Goal: Information Seeking & Learning: Learn about a topic

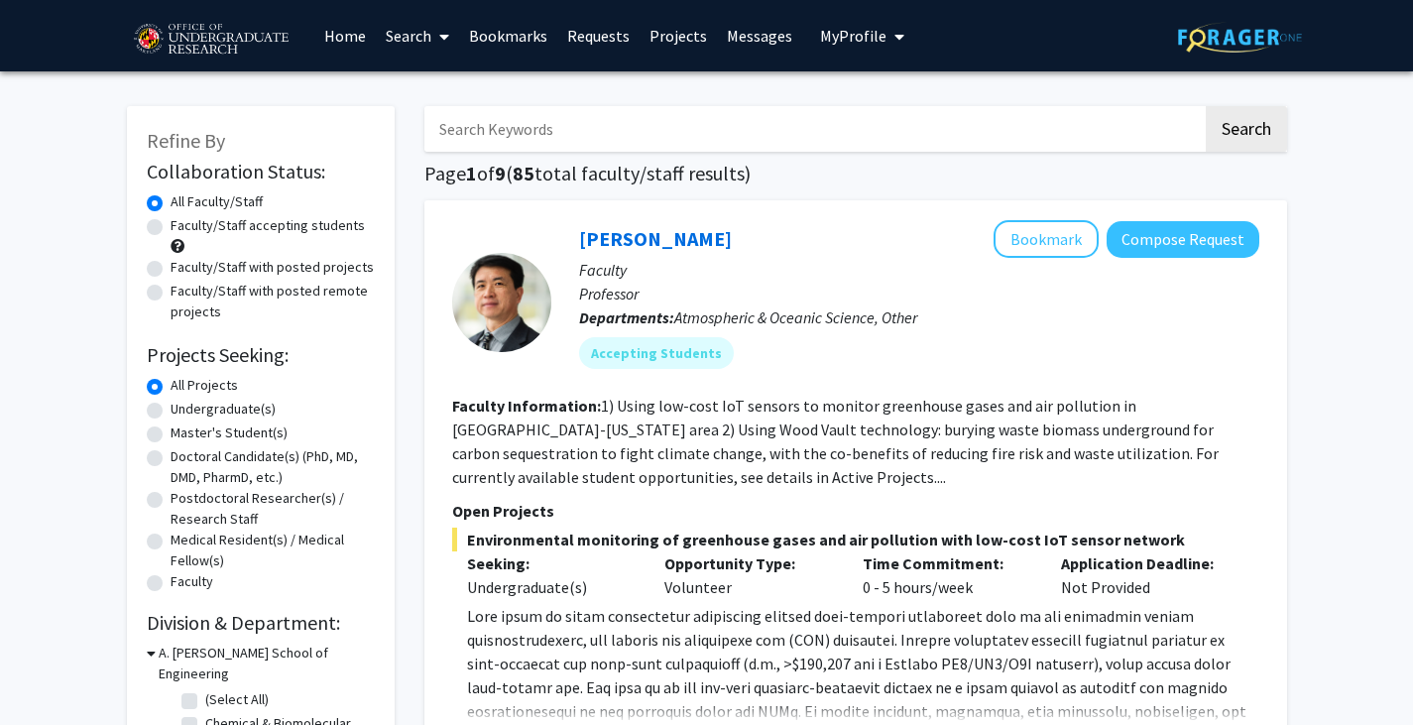
click at [479, 28] on link "Bookmarks" at bounding box center [508, 35] width 98 height 69
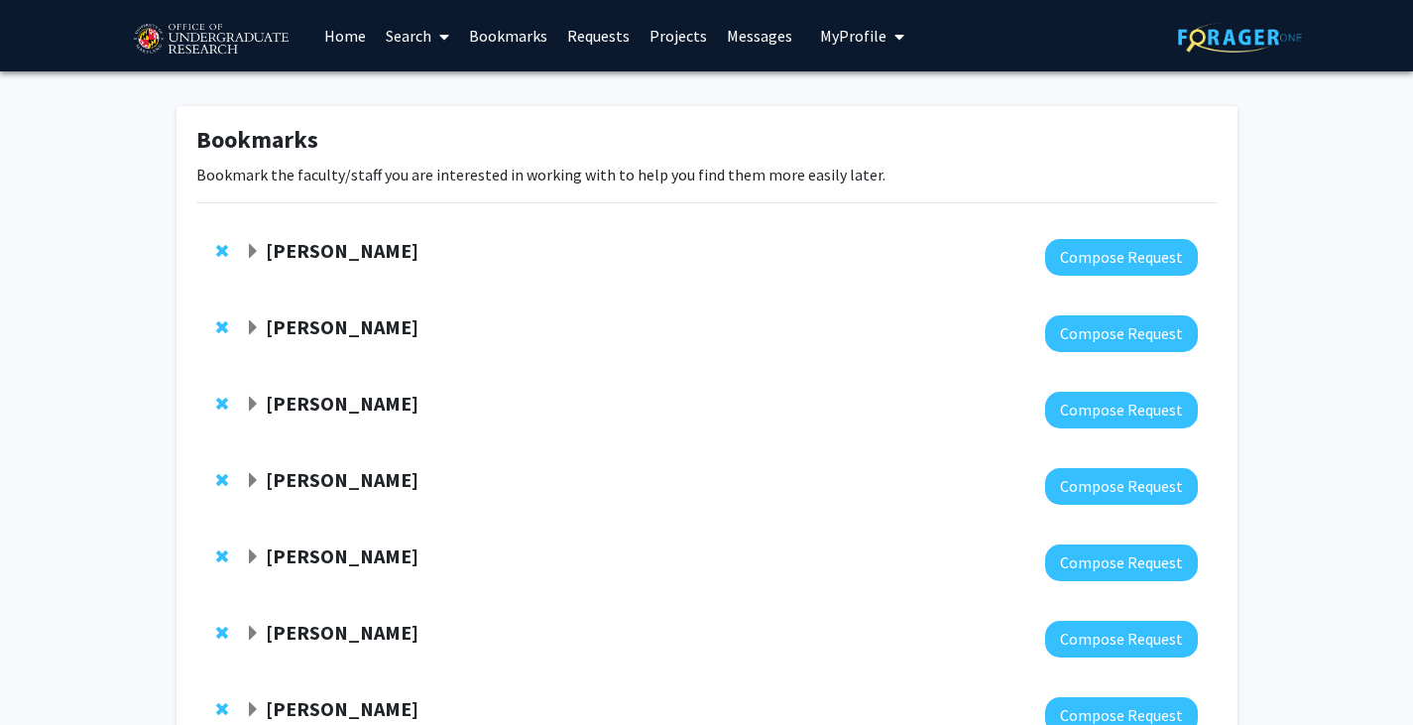
click at [258, 250] on span "Expand Leah Dodson Bookmark" at bounding box center [253, 252] width 16 height 16
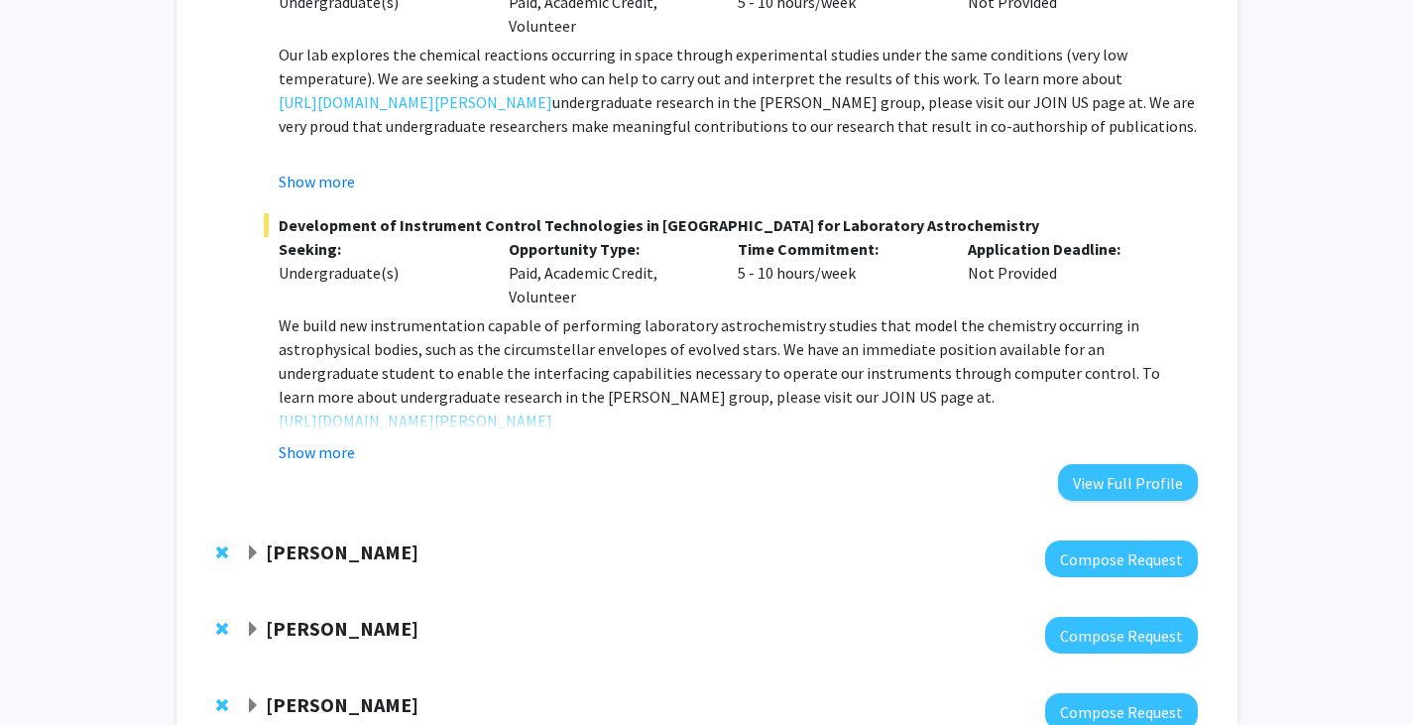
scroll to position [496, 0]
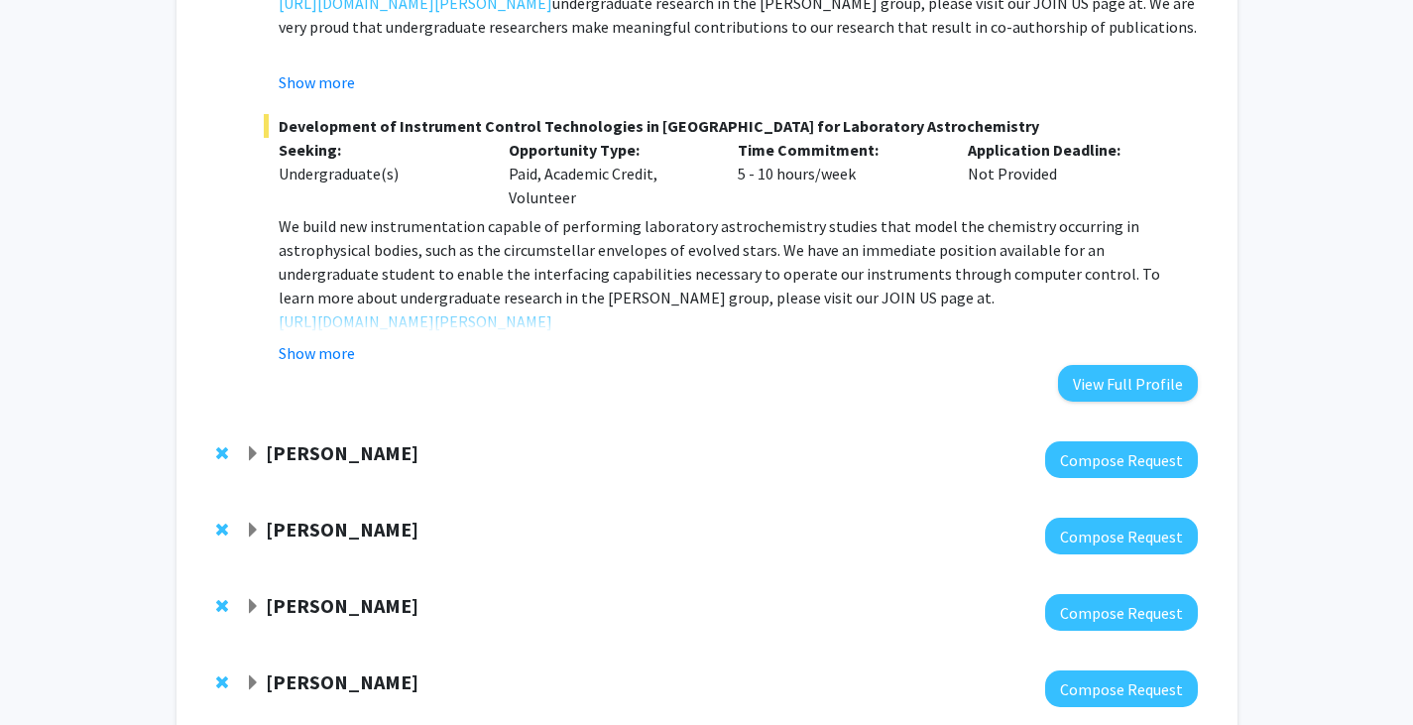
click at [248, 452] on span "Expand Amy Billing Bookmark" at bounding box center [253, 454] width 16 height 16
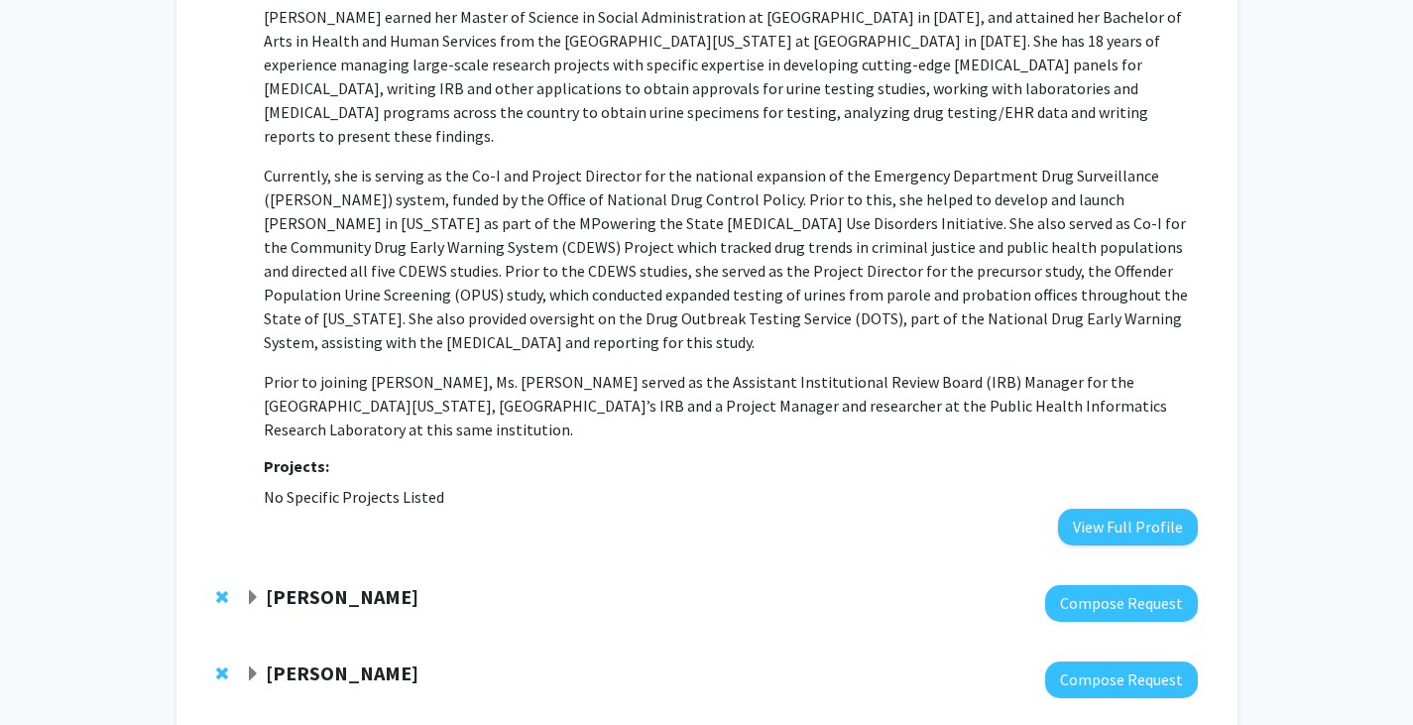
scroll to position [1091, 0]
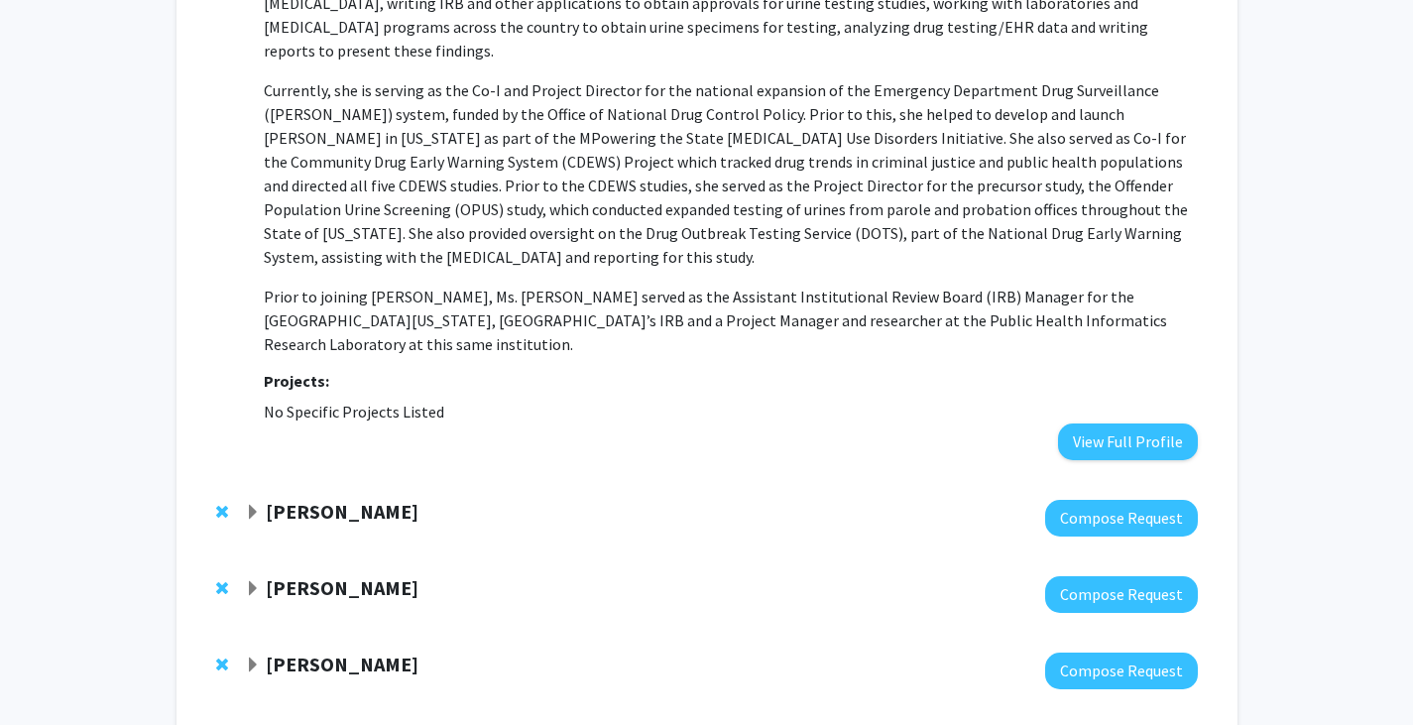
click at [266, 499] on strong "Peter Murrell" at bounding box center [342, 511] width 153 height 25
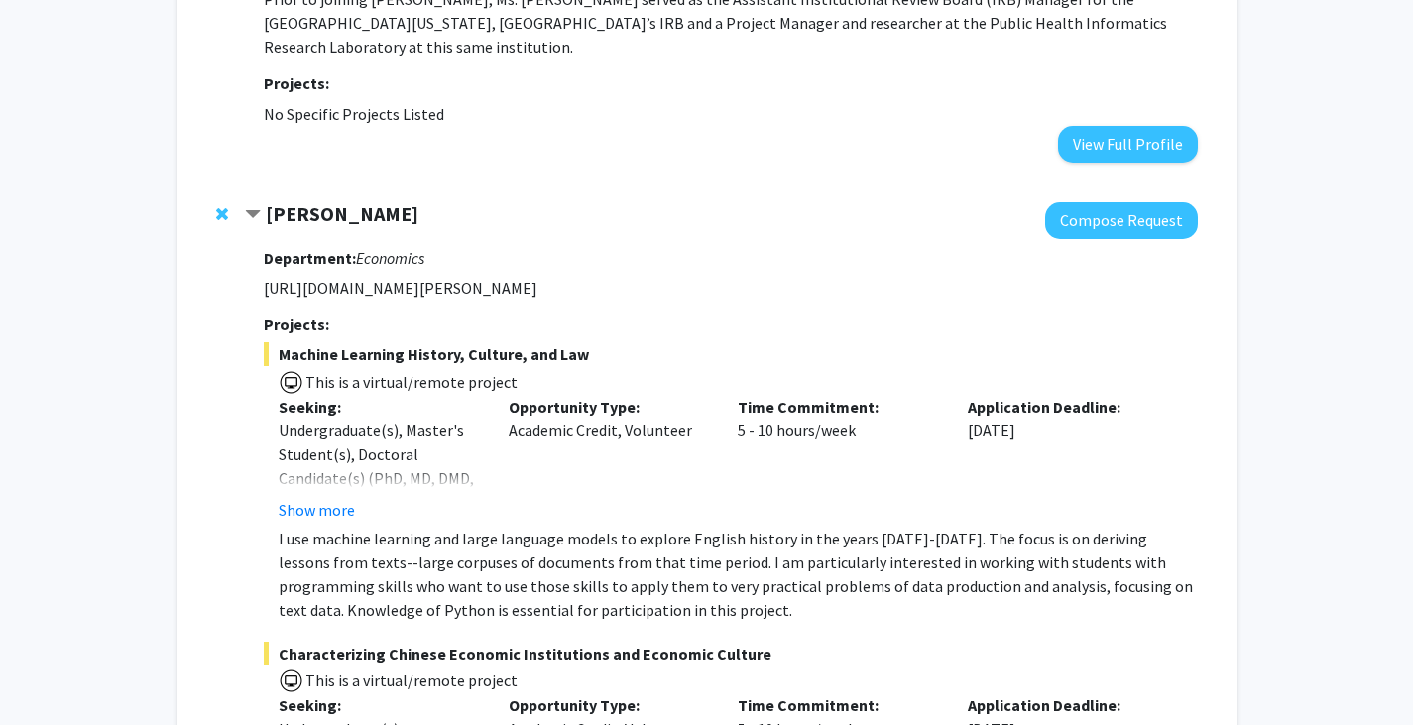
scroll to position [1884, 0]
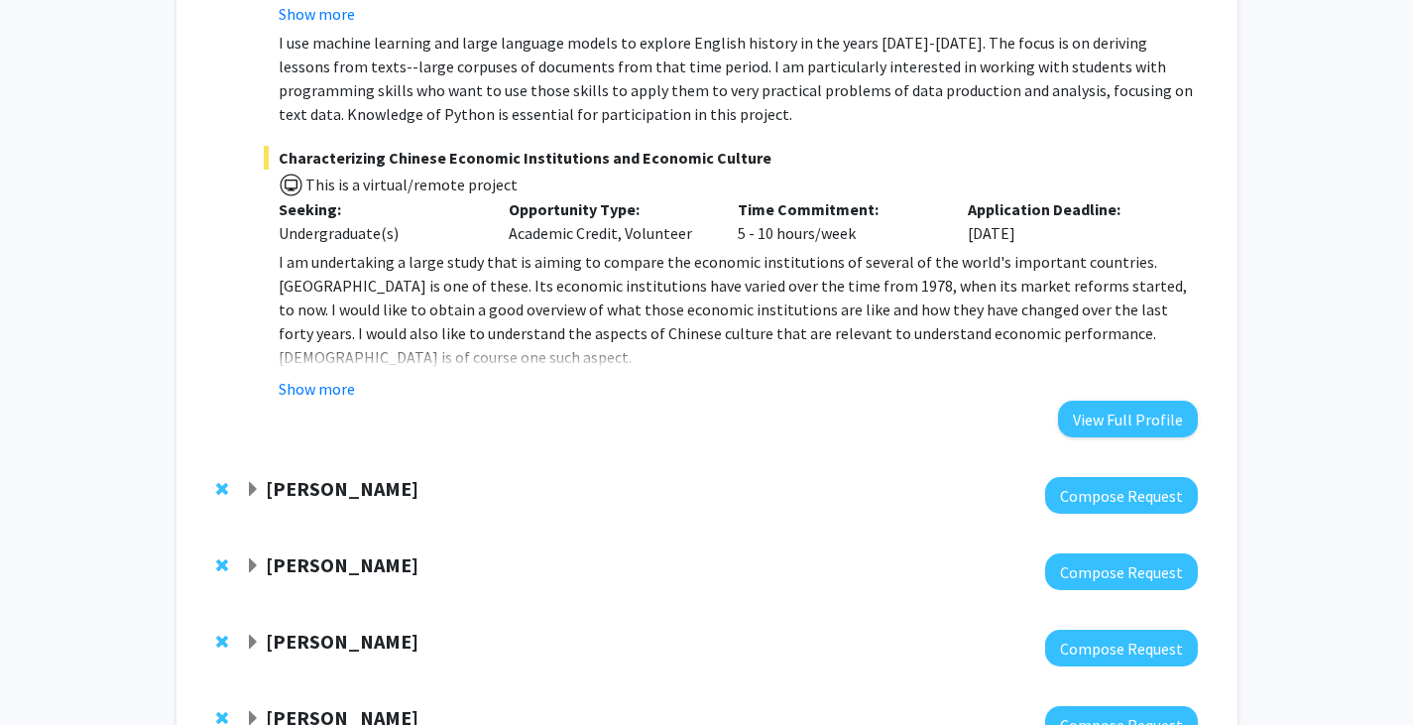
click at [297, 476] on strong "Alexander Shackman" at bounding box center [342, 488] width 153 height 25
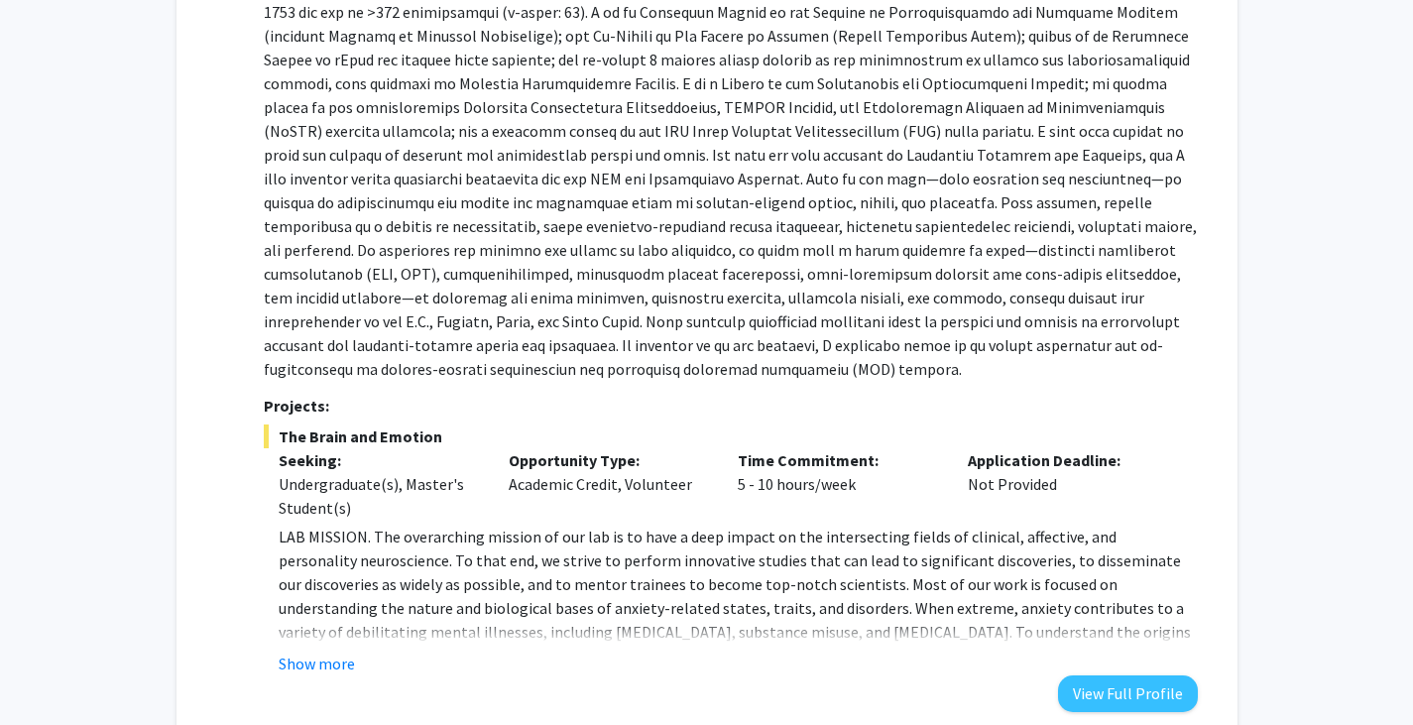
scroll to position [2578, 0]
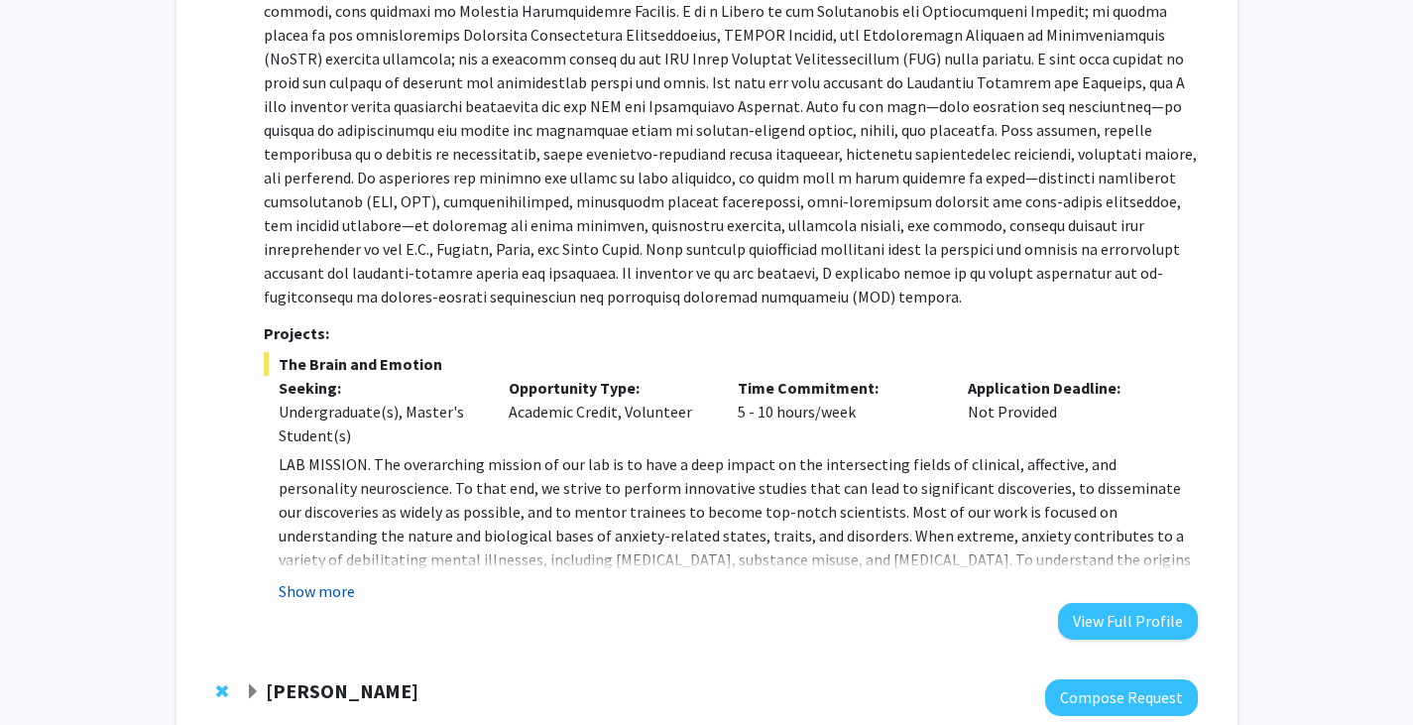
click at [308, 579] on button "Show more" at bounding box center [317, 591] width 76 height 24
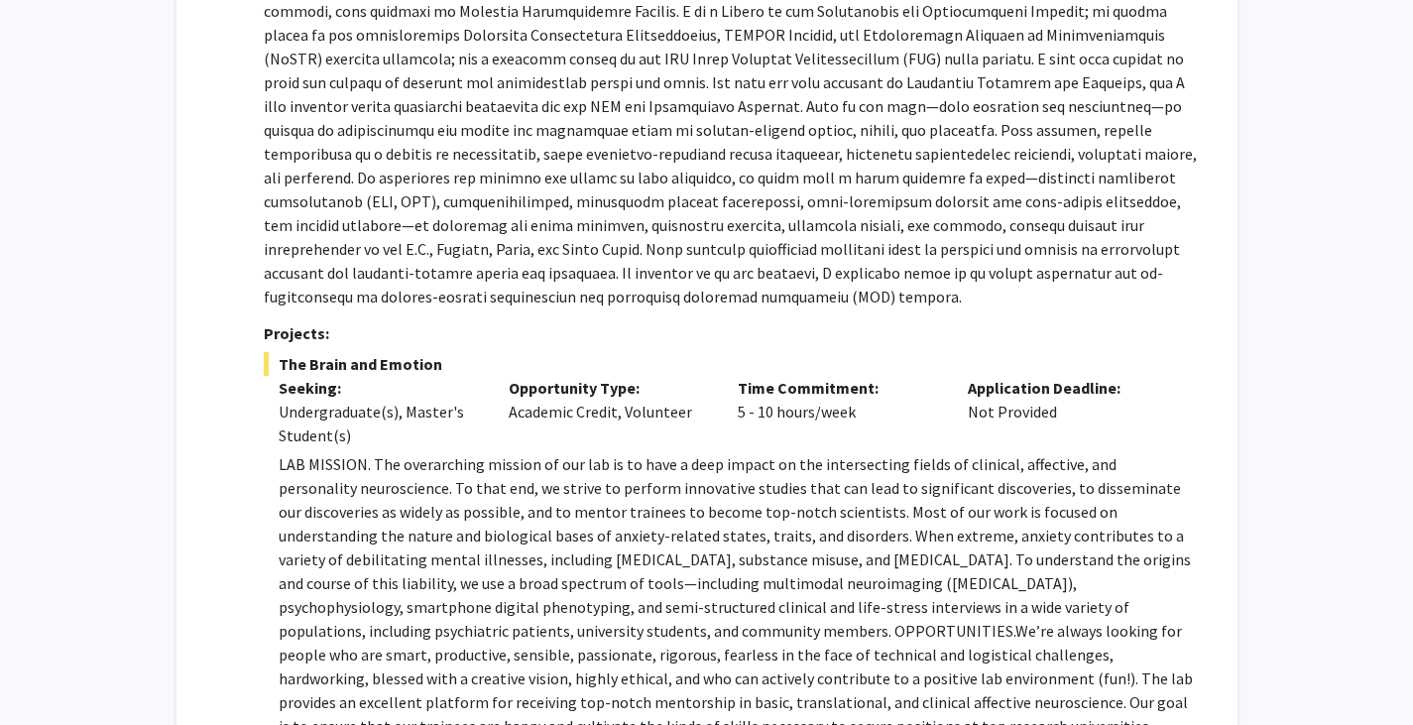
scroll to position [2875, 0]
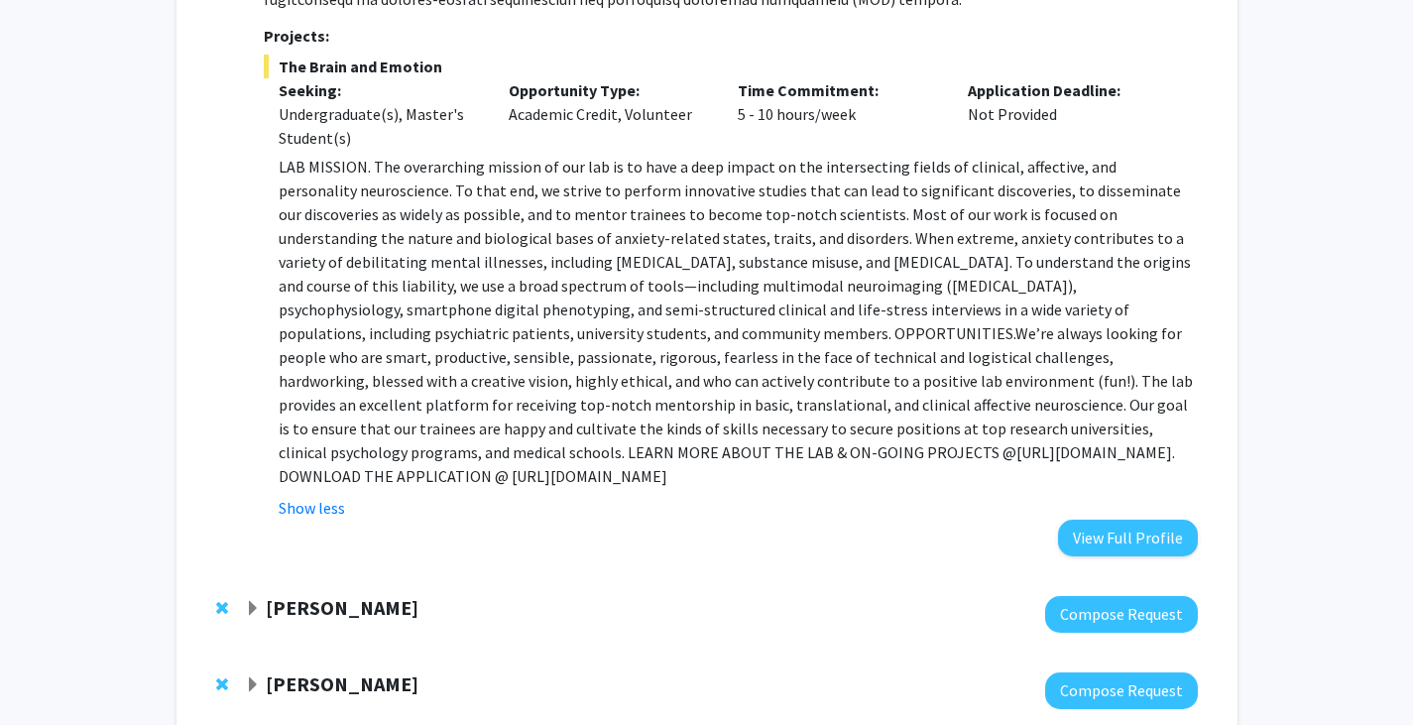
drag, startPoint x: 1188, startPoint y: 384, endPoint x: 761, endPoint y: 374, distance: 426.4
click at [761, 374] on p "LAB MISSION. The overarching mission of our lab is to have a deep impact on the…" at bounding box center [738, 321] width 918 height 333
copy p "https://shackmanlab.org/positions/undergraduate_postbacras/"
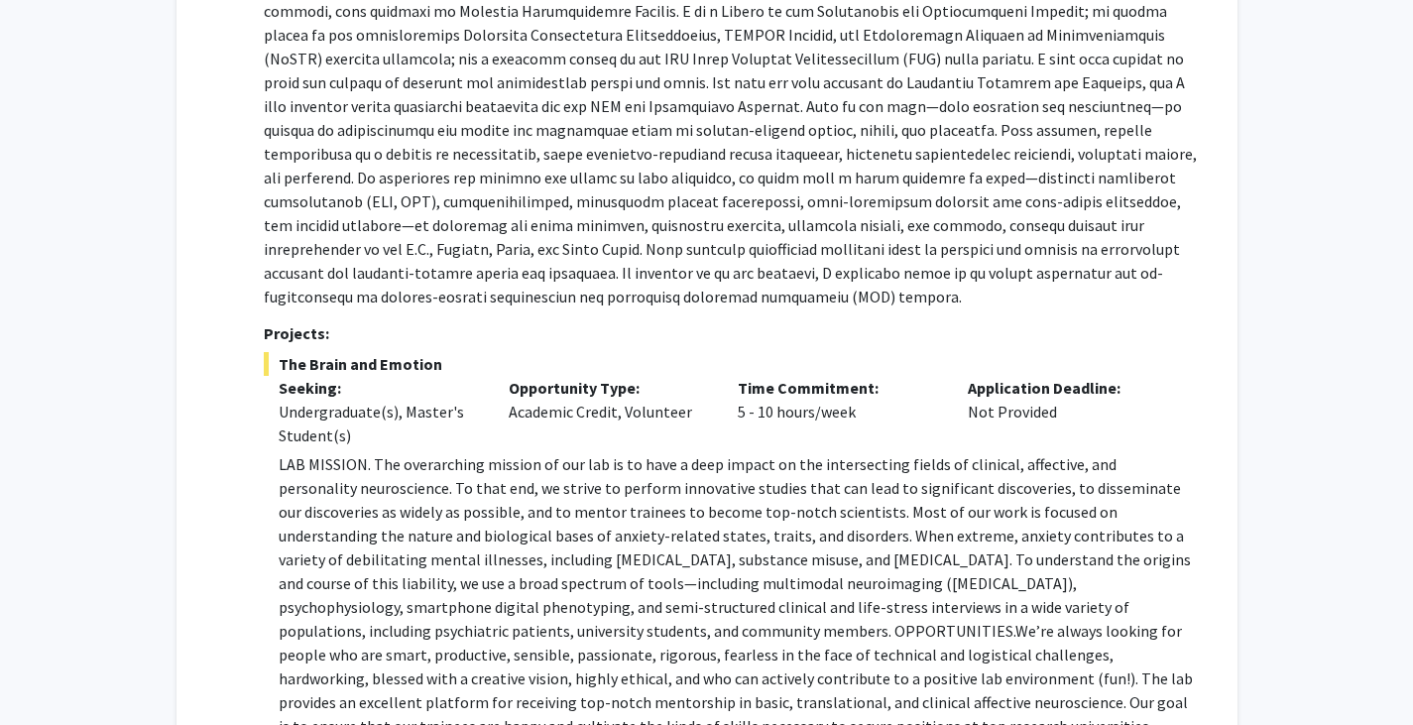
scroll to position [2280, 0]
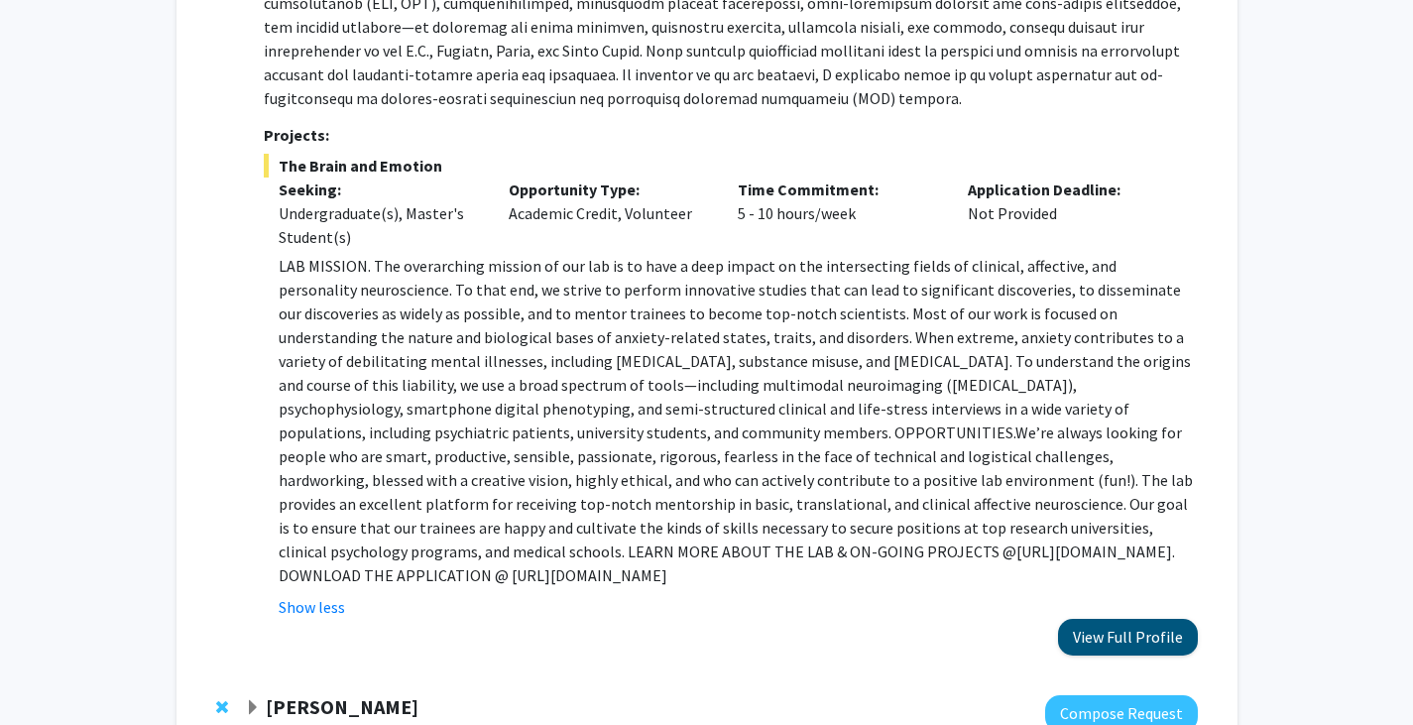
scroll to position [2875, 0]
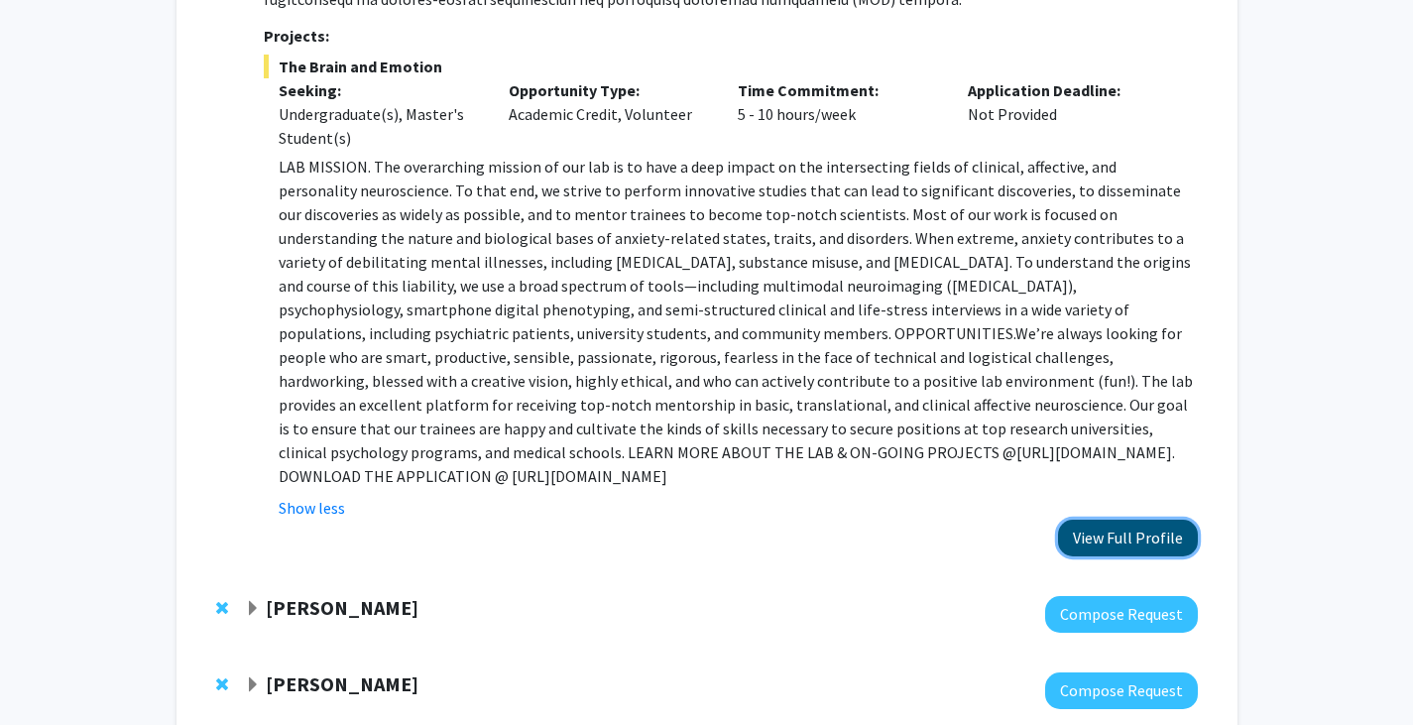
drag, startPoint x: 1105, startPoint y: 444, endPoint x: 1151, endPoint y: 430, distance: 47.7
click at [1151, 520] on button "View Full Profile" at bounding box center [1128, 538] width 140 height 37
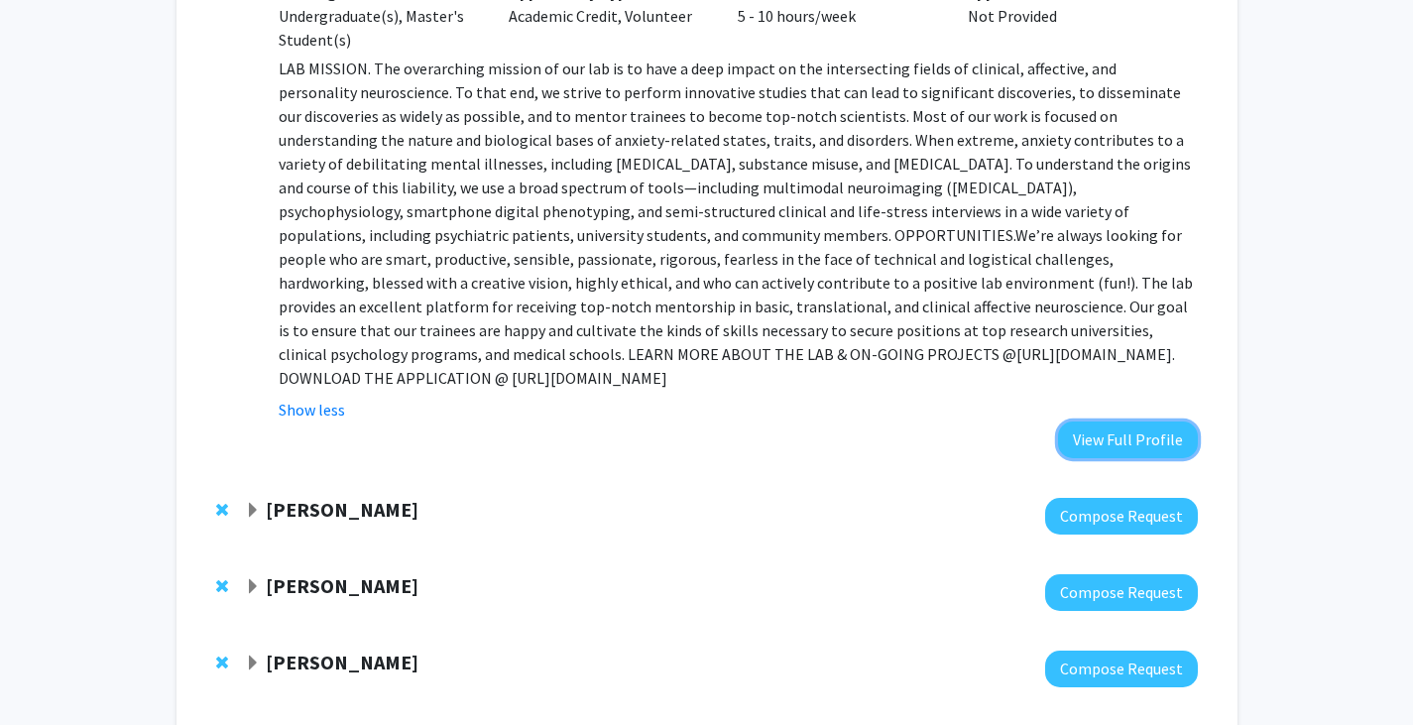
scroll to position [3074, 0]
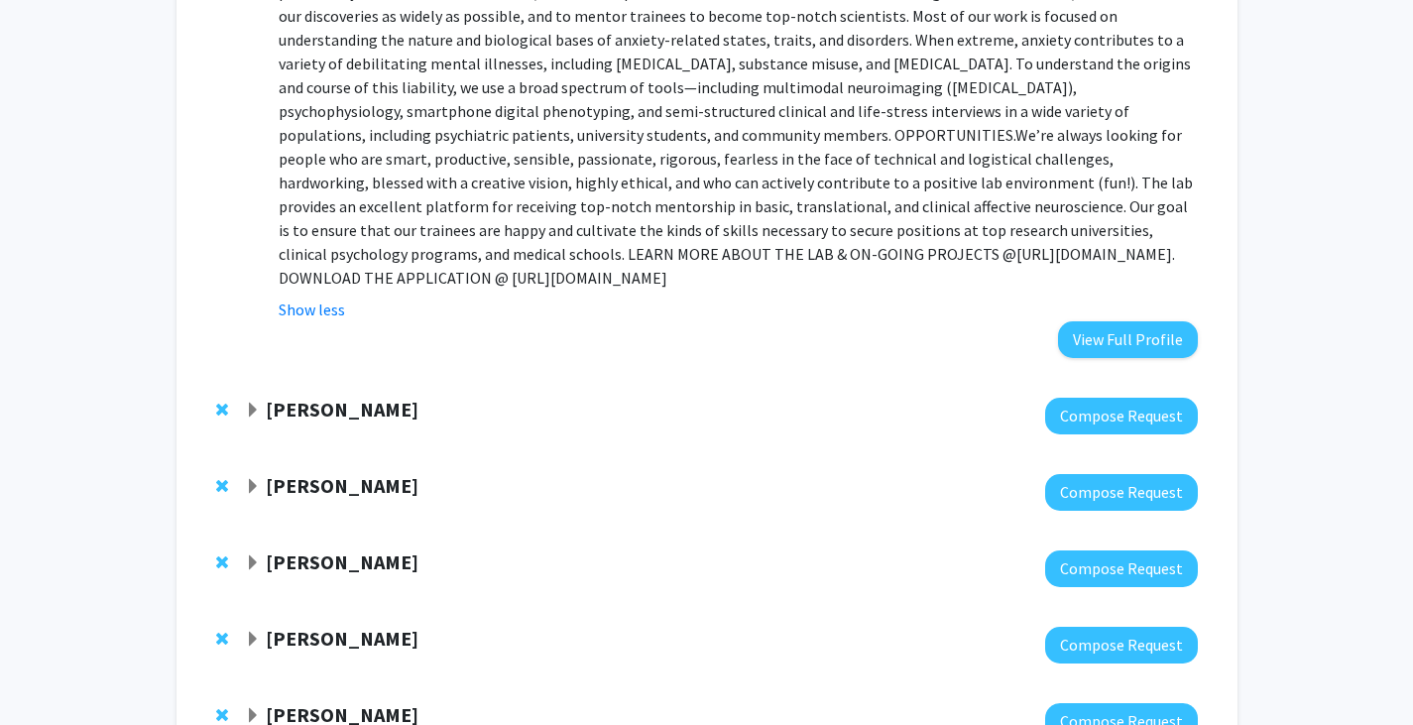
click at [337, 378] on div "Daniel Serrano Compose Request" at bounding box center [706, 416] width 1021 height 76
click at [334, 397] on strong "Daniel Serrano" at bounding box center [342, 409] width 153 height 25
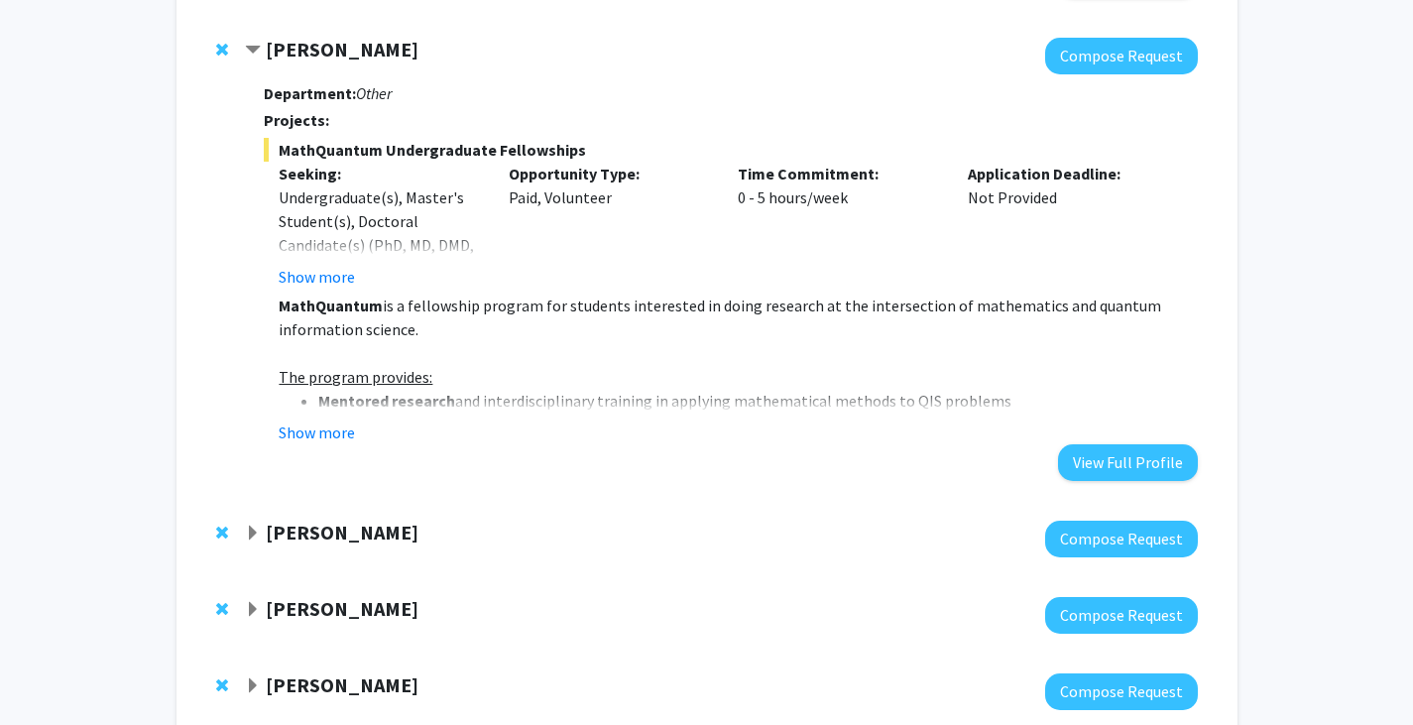
scroll to position [3470, 0]
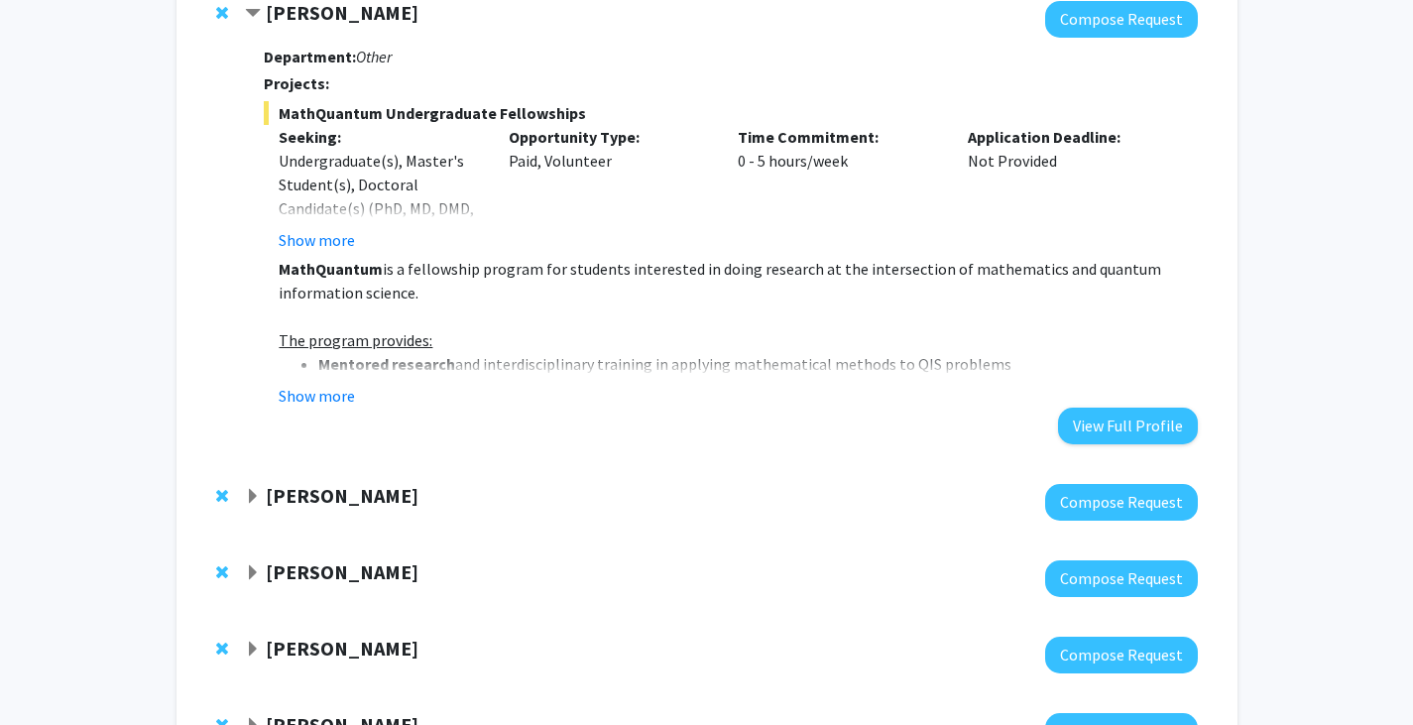
click at [318, 483] on strong "Jeffery Klauda" at bounding box center [342, 495] width 153 height 25
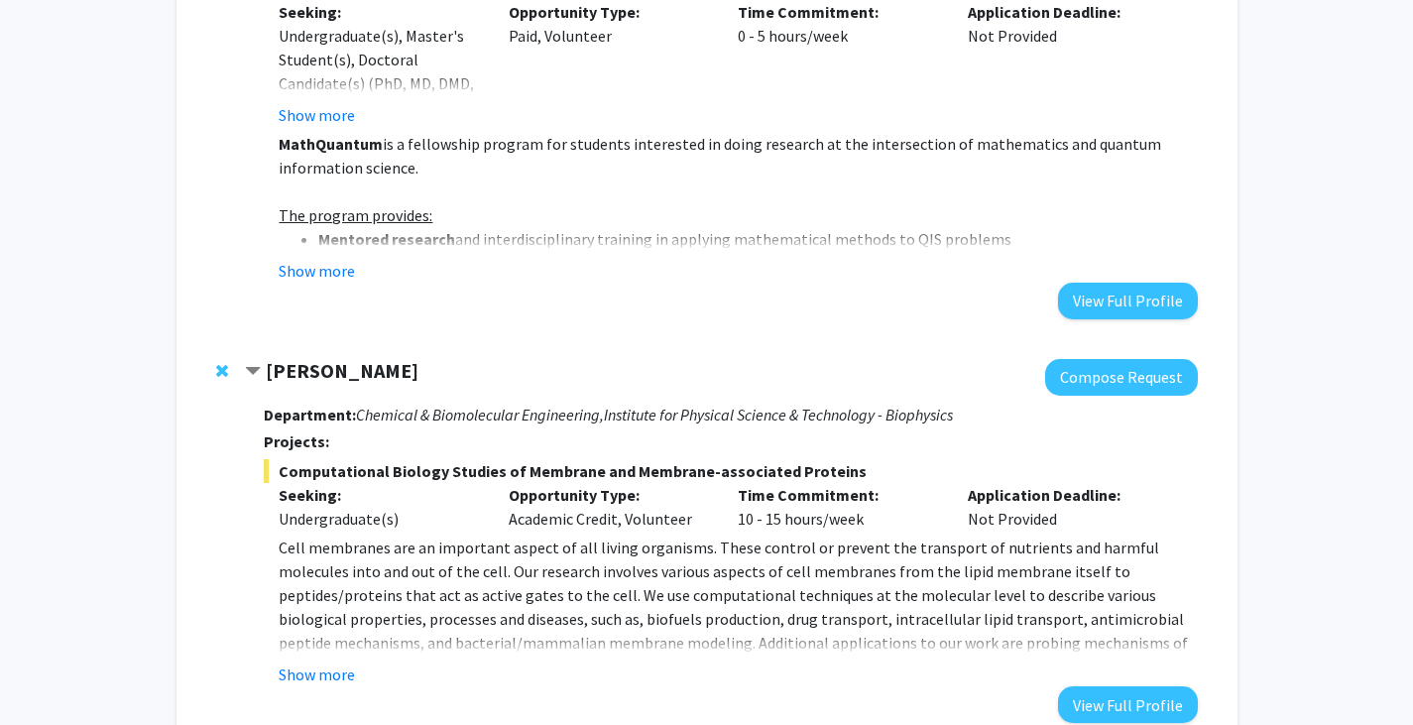
scroll to position [3668, 0]
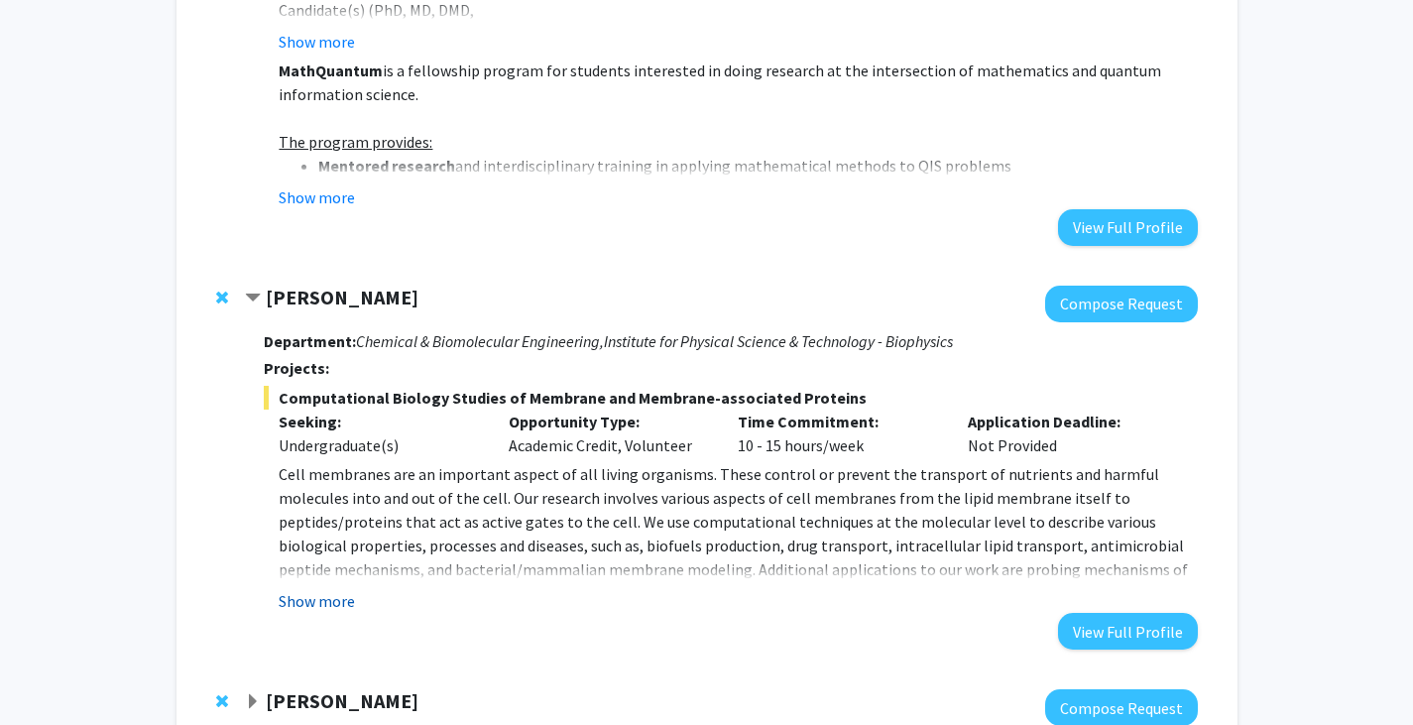
click at [354, 589] on button "Show more" at bounding box center [317, 601] width 76 height 24
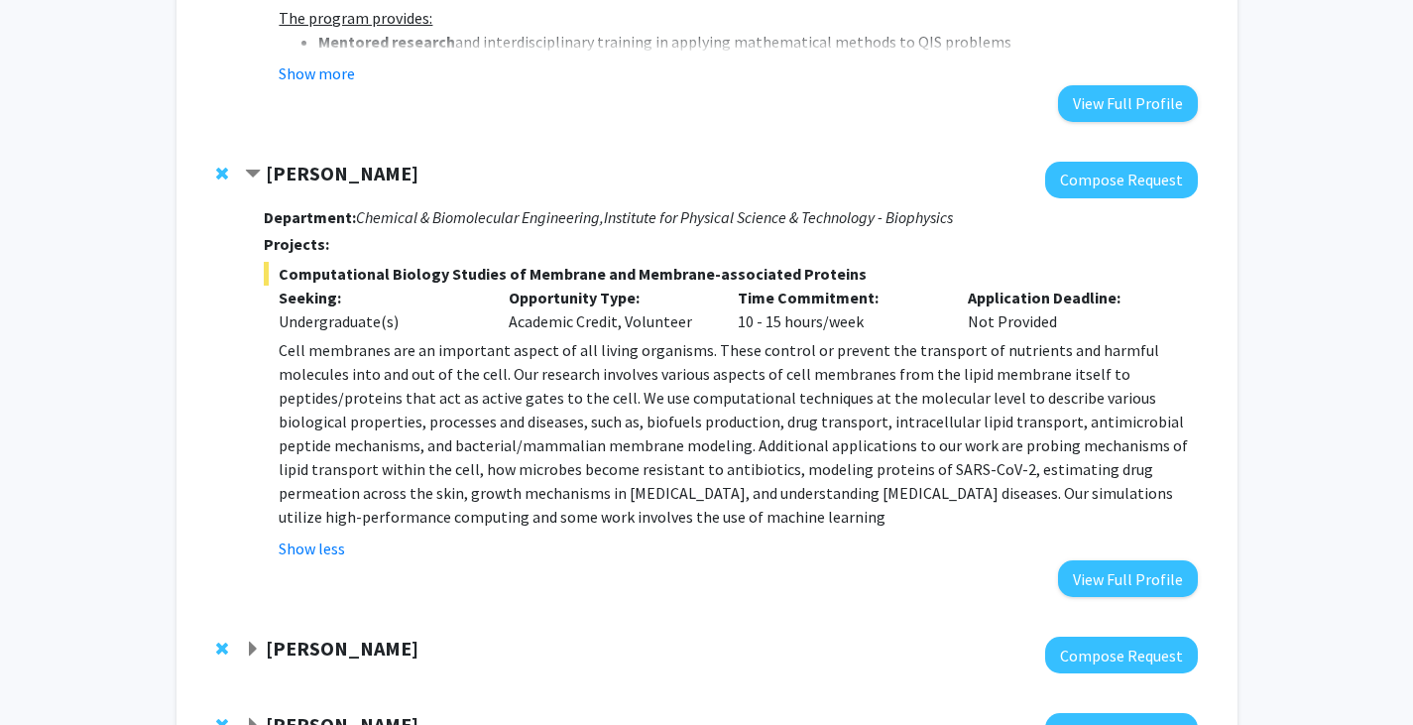
scroll to position [3867, 0]
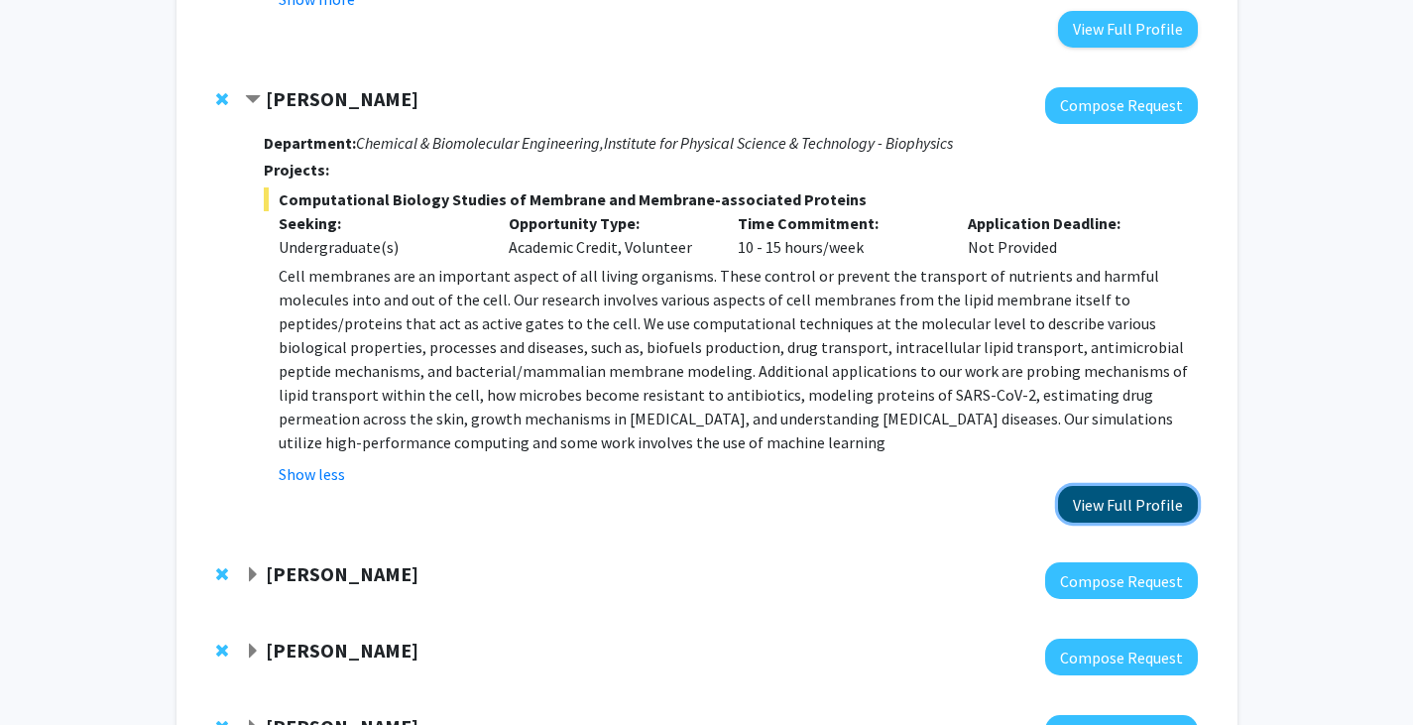
click at [1136, 486] on button "View Full Profile" at bounding box center [1128, 504] width 140 height 37
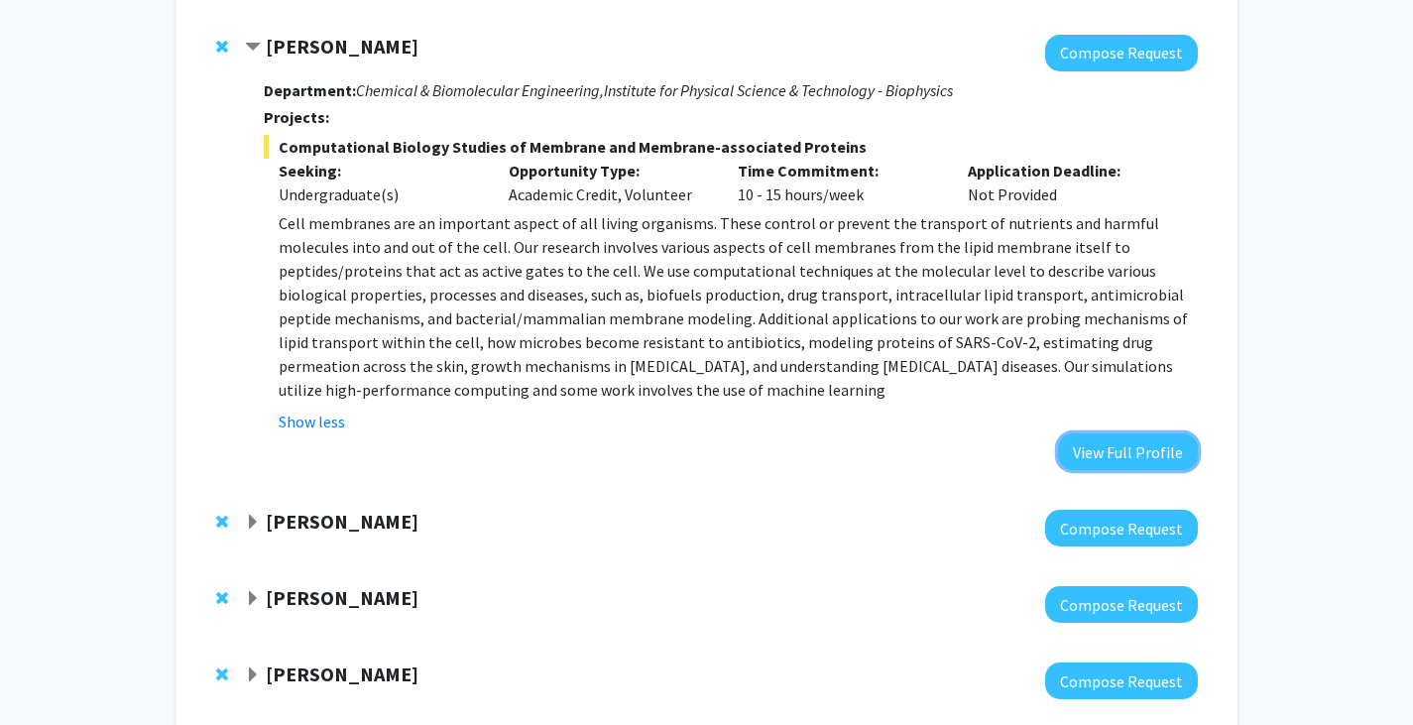
scroll to position [3942, 0]
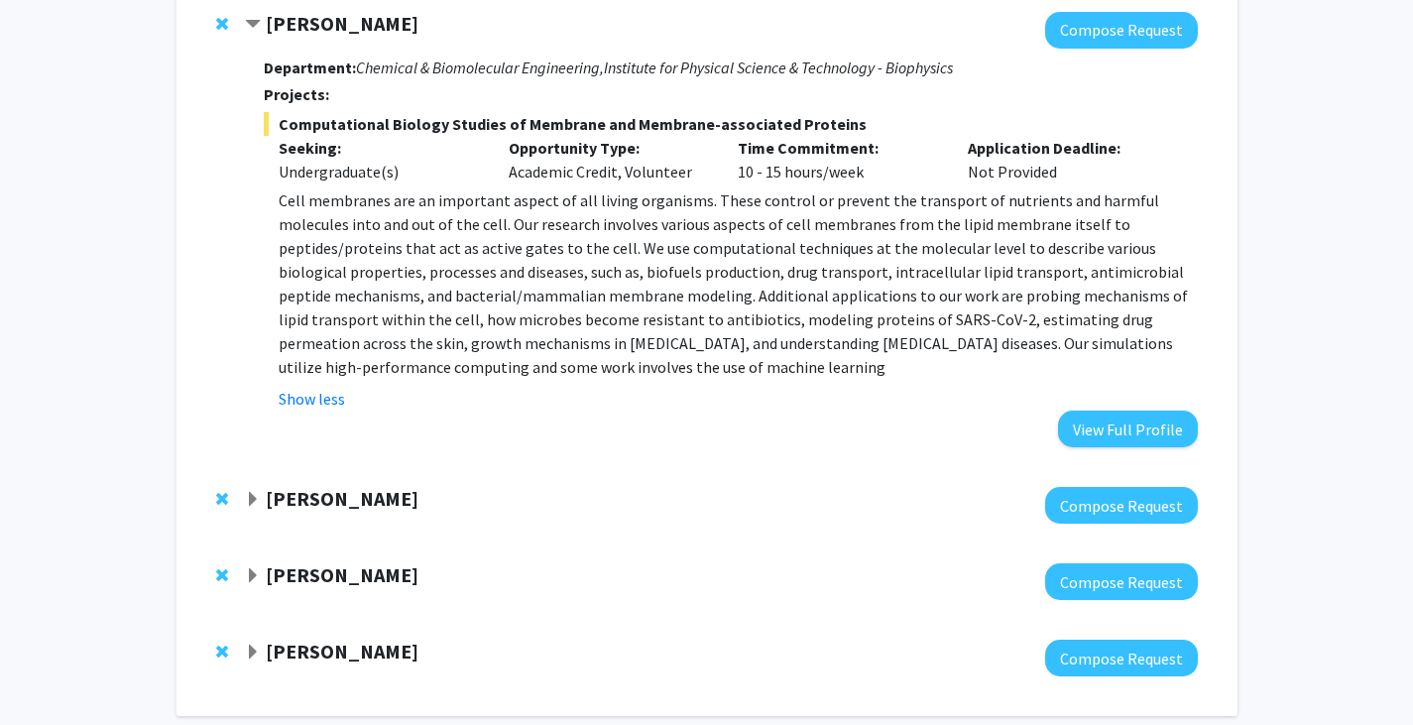
click at [291, 467] on div "Jeremy Purcell Compose Request" at bounding box center [706, 505] width 1021 height 76
click at [291, 486] on strong "Jeremy Purcell" at bounding box center [342, 498] width 153 height 25
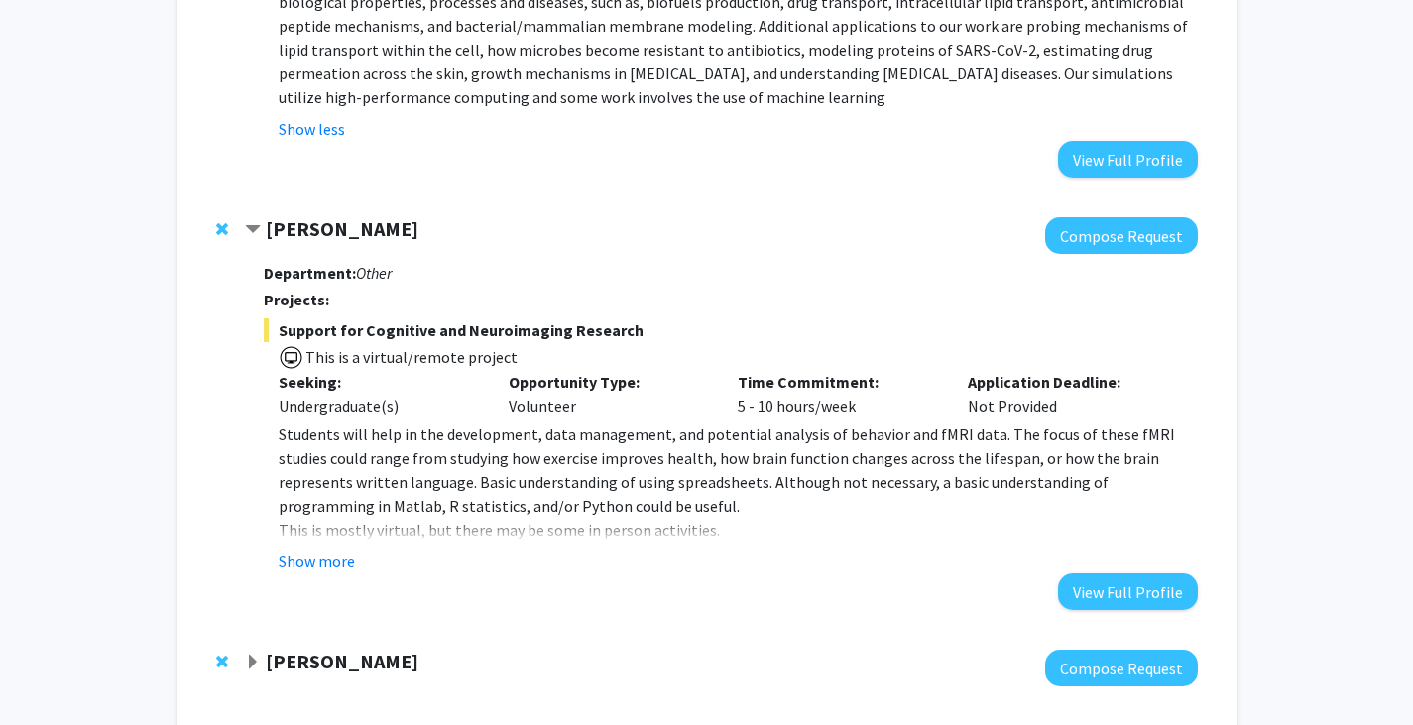
scroll to position [4239, 0]
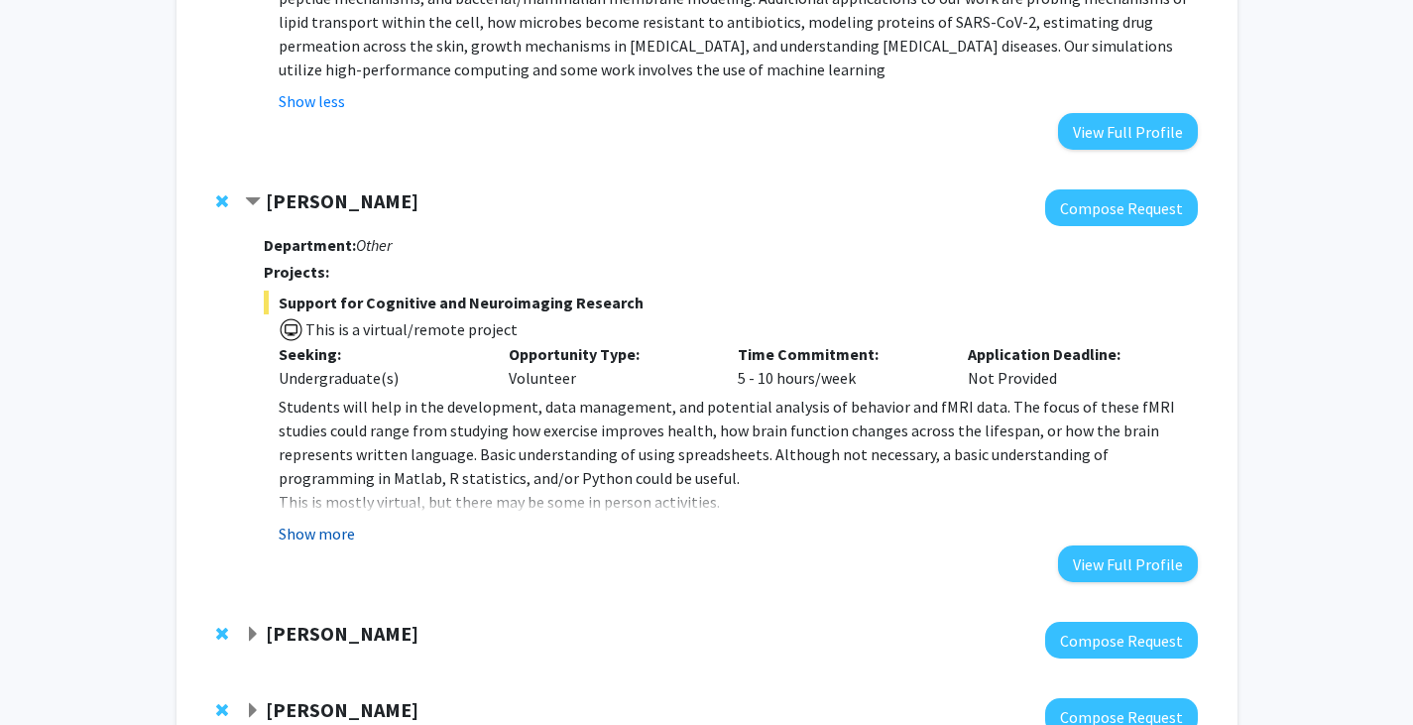
click at [304, 522] on button "Show more" at bounding box center [317, 534] width 76 height 24
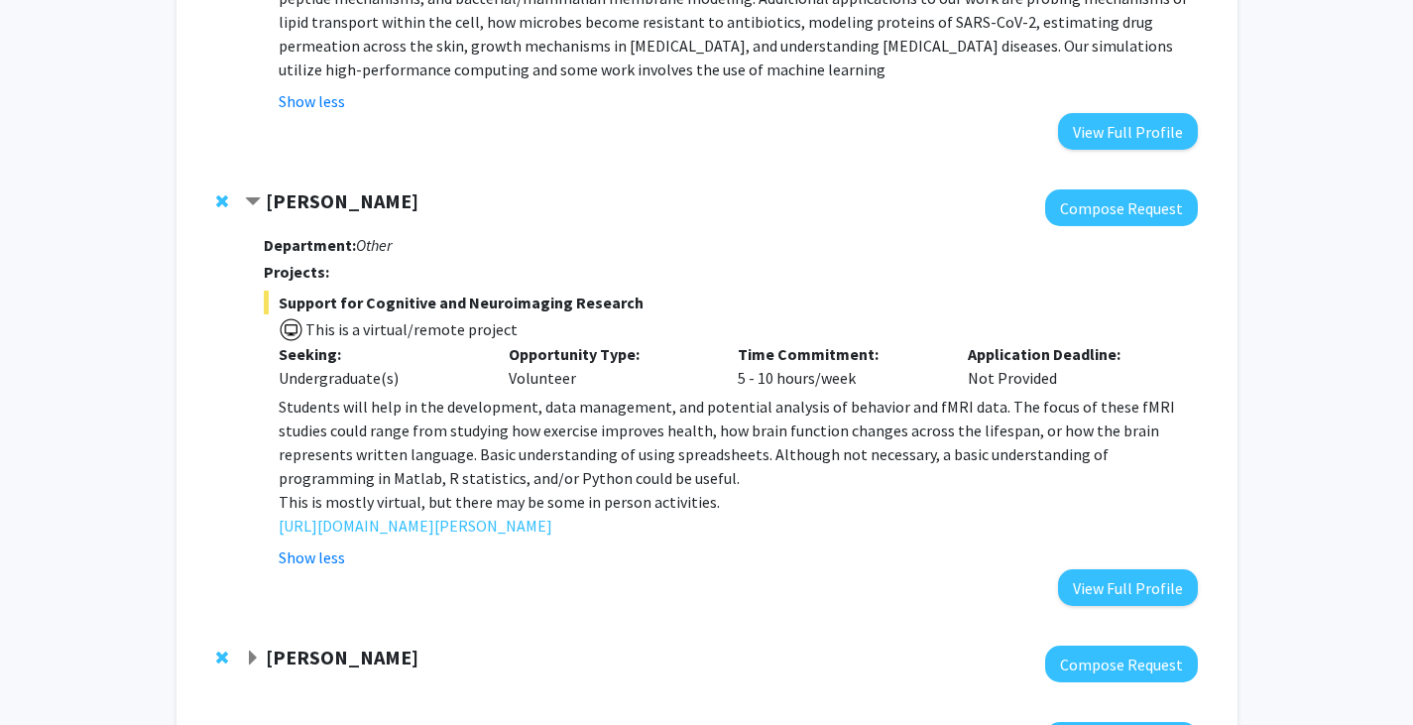
drag, startPoint x: 477, startPoint y: 445, endPoint x: 330, endPoint y: 428, distance: 147.7
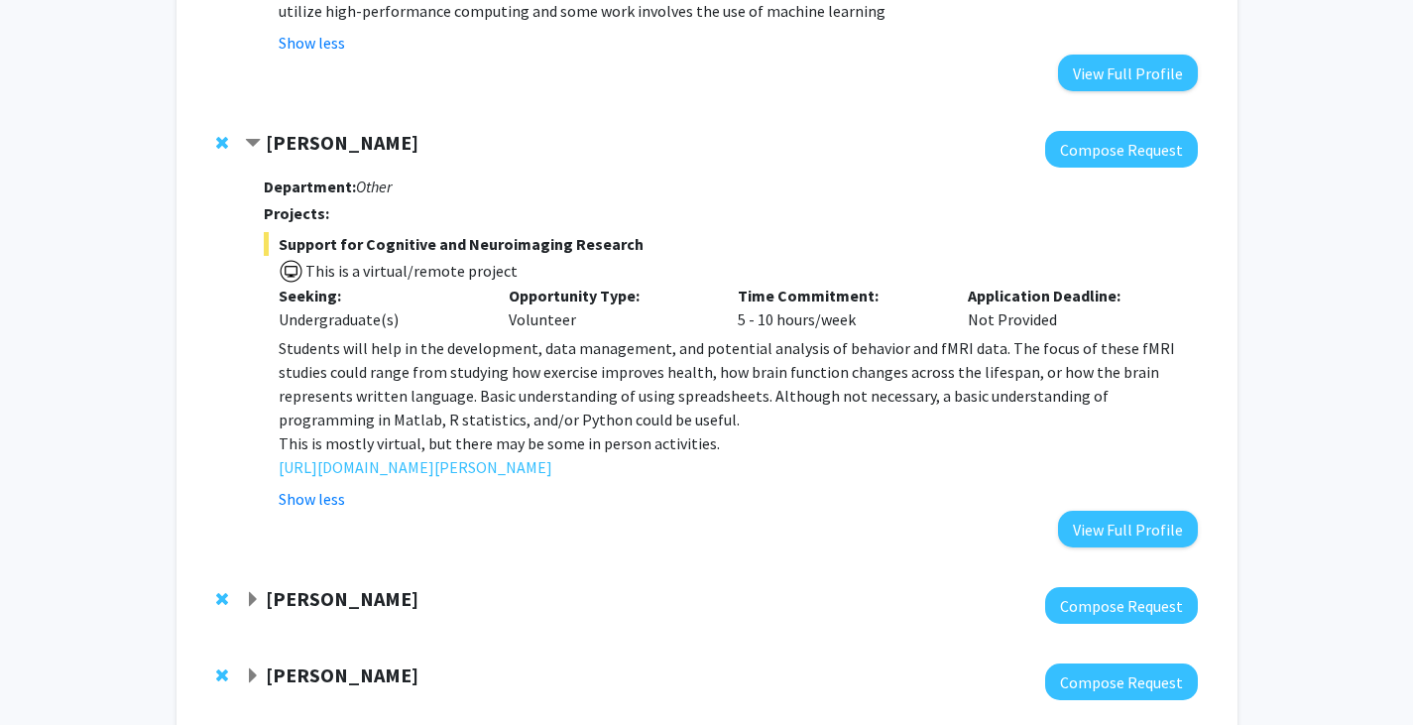
scroll to position [4322, 0]
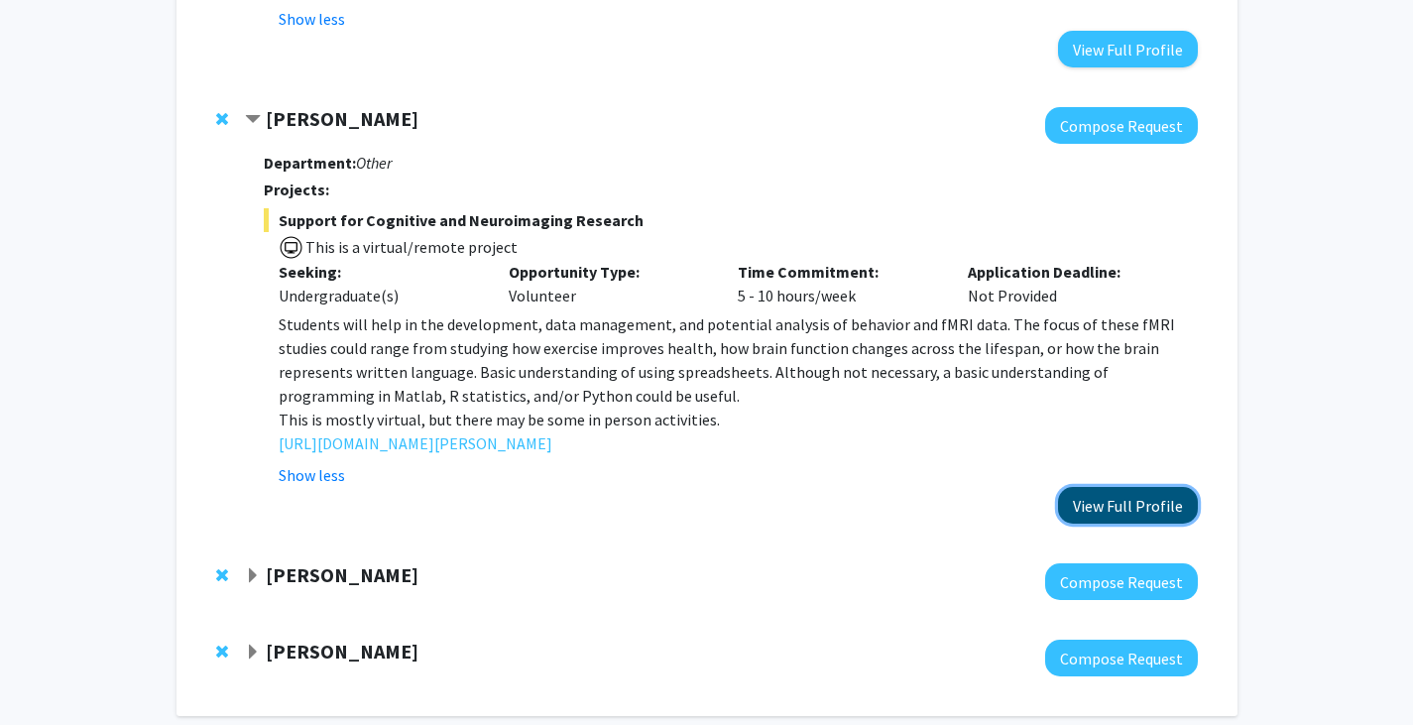
click at [1076, 487] on button "View Full Profile" at bounding box center [1128, 505] width 140 height 37
click at [319, 543] on div "Joseph Dien Compose Request" at bounding box center [706, 581] width 1021 height 76
click at [338, 562] on strong "Joseph Dien" at bounding box center [342, 574] width 153 height 25
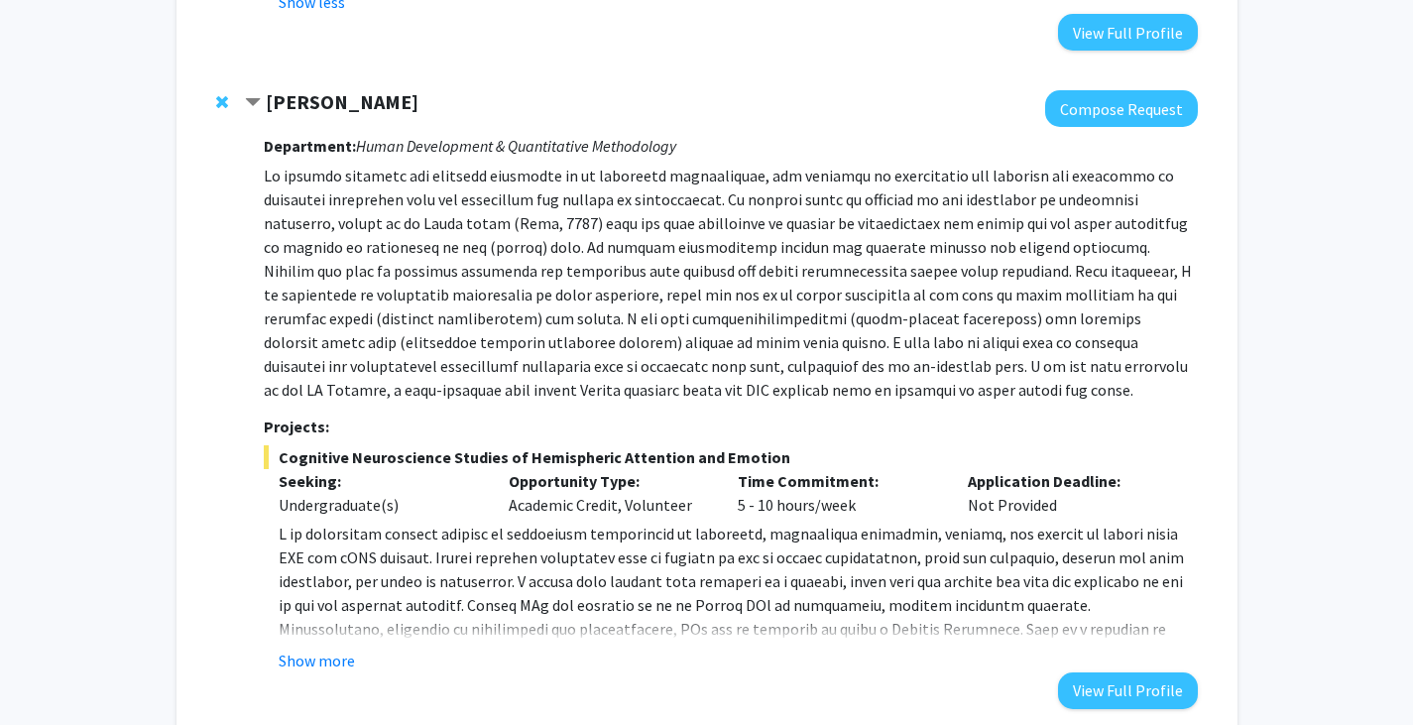
scroll to position [4817, 0]
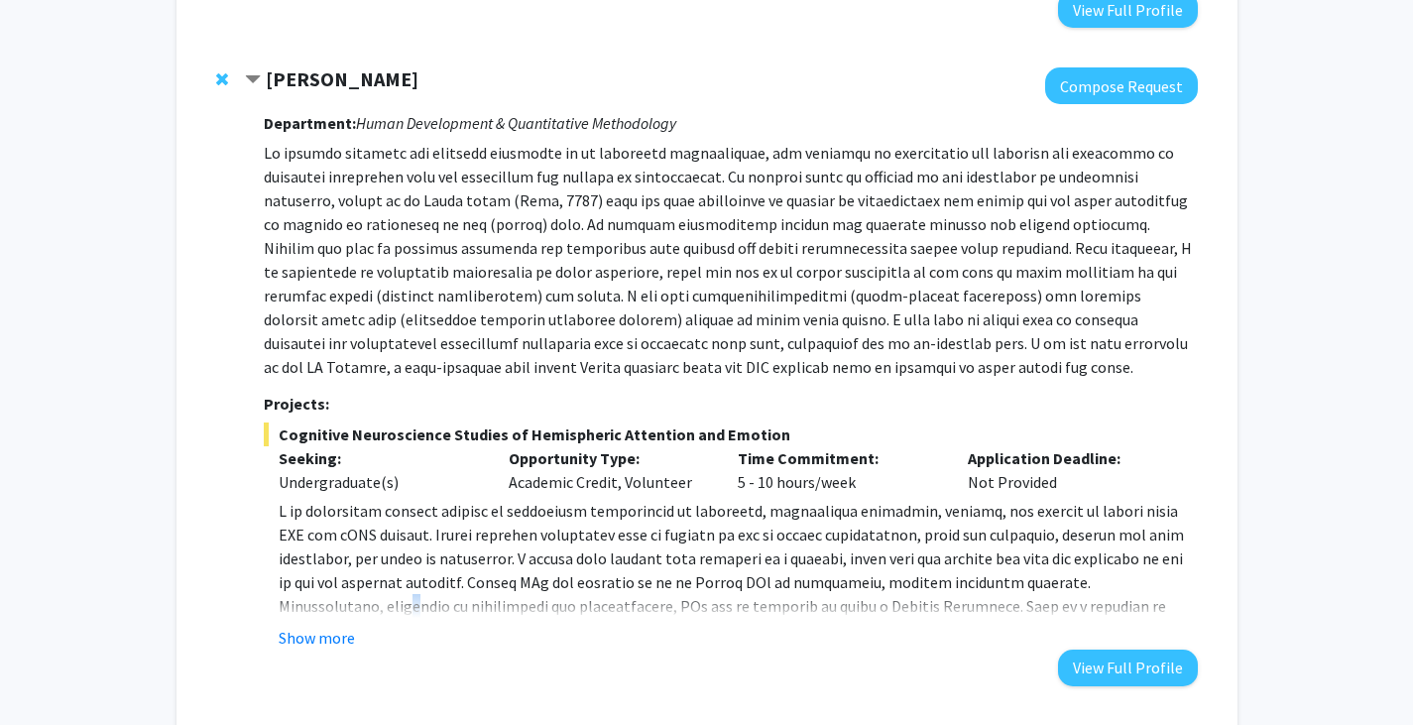
drag, startPoint x: 317, startPoint y: 518, endPoint x: 308, endPoint y: 522, distance: 10.2
click at [315, 519] on p at bounding box center [738, 606] width 918 height 214
click at [316, 528] on fg-read-more "Show more" at bounding box center [730, 574] width 933 height 151
click at [307, 571] on div "Department: Human Development & Quantitative Methodology Projects: Cognitive Ne…" at bounding box center [730, 394] width 933 height 581
click at [308, 626] on button "Show more" at bounding box center [317, 638] width 76 height 24
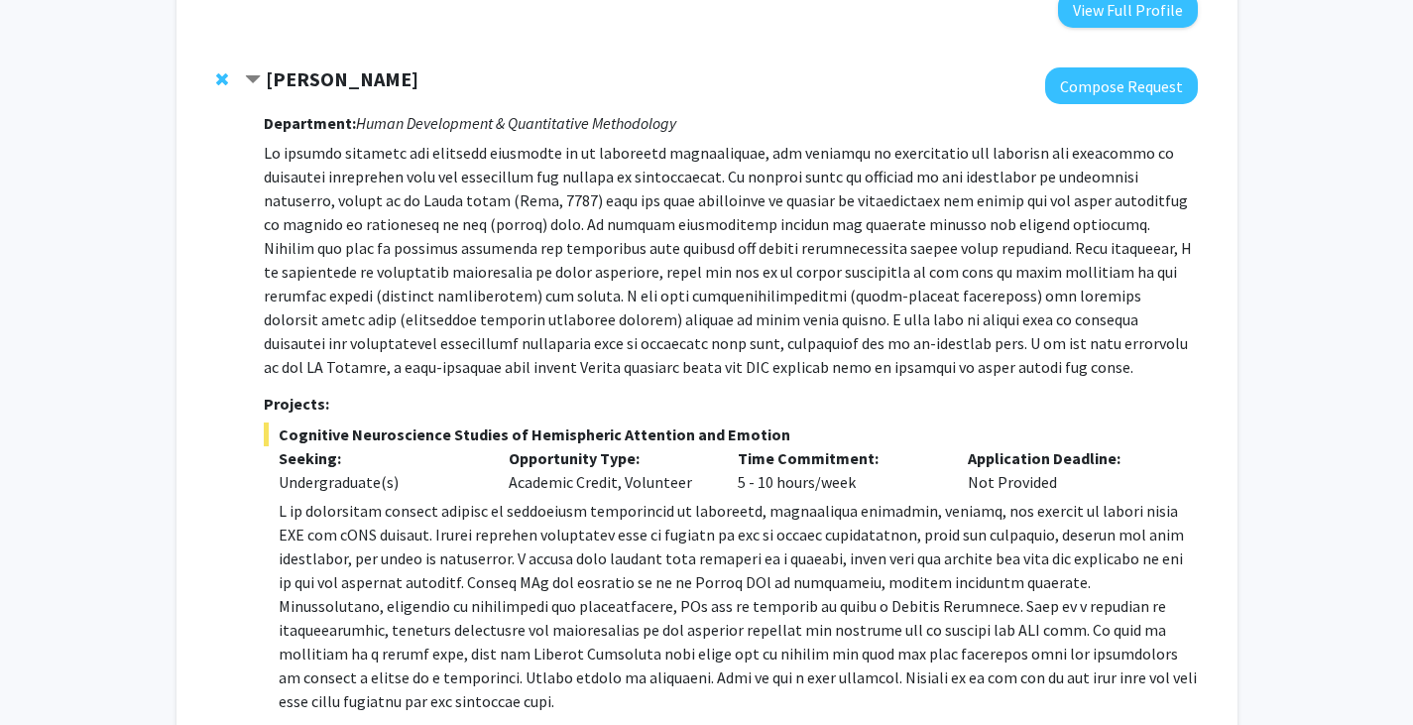
scroll to position [4999, 0]
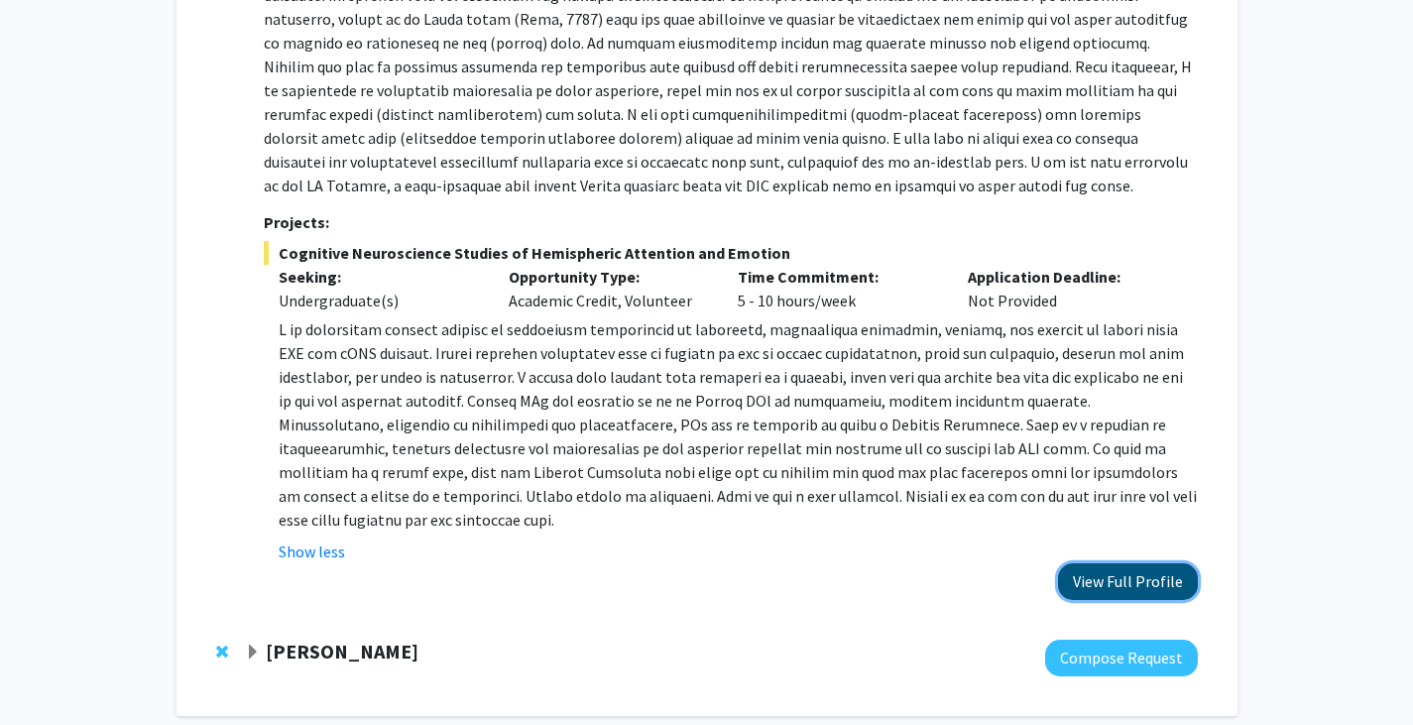
click at [1126, 563] on button "View Full Profile" at bounding box center [1128, 581] width 140 height 37
click at [293, 523] on div "Joseph Dien Compose Request Department: Human Development & Quantitative Method…" at bounding box center [706, 242] width 1021 height 753
click at [369, 639] on div at bounding box center [721, 657] width 952 height 37
click at [374, 638] on strong "Yasmeen Faroqi-Shah" at bounding box center [342, 650] width 153 height 25
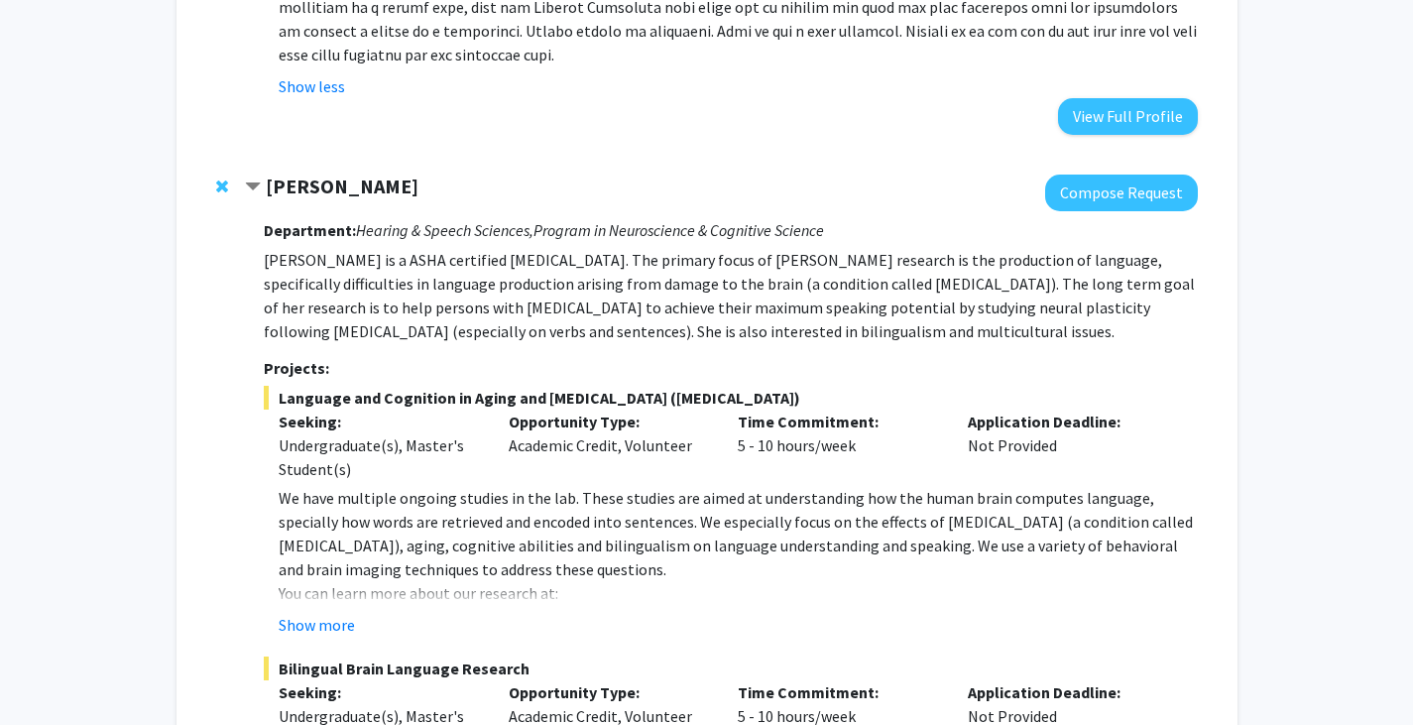
scroll to position [5495, 0]
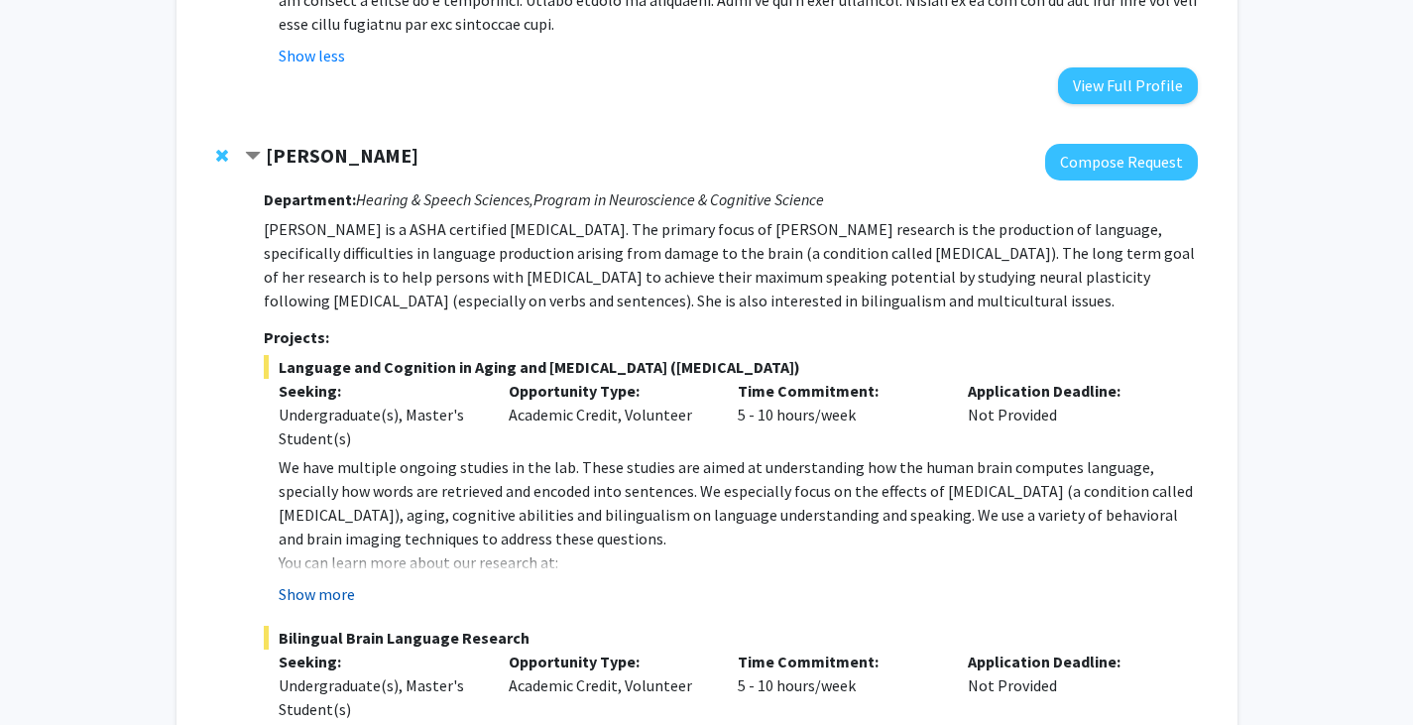
click at [340, 582] on button "Show more" at bounding box center [317, 594] width 76 height 24
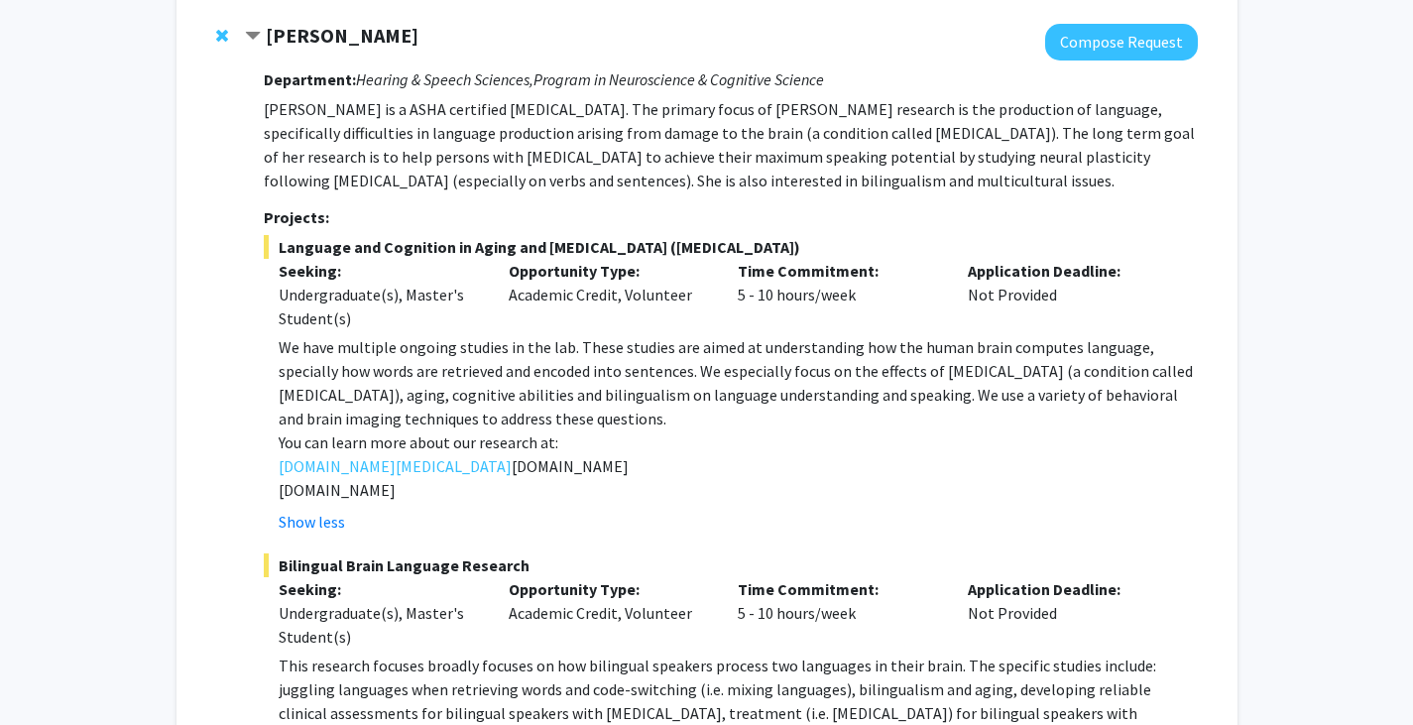
scroll to position [5779, 0]
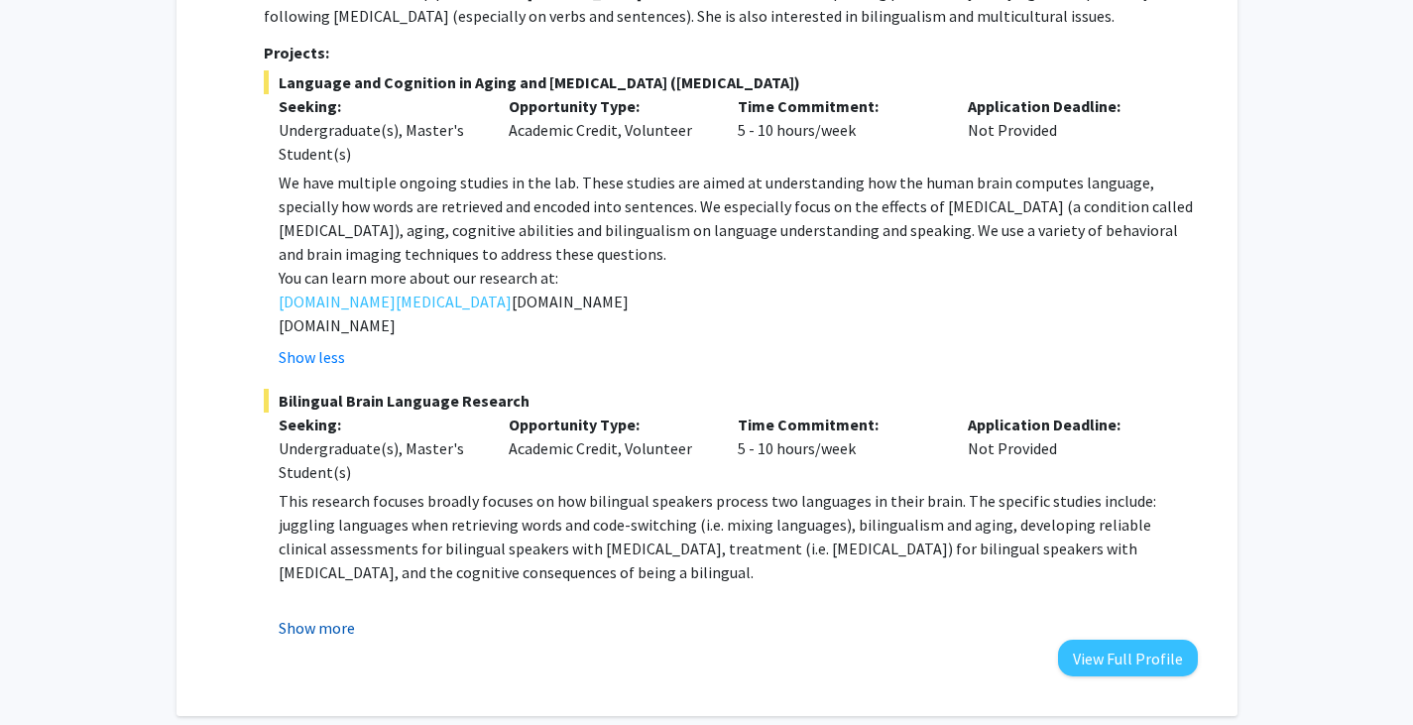
click at [352, 616] on button "Show more" at bounding box center [317, 628] width 76 height 24
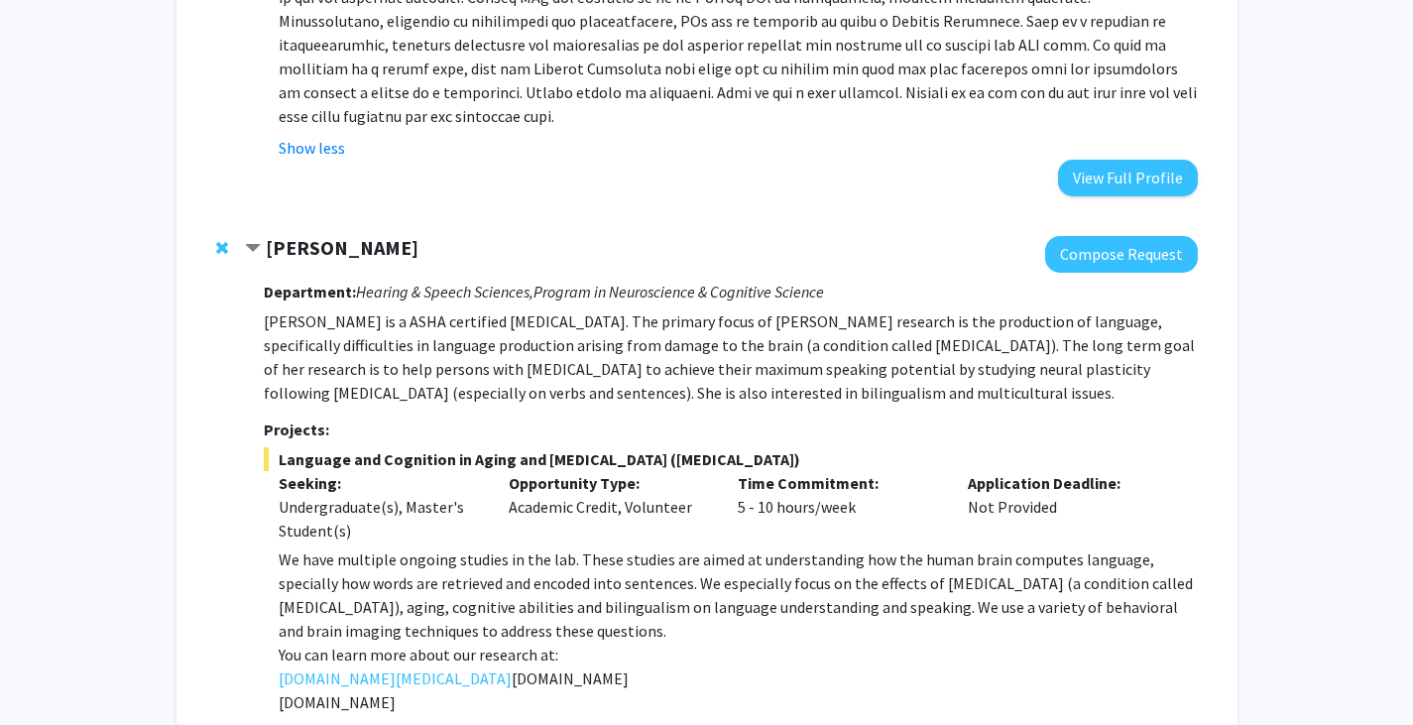
scroll to position [4609, 0]
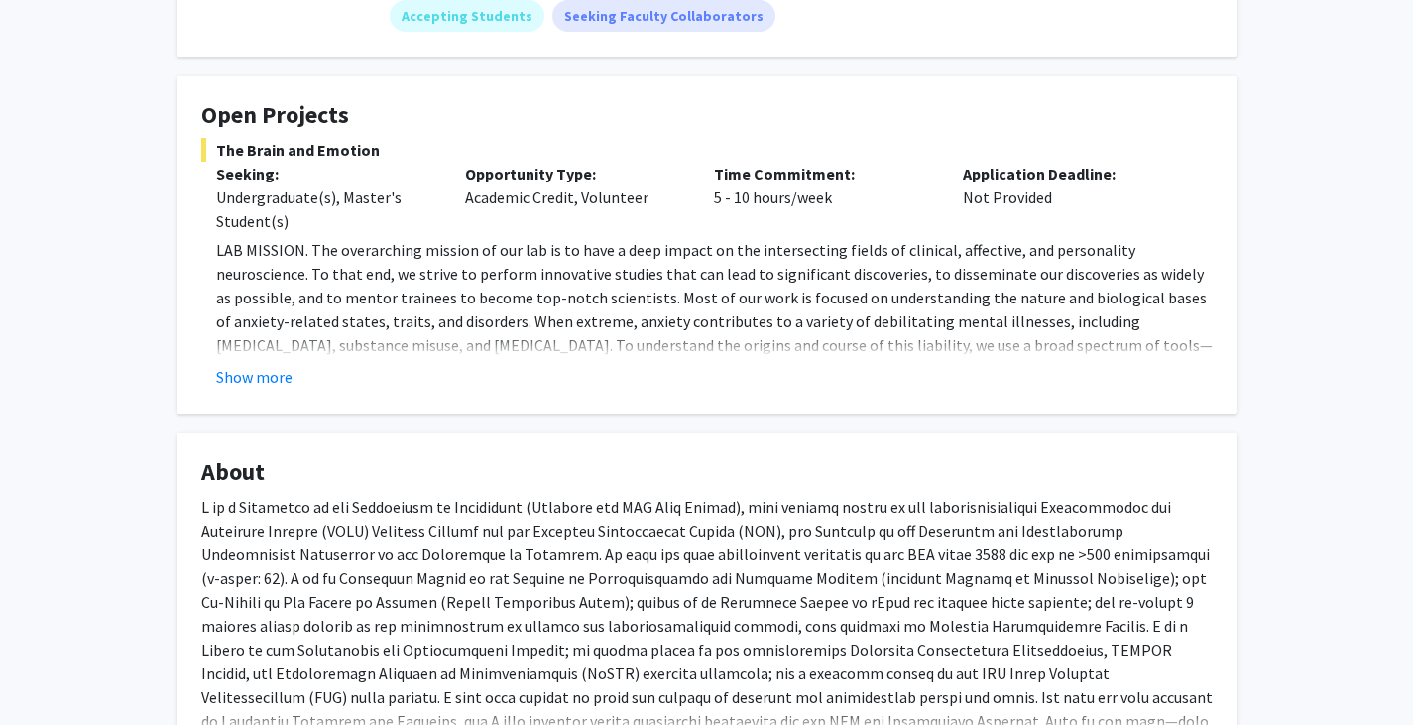
scroll to position [397, 0]
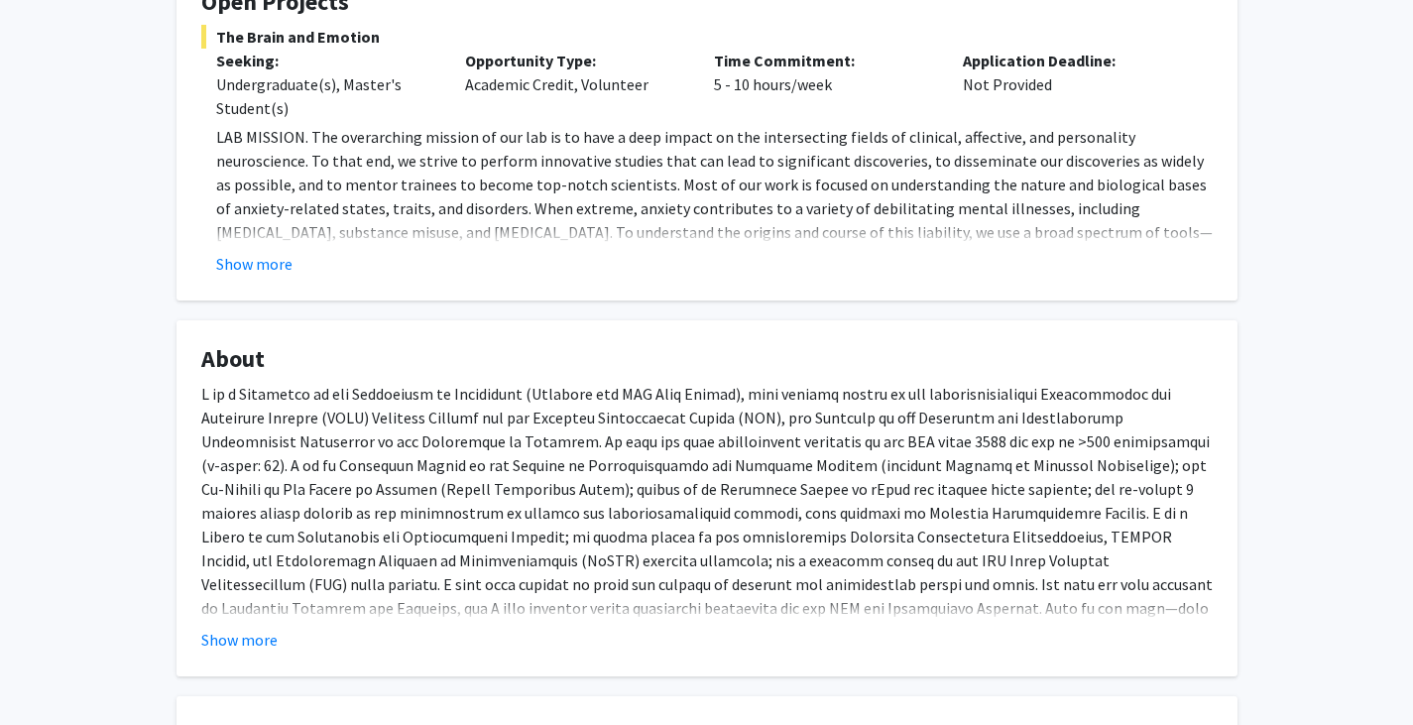
click at [380, 401] on p at bounding box center [706, 596] width 1011 height 428
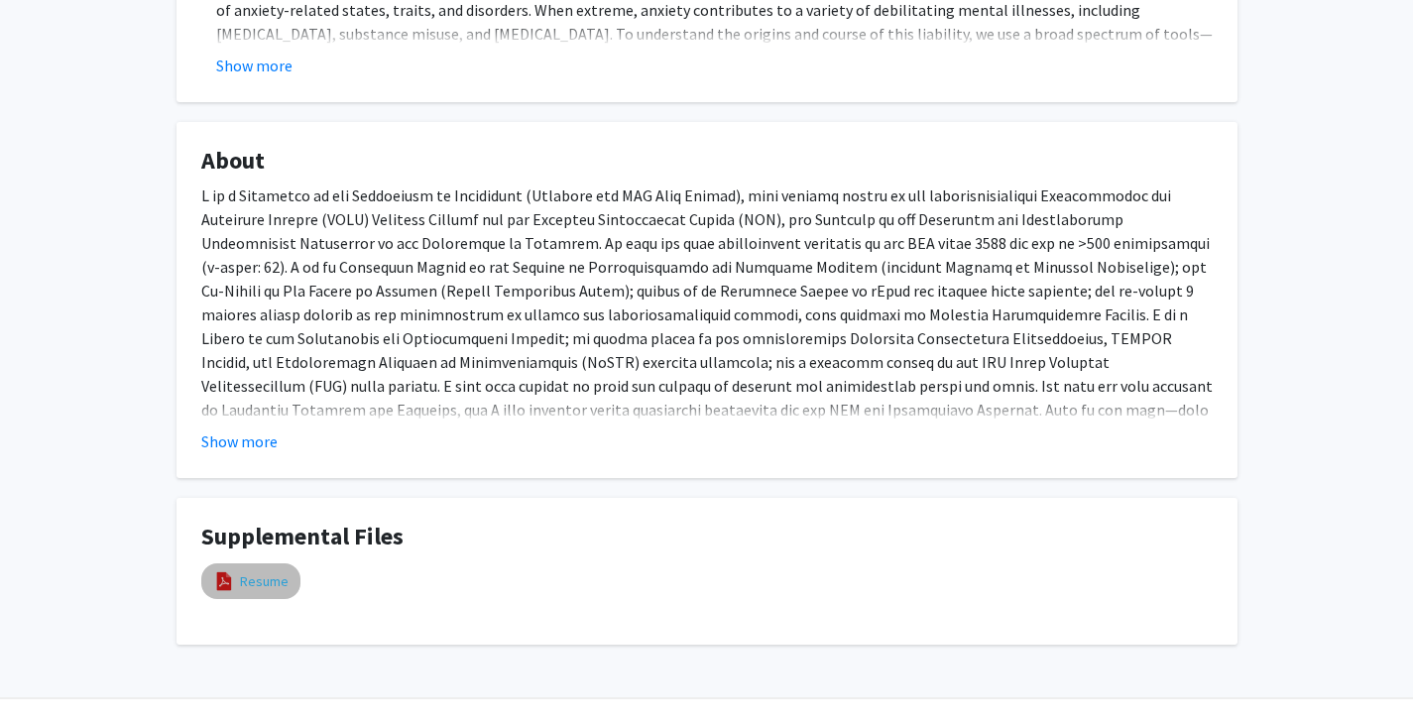
click at [255, 582] on link "Resume" at bounding box center [264, 581] width 49 height 21
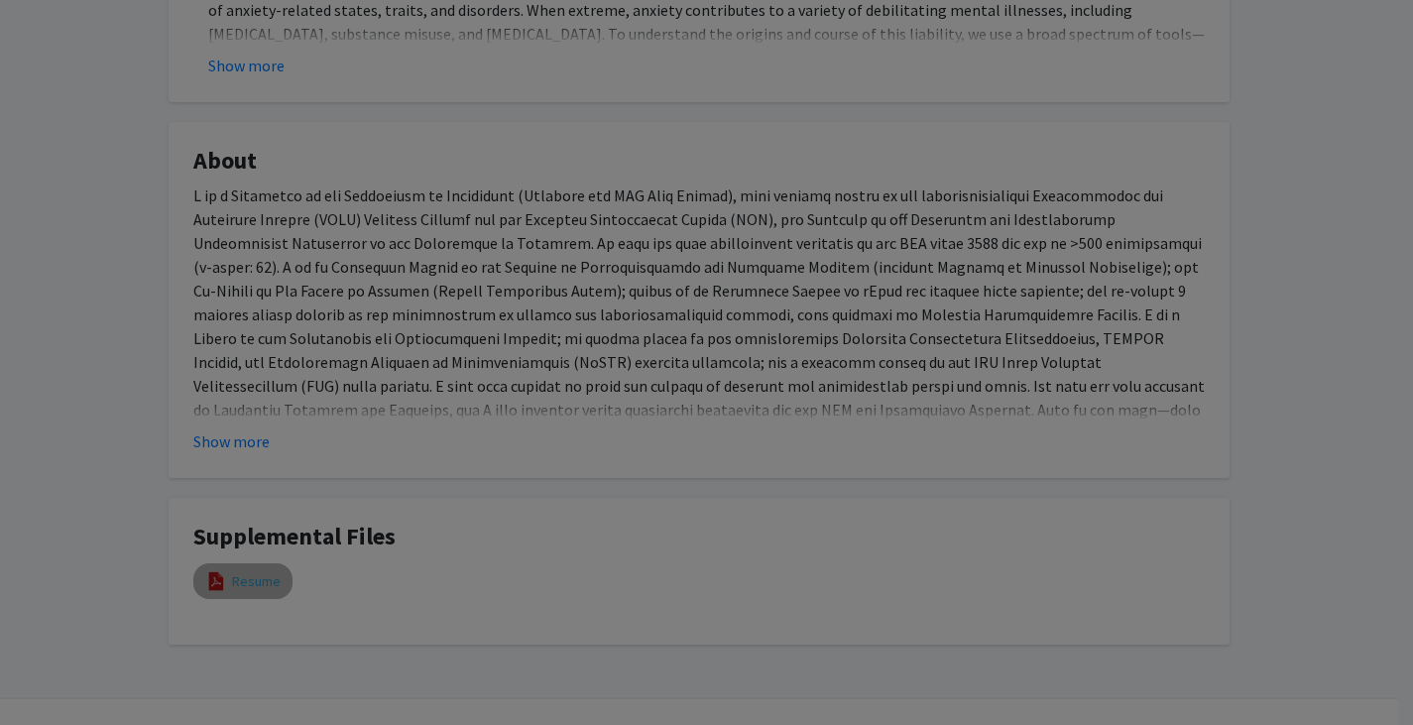
select select "custom"
type input "0"
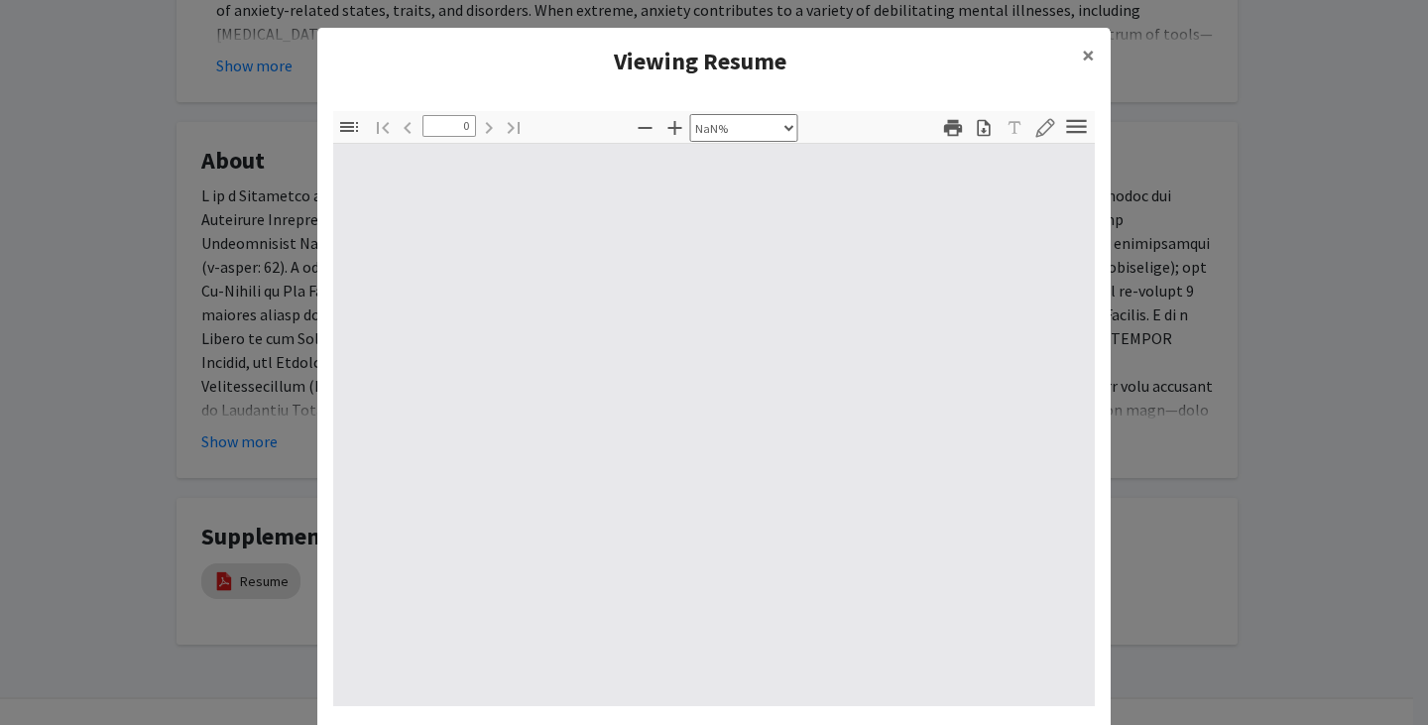
select select "auto"
type input "1"
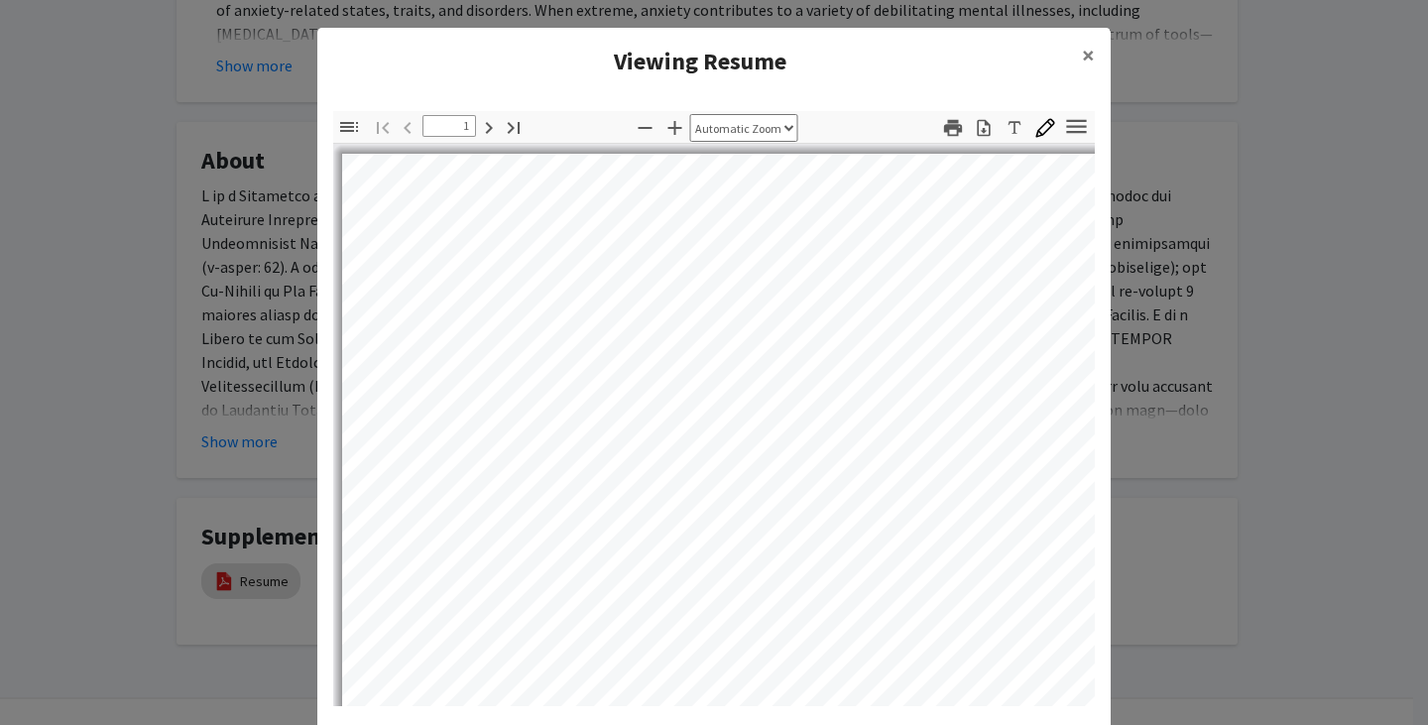
select select "auto"
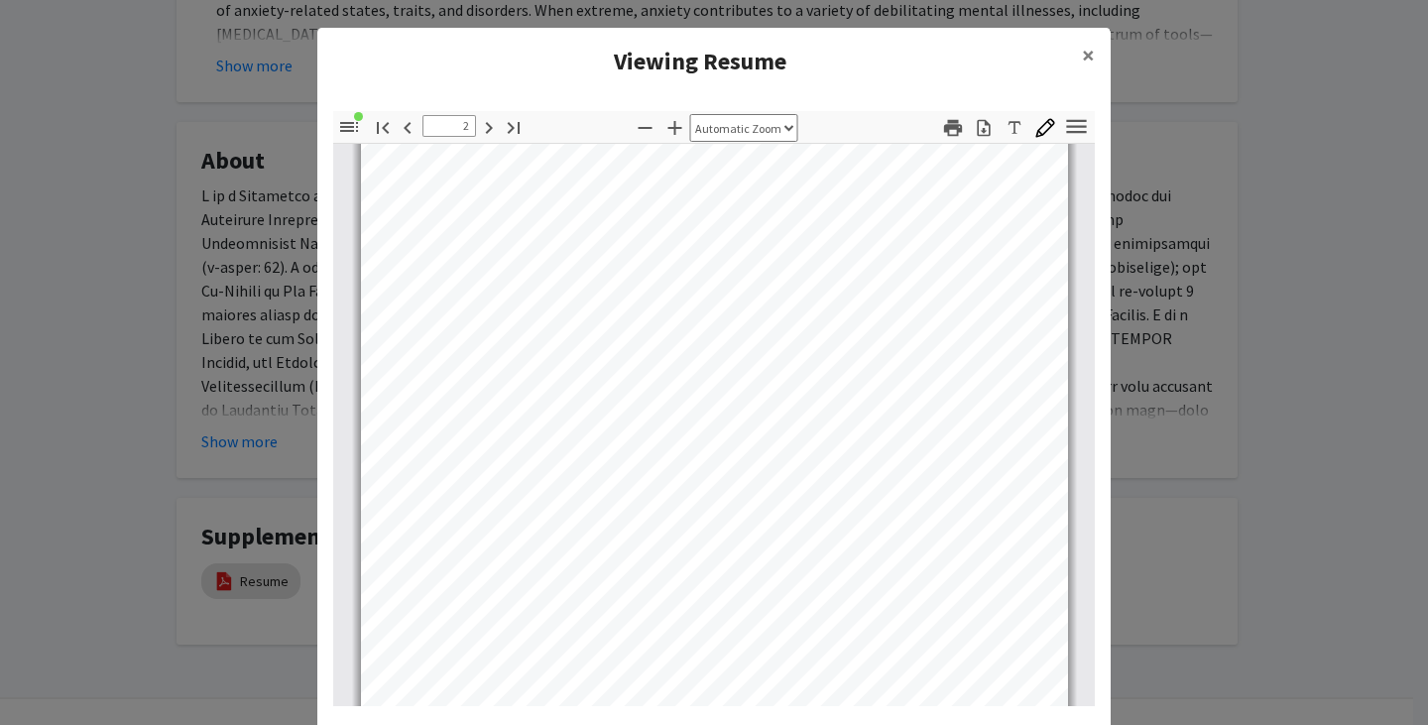
scroll to position [1190, 0]
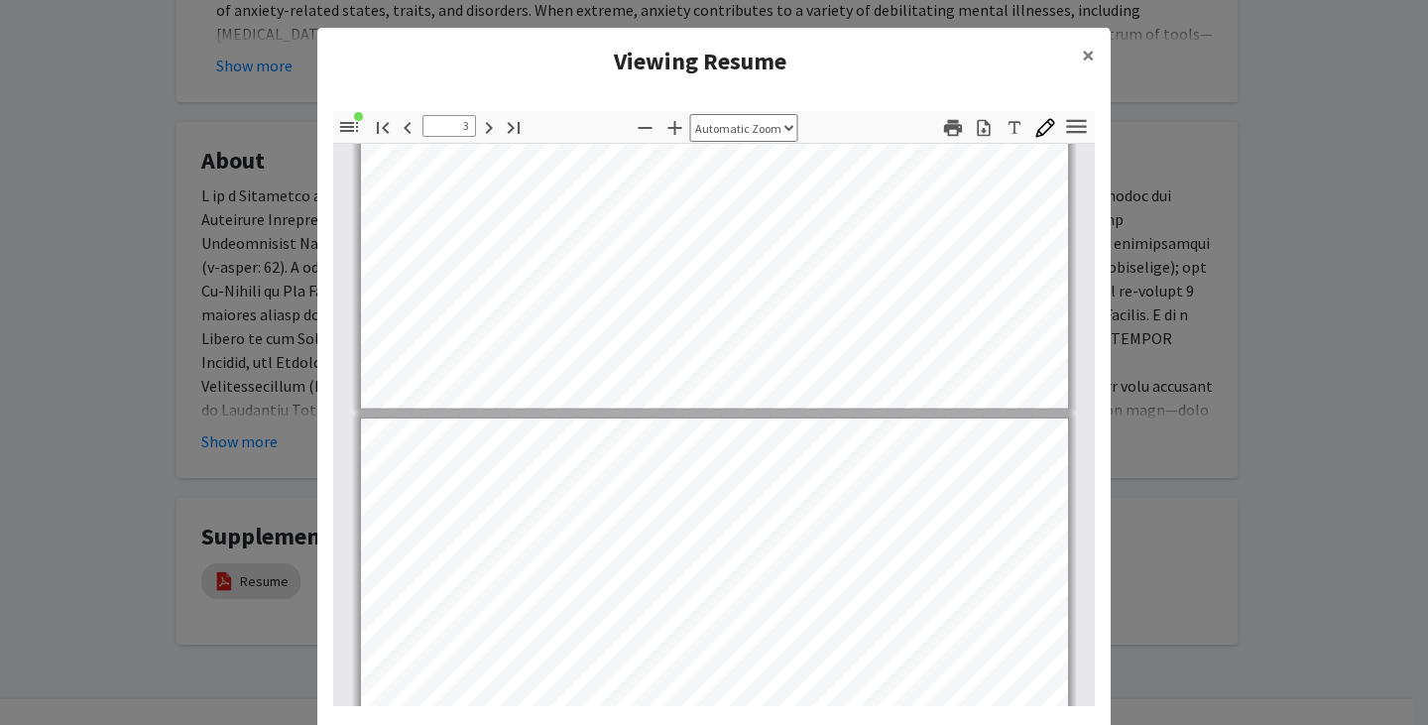
type input "2"
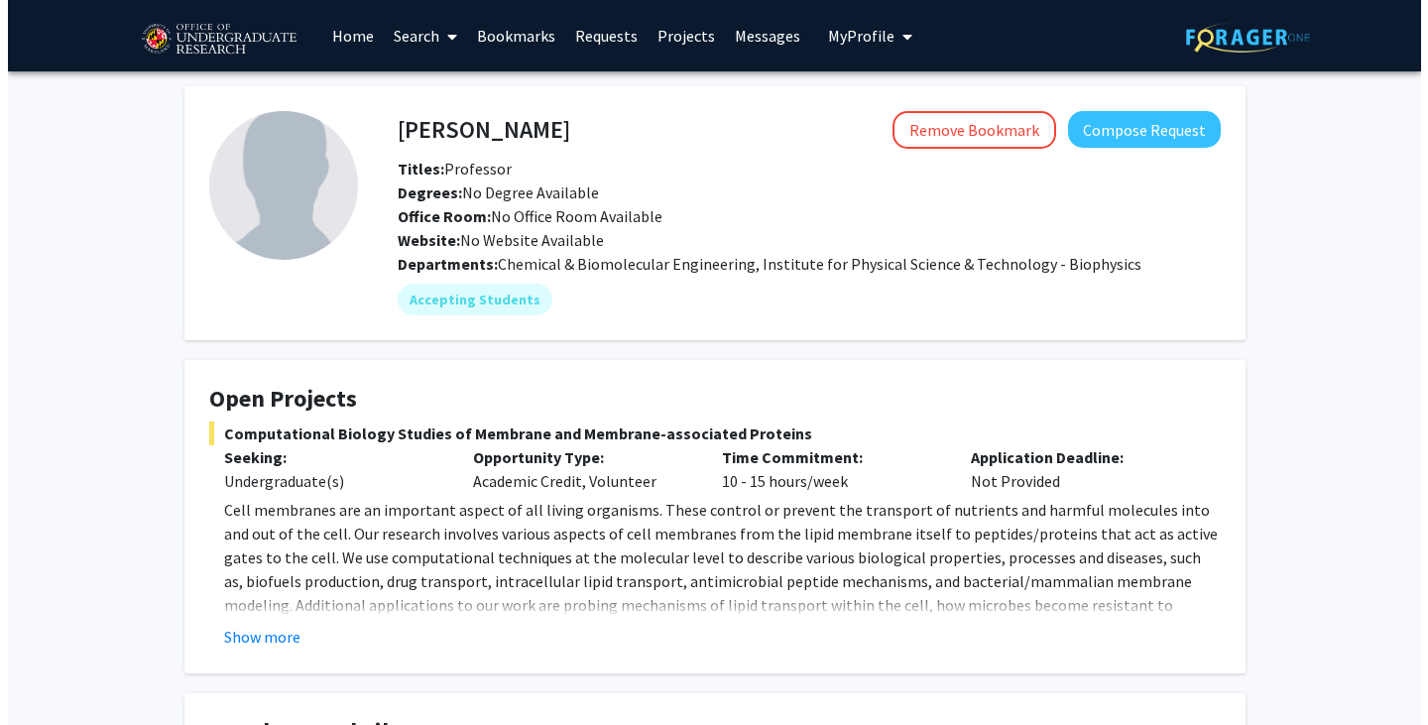
scroll to position [198, 0]
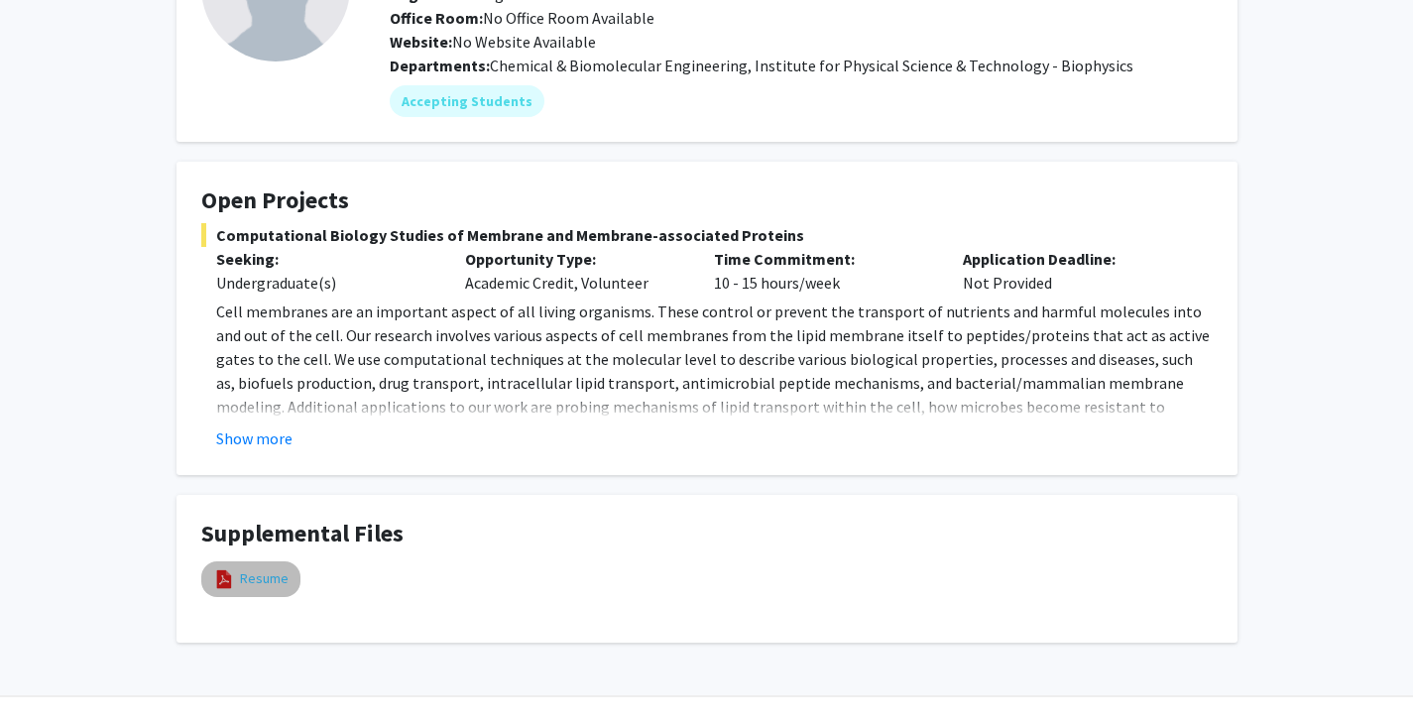
click at [284, 568] on link "Resume" at bounding box center [264, 578] width 49 height 21
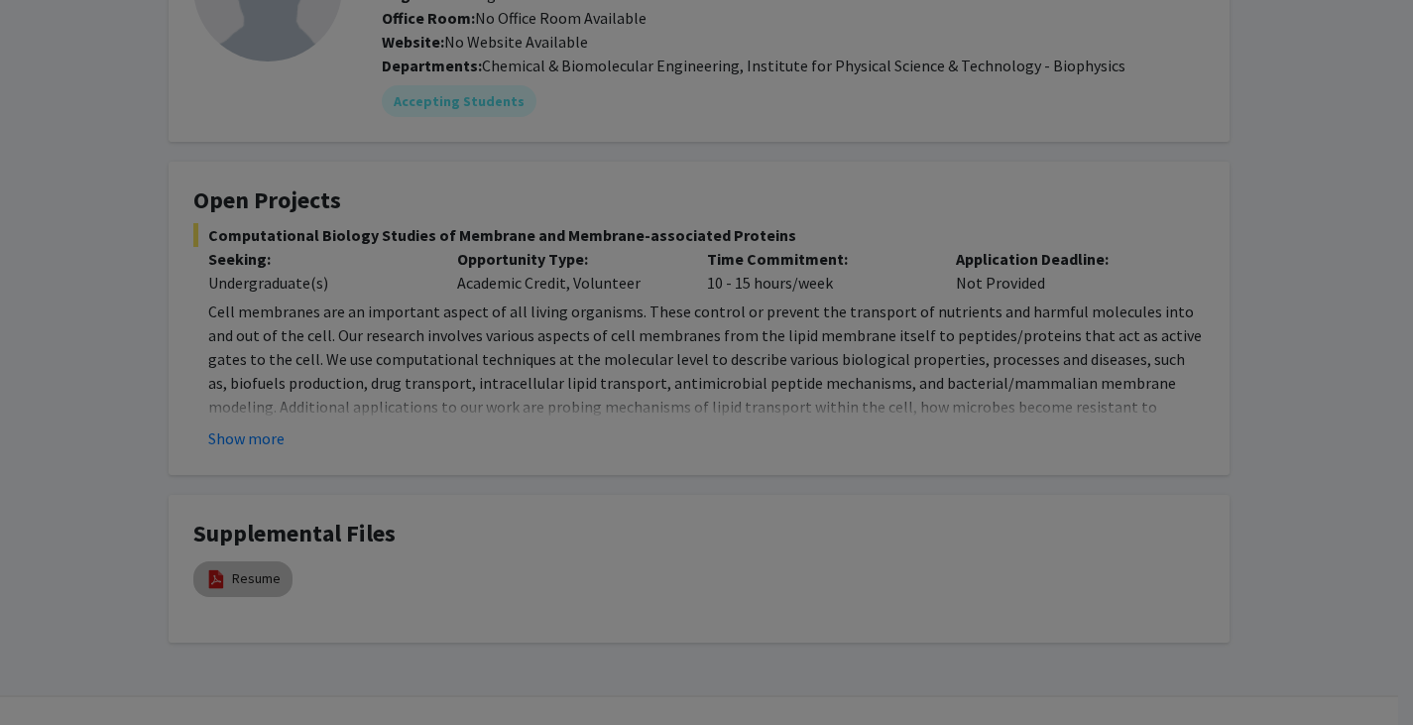
select select "custom"
type input "0"
select select "custom"
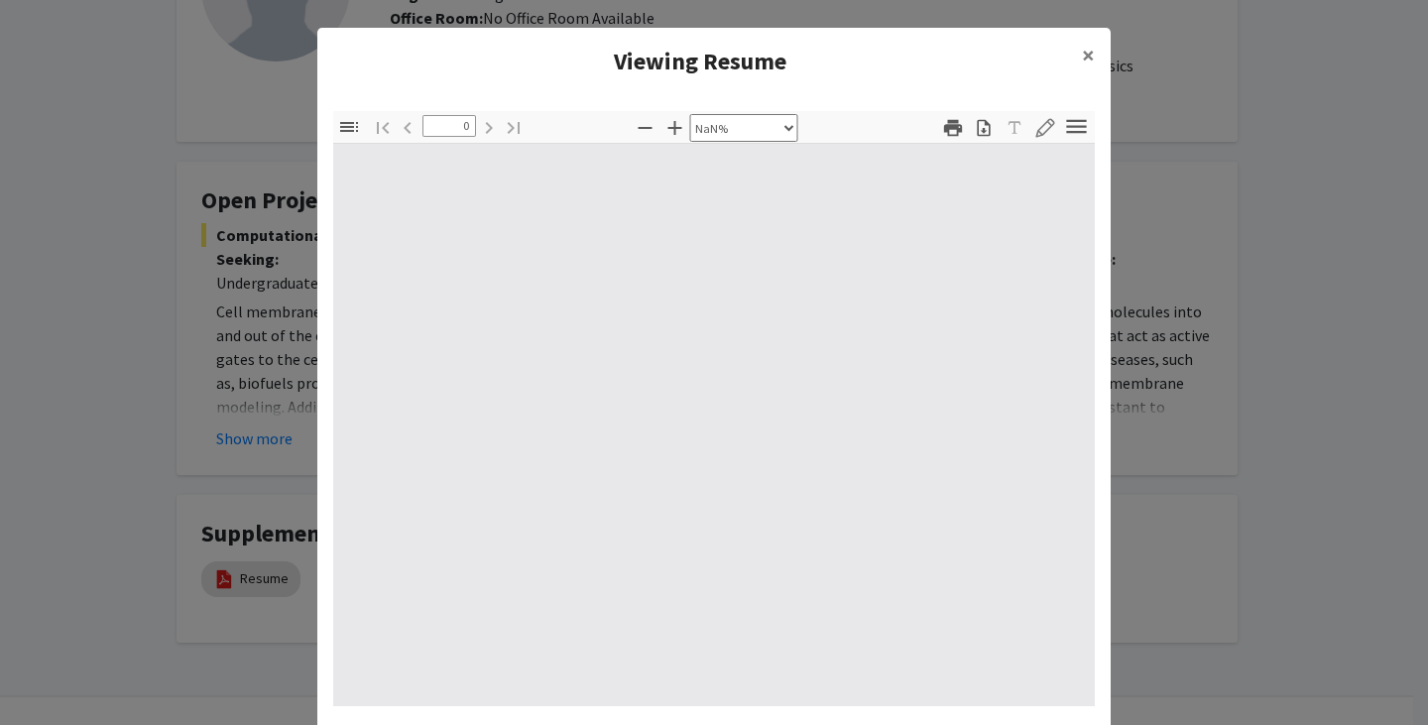
type input "1"
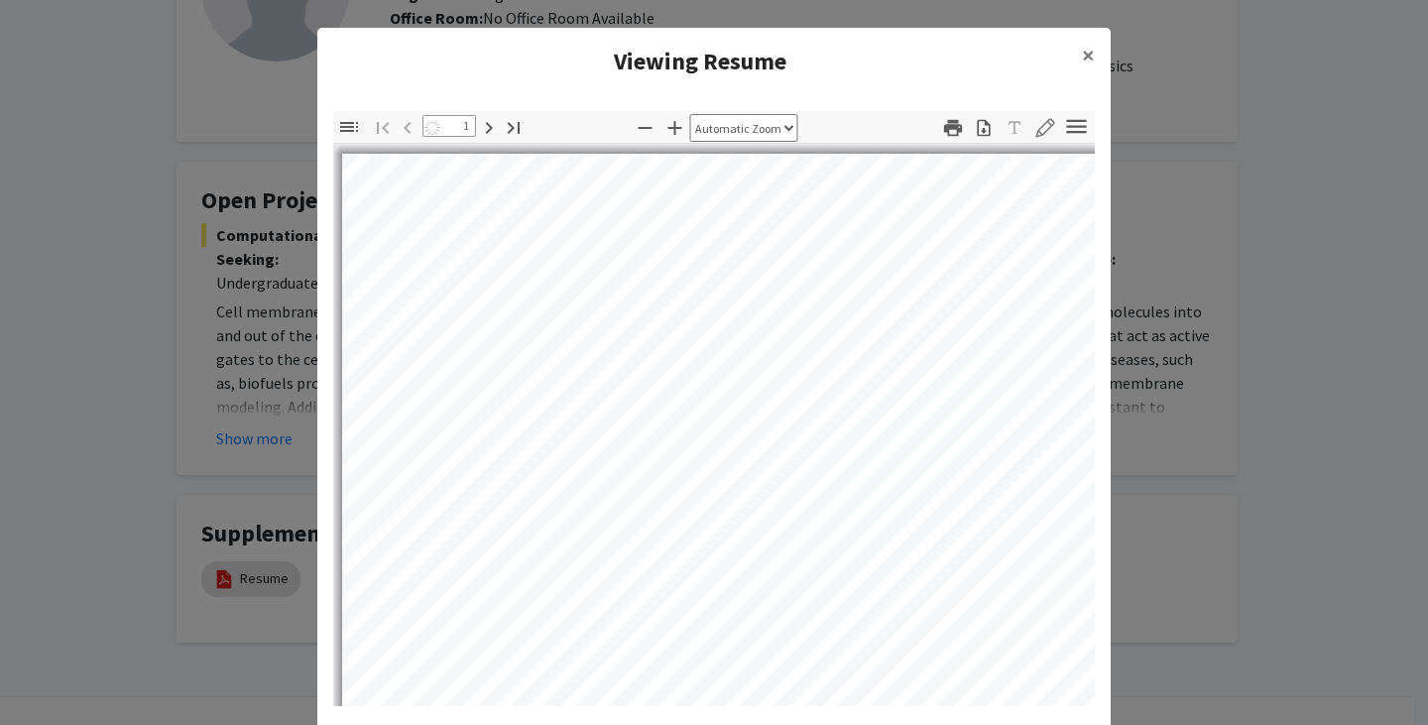
select select "auto"
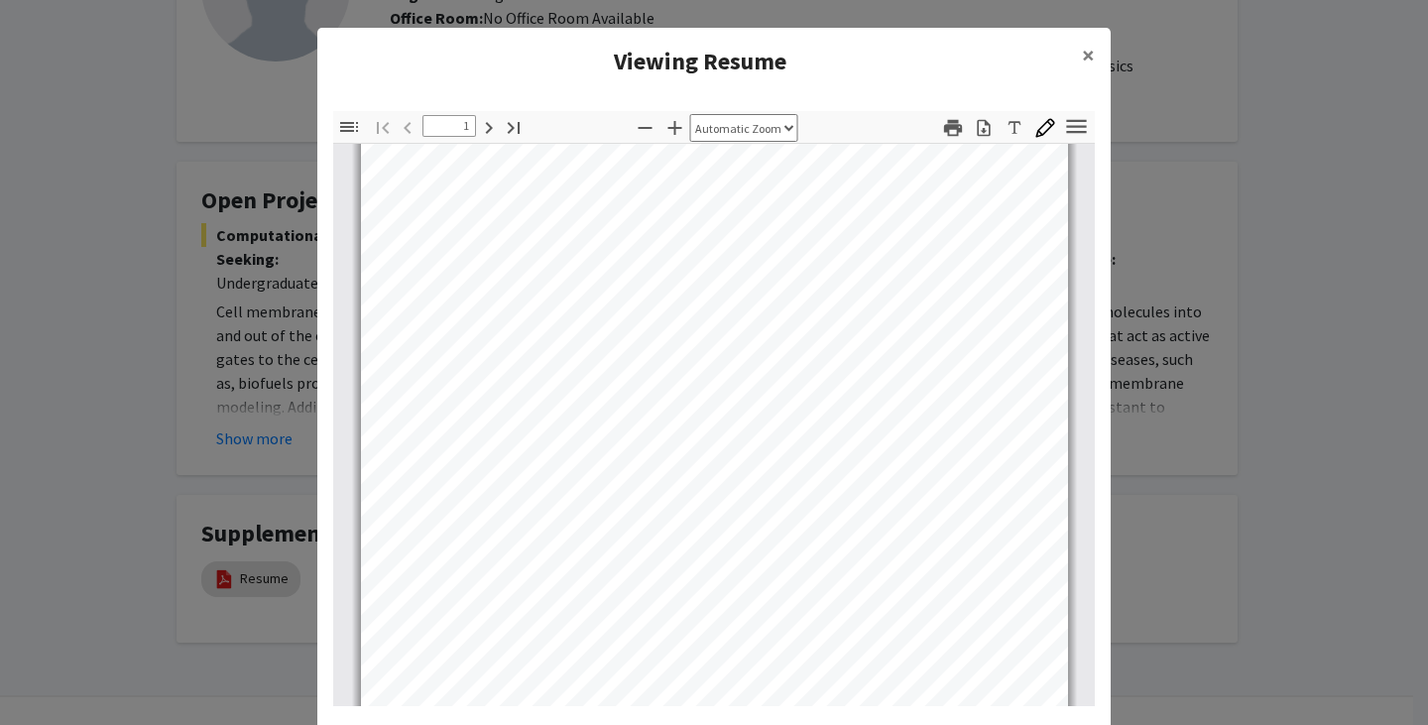
scroll to position [297, 0]
type input "2"
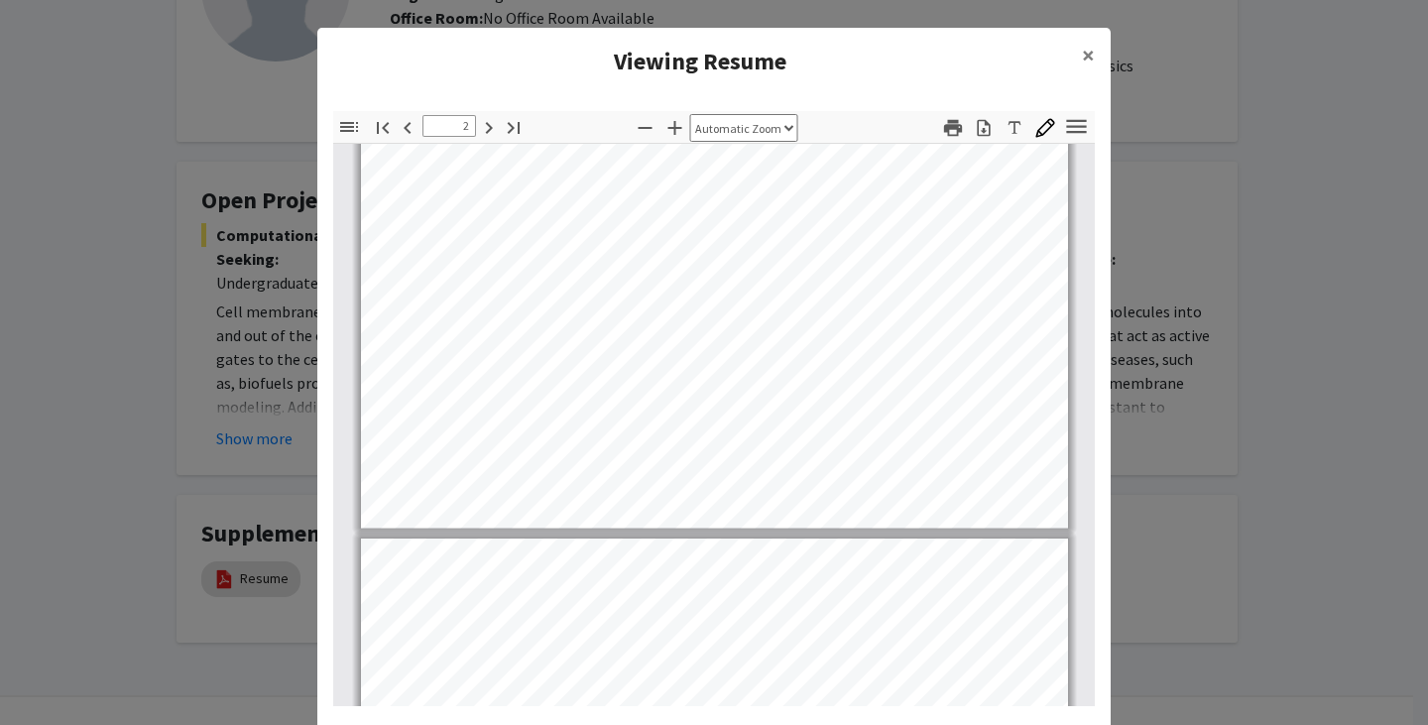
scroll to position [1289, 0]
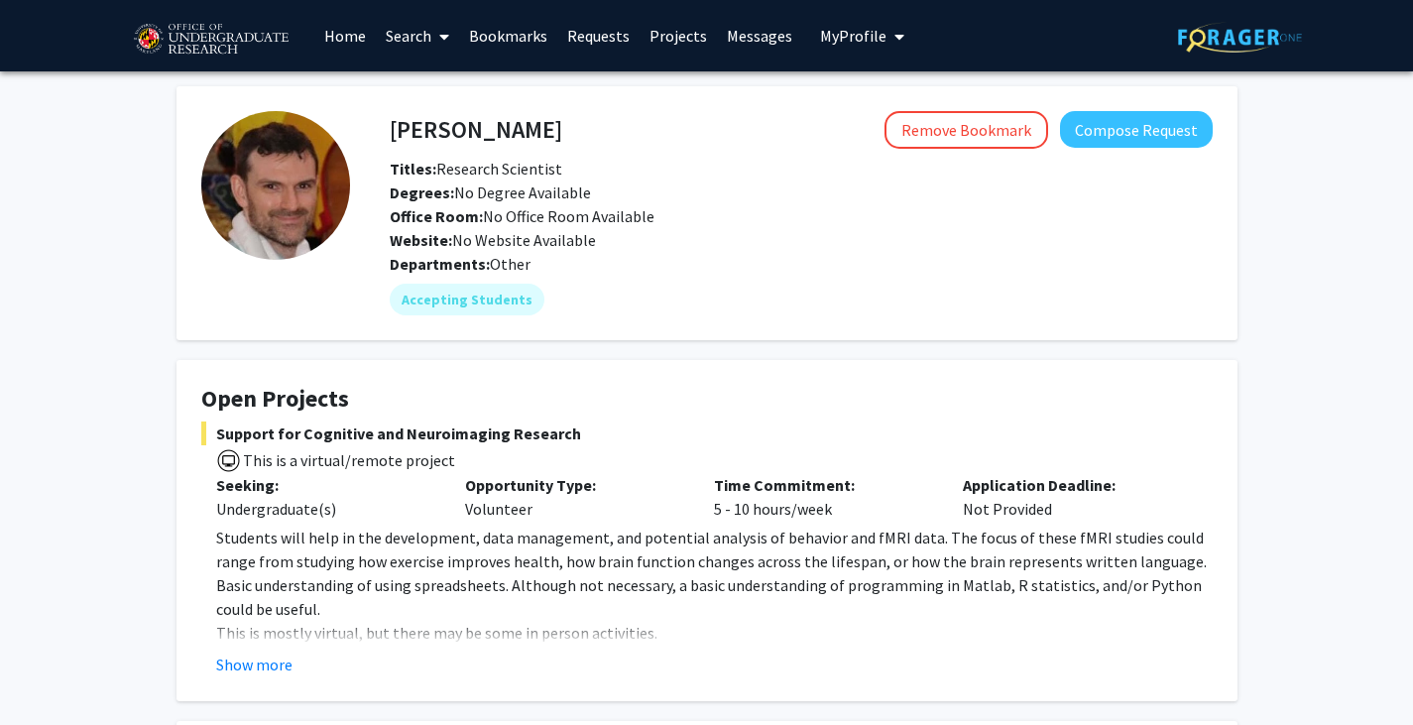
scroll to position [198, 0]
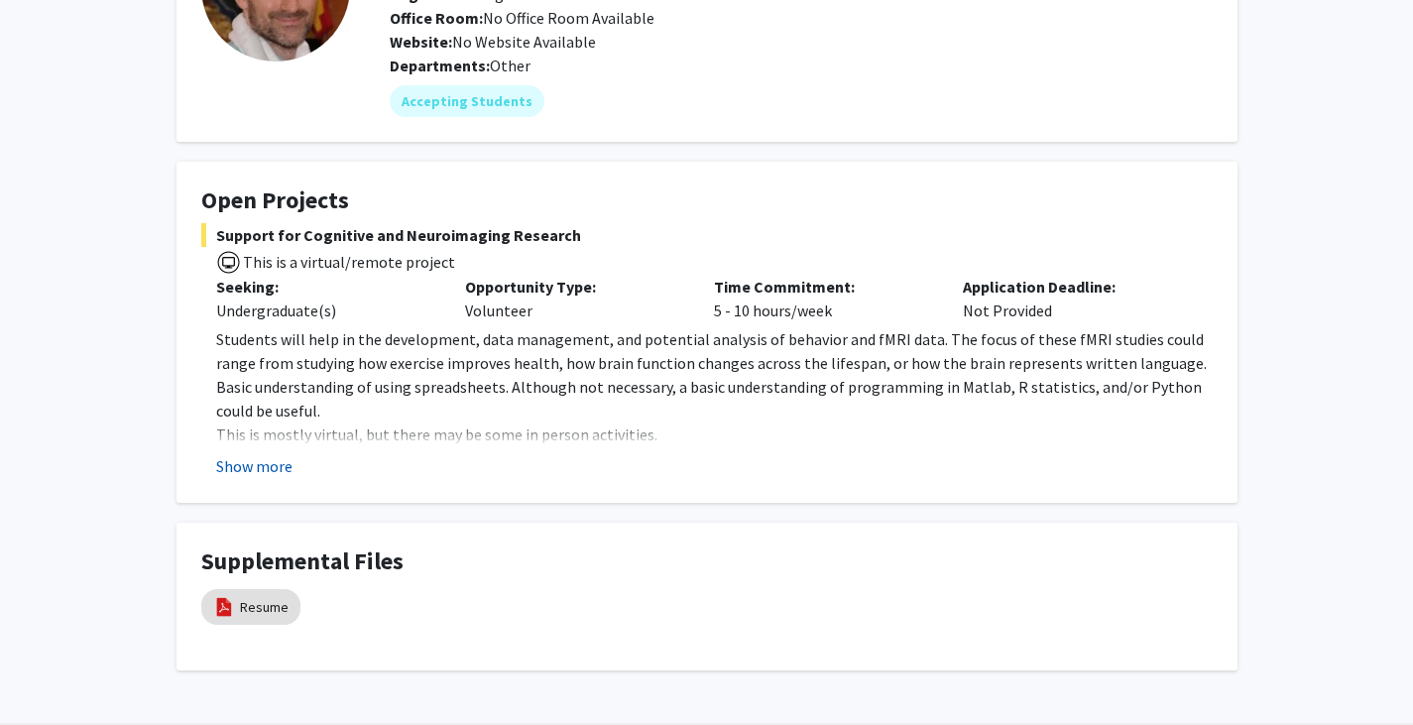
click at [242, 471] on button "Show more" at bounding box center [254, 466] width 76 height 24
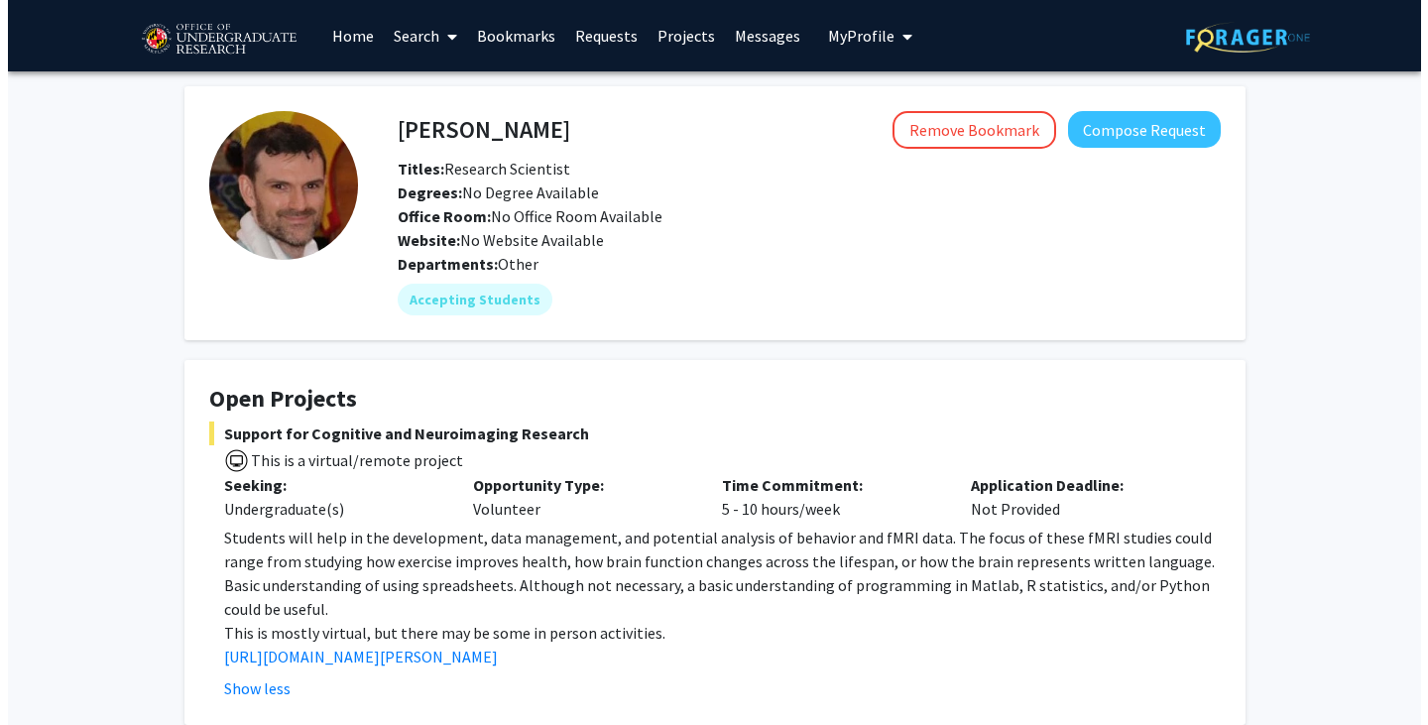
scroll to position [291, 0]
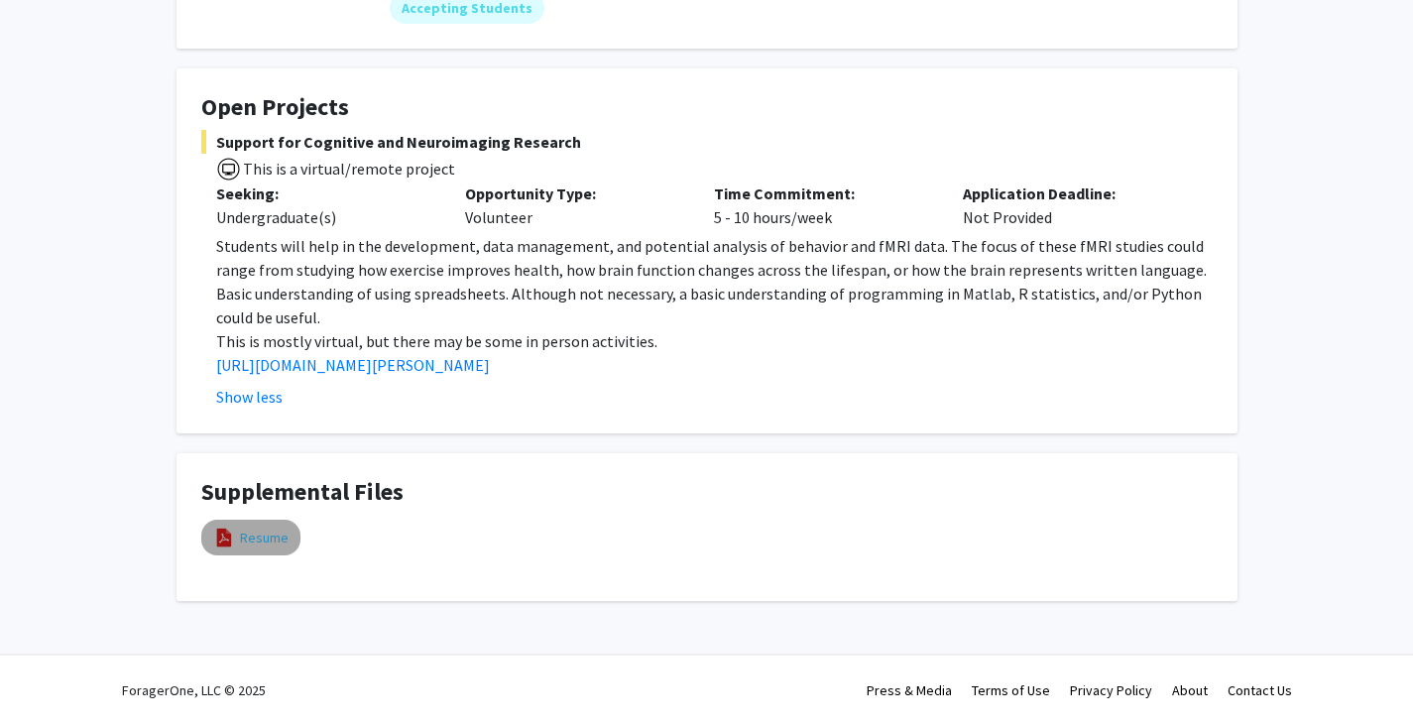
click at [261, 529] on link "Resume" at bounding box center [264, 537] width 49 height 21
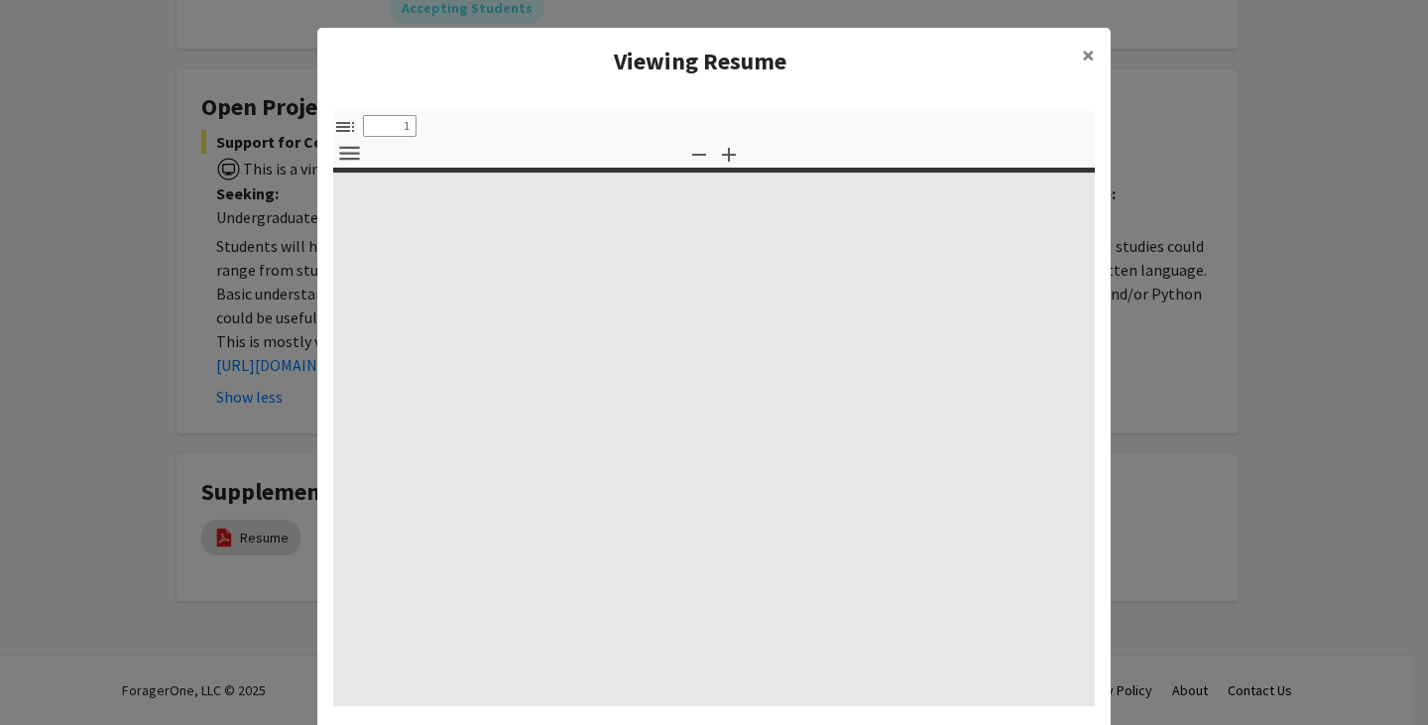
select select "custom"
type input "0"
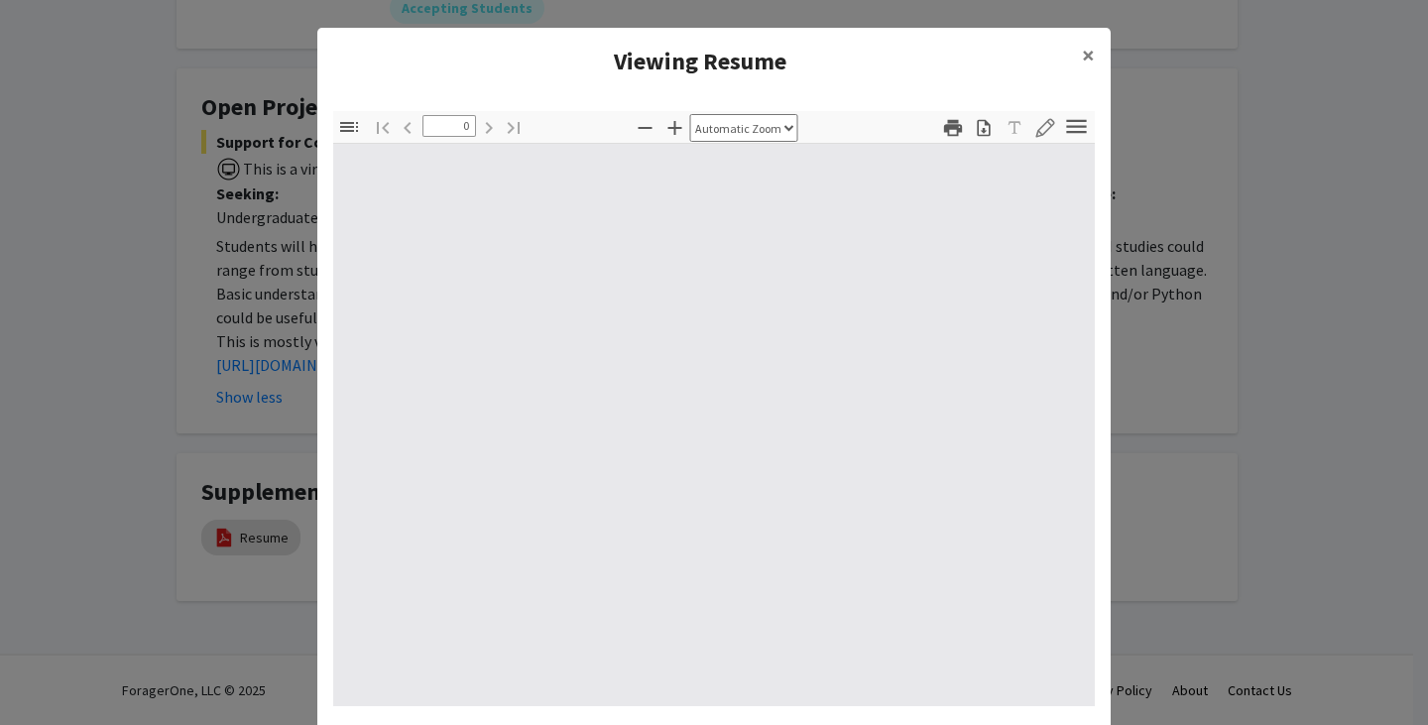
select select "custom"
type input "1"
select select "auto"
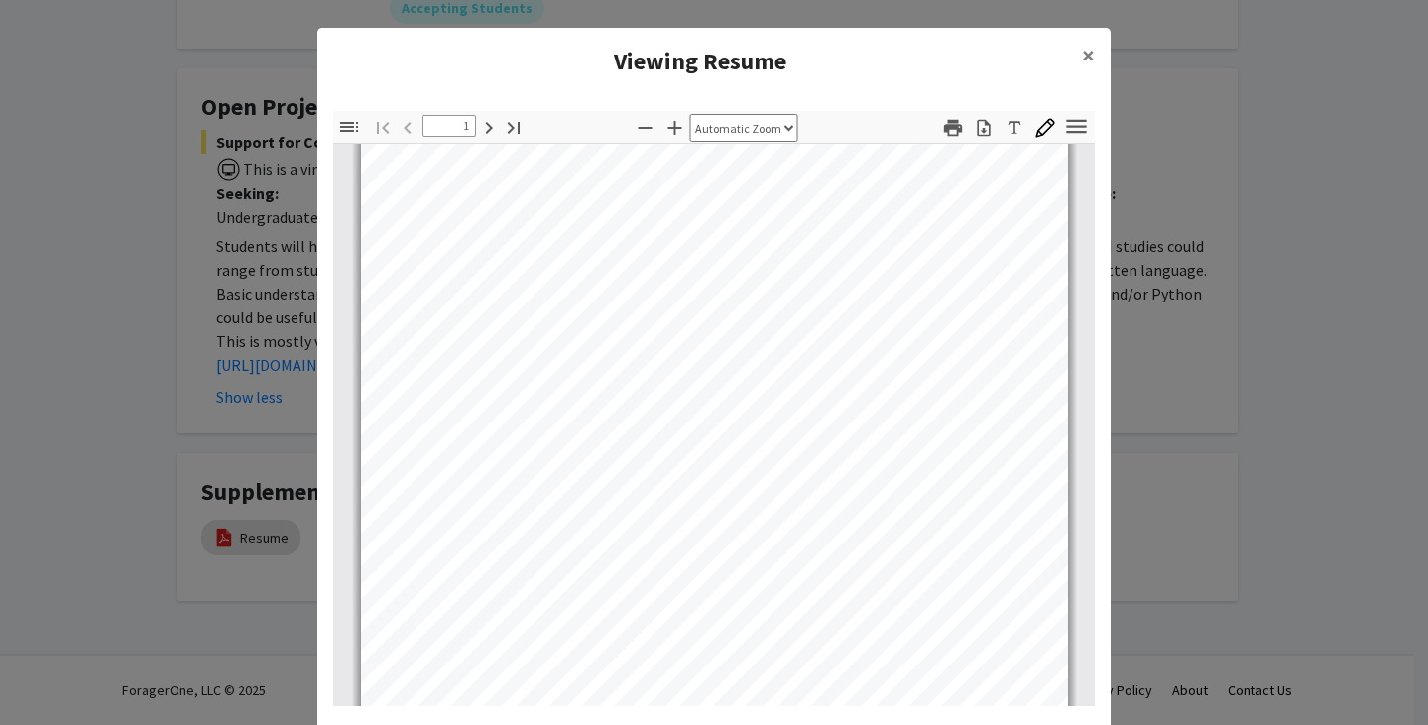
scroll to position [99, 0]
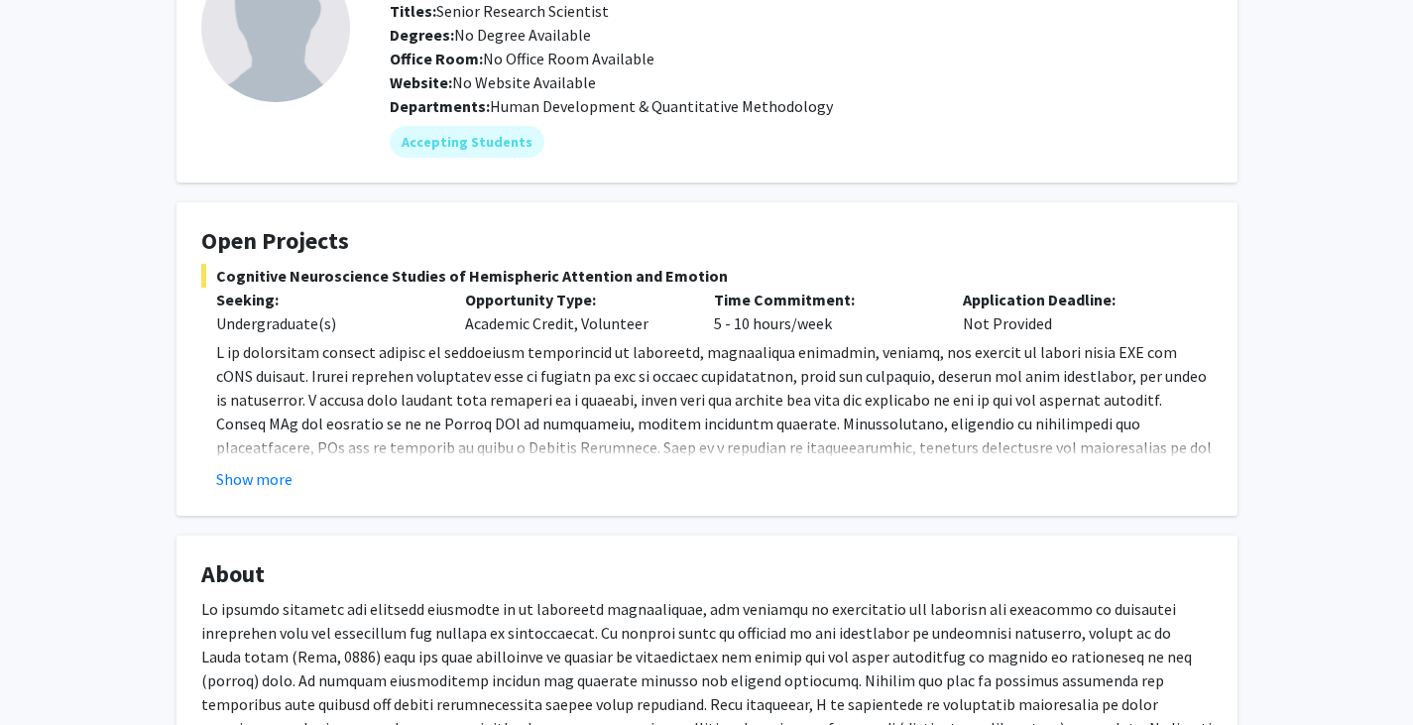
scroll to position [198, 0]
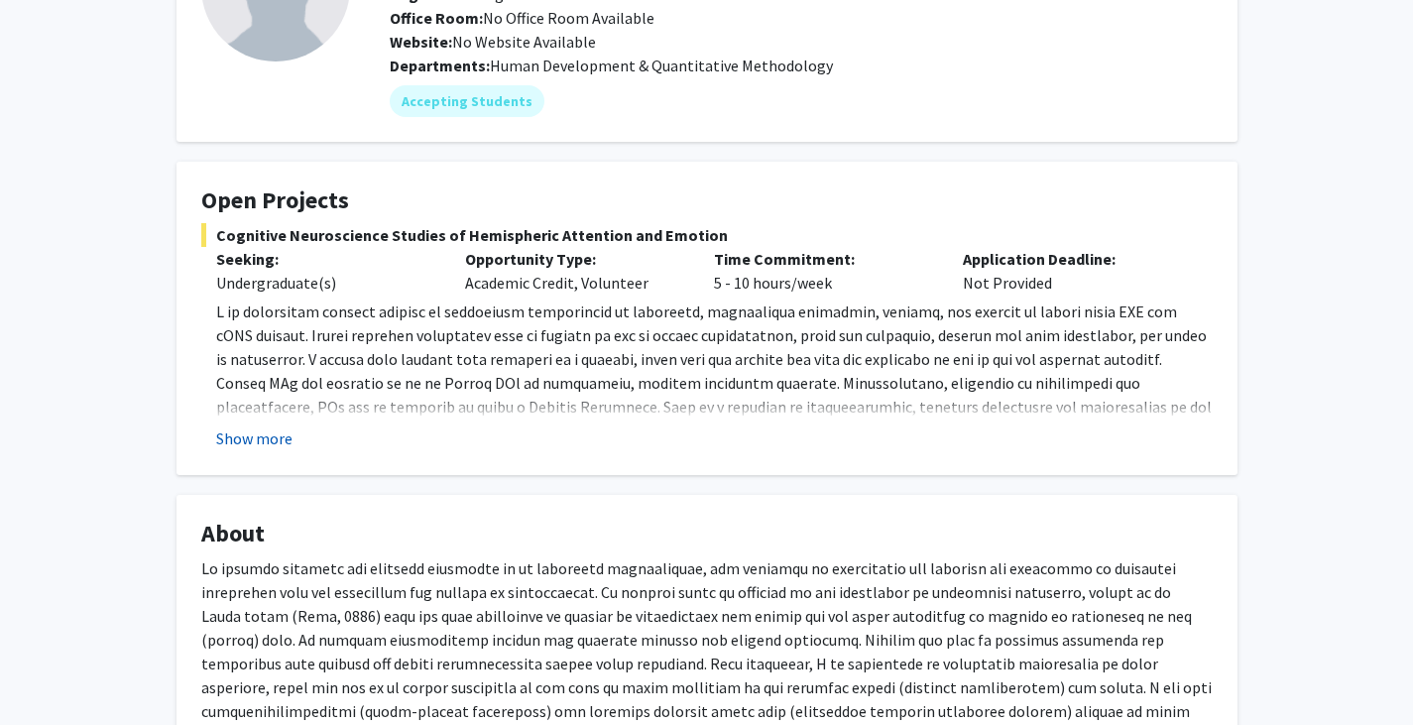
click at [241, 431] on button "Show more" at bounding box center [254, 438] width 76 height 24
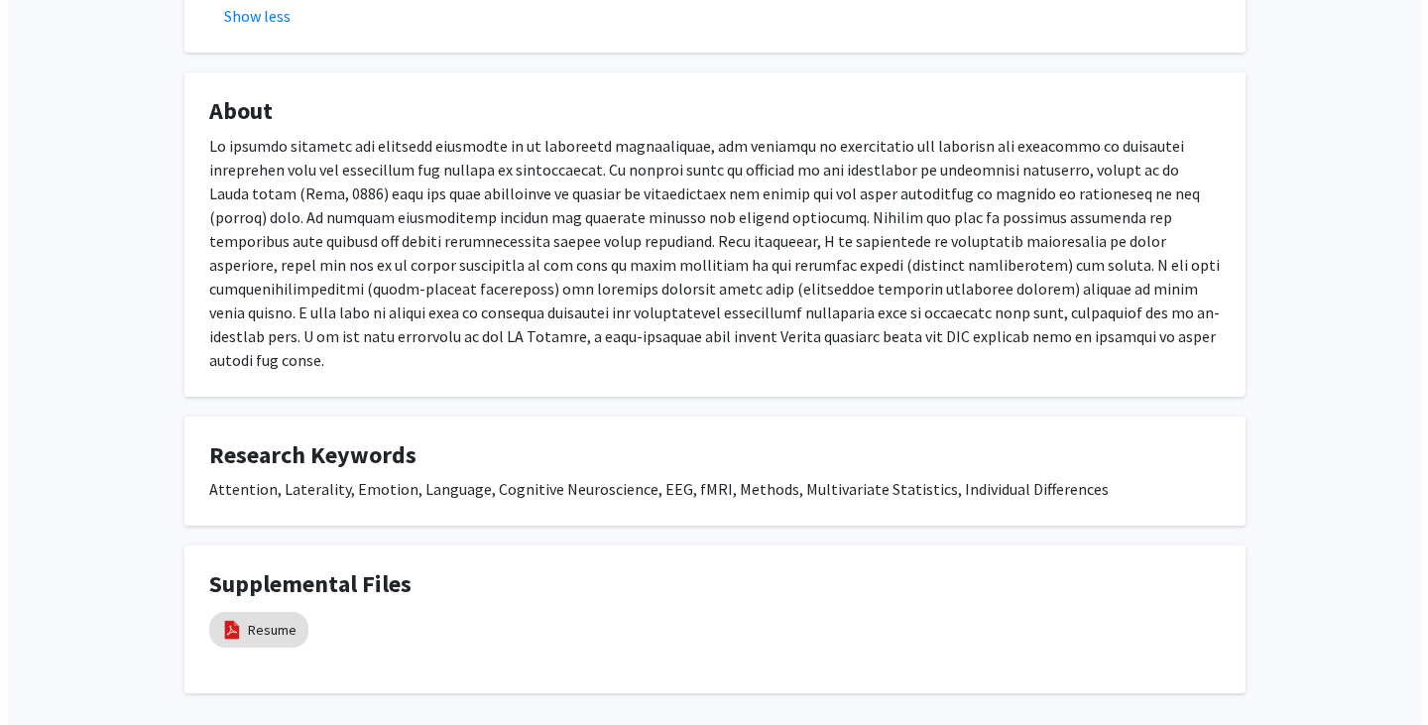
scroll to position [694, 0]
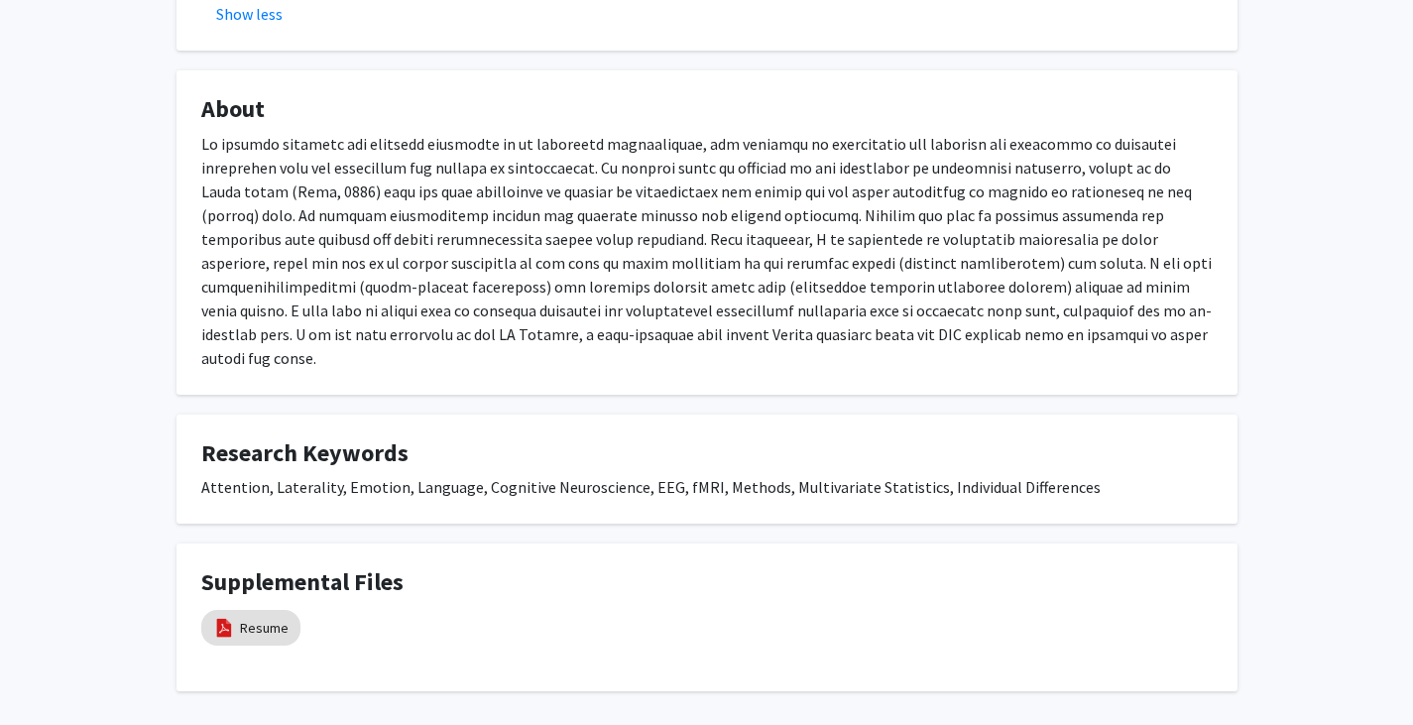
drag, startPoint x: 398, startPoint y: 171, endPoint x: 1002, endPoint y: 405, distance: 648.5
click at [1002, 405] on div "[PERSON_NAME] Remove Bookmark Compose Request Titles: Senior Research Scientist…" at bounding box center [707, 41] width 1091 height 1299
click at [255, 618] on link "Resume" at bounding box center [264, 628] width 49 height 21
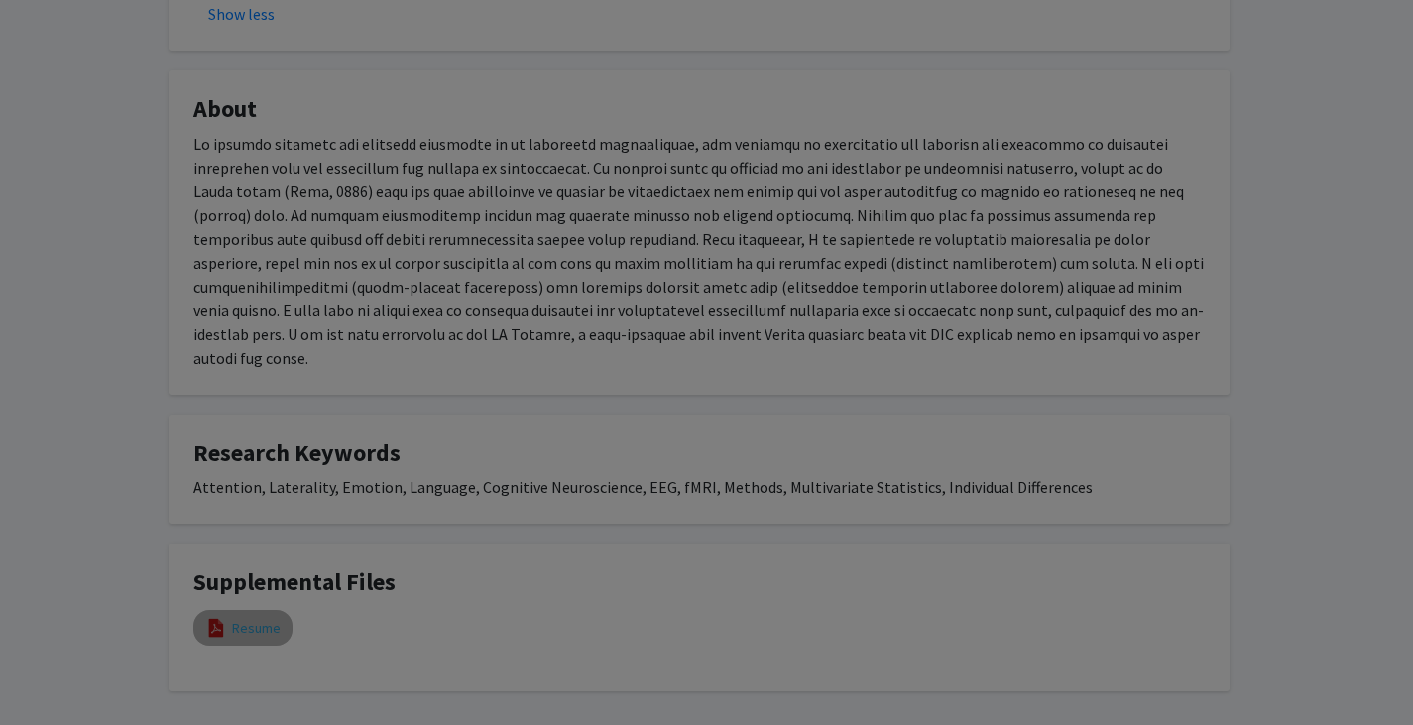
select select "custom"
type input "0"
select select "custom"
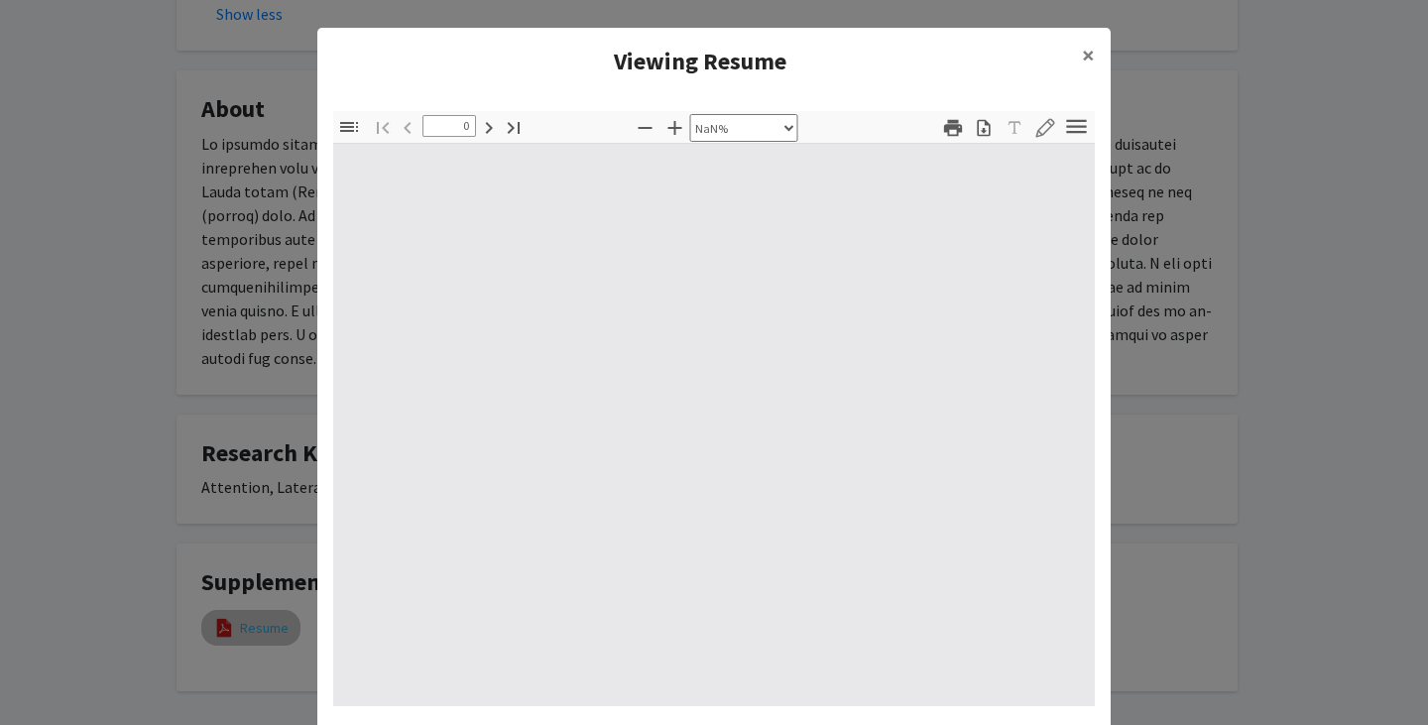
type input "1"
select select "auto"
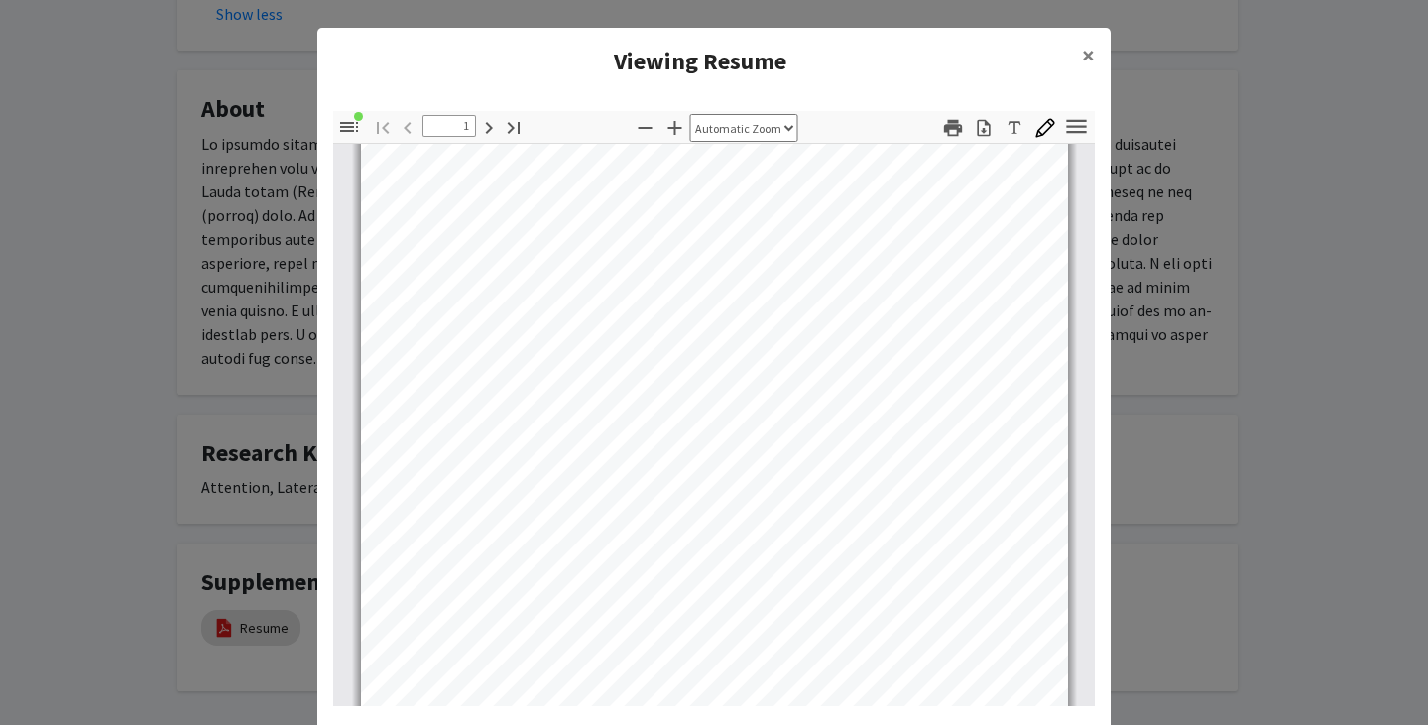
scroll to position [0, 0]
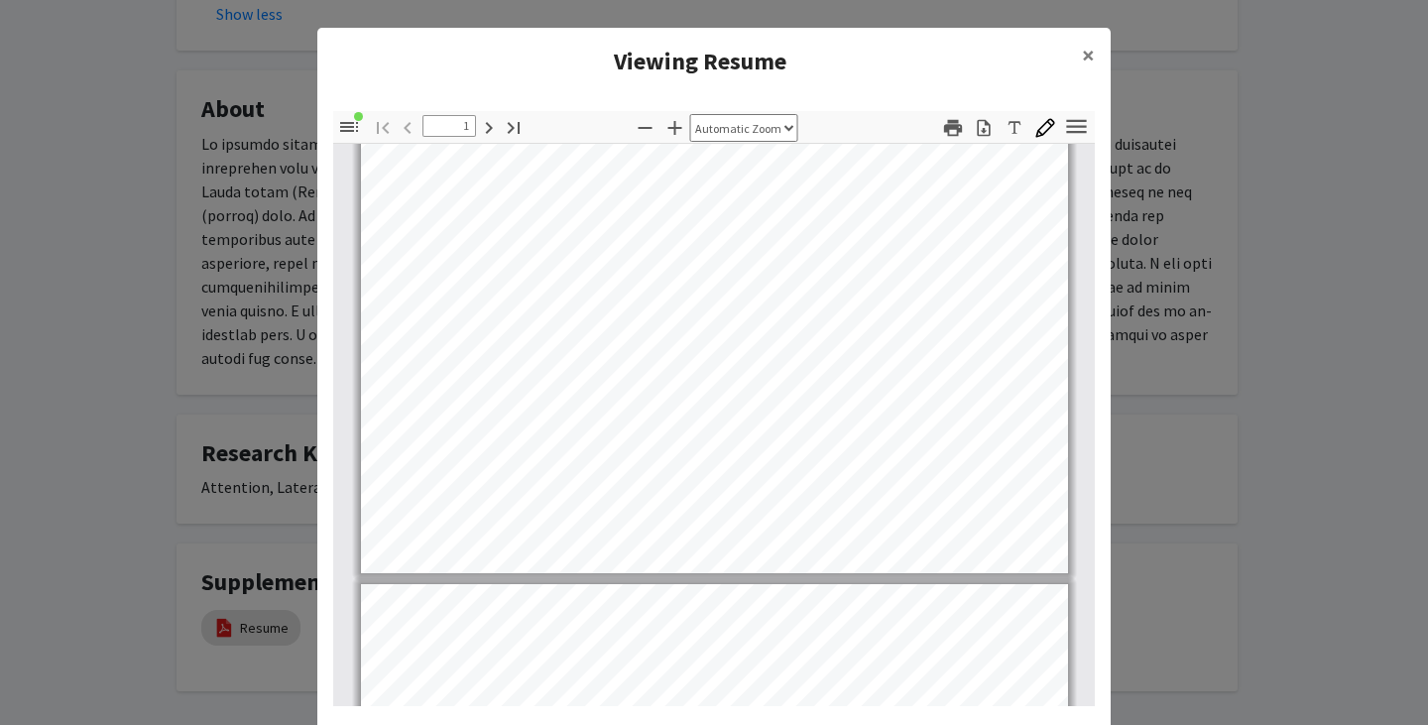
type input "2"
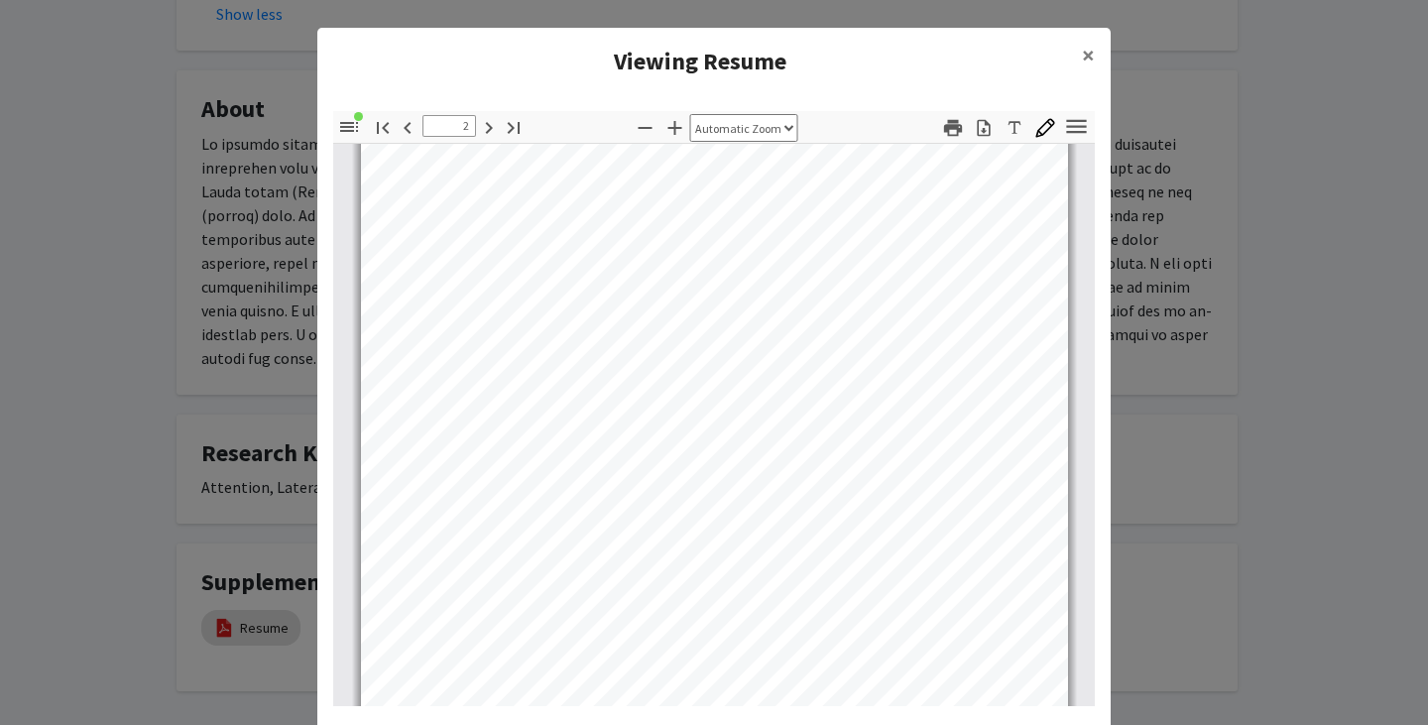
scroll to position [892, 0]
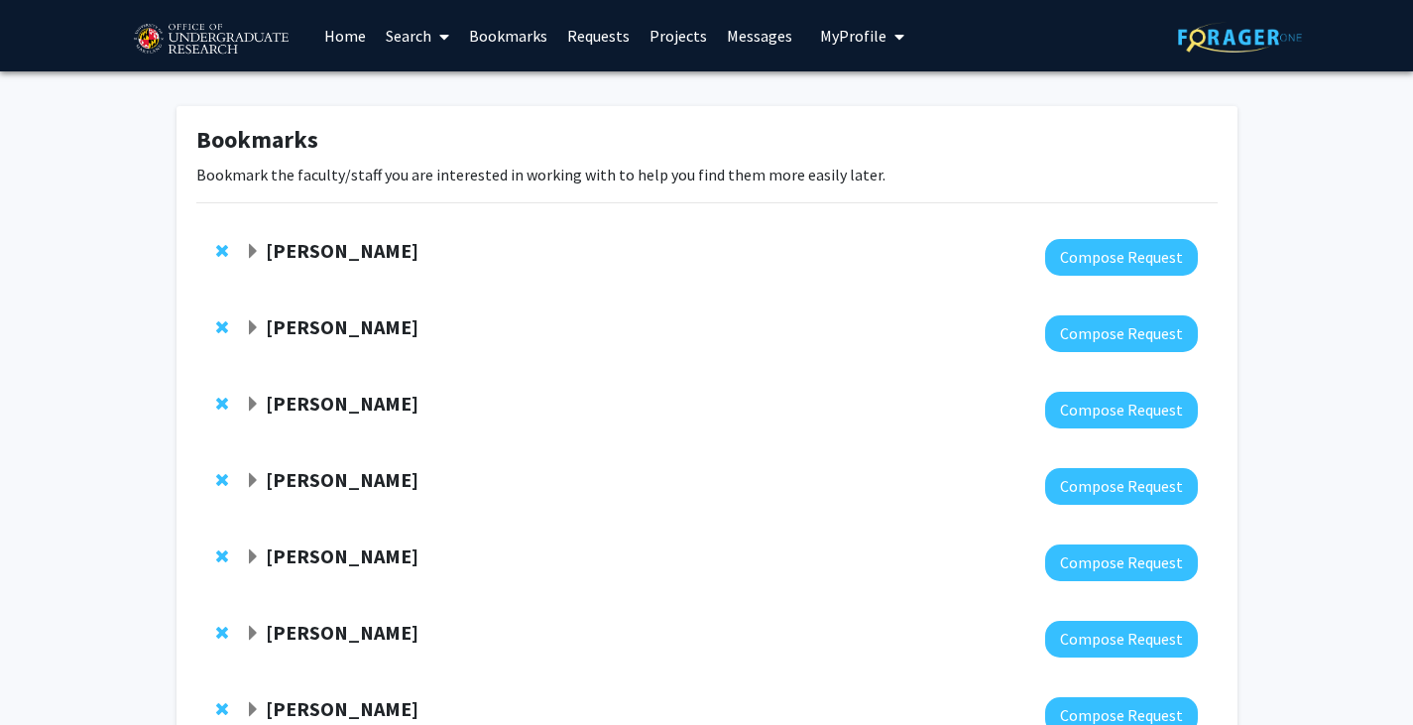
click at [226, 41] on img at bounding box center [211, 40] width 168 height 50
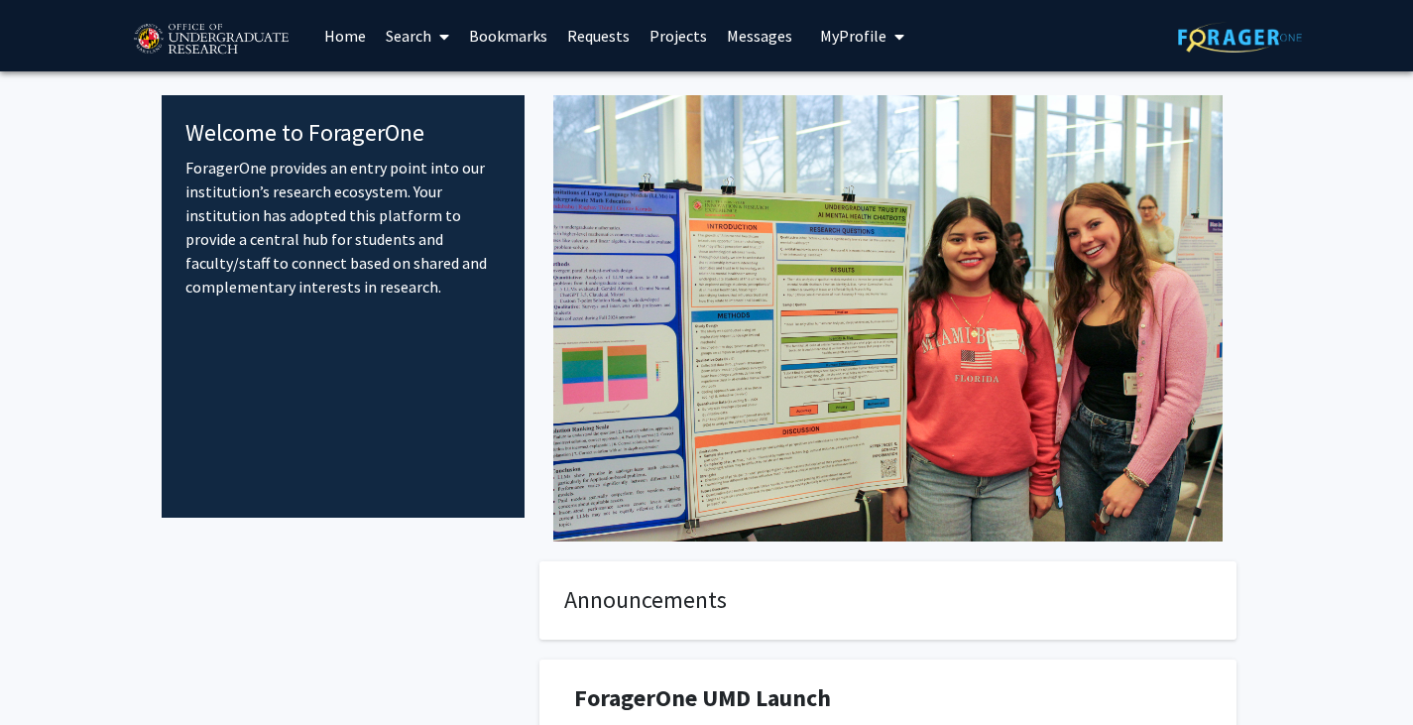
click at [365, 20] on link "Home" at bounding box center [344, 35] width 61 height 69
click at [416, 20] on link "Search" at bounding box center [417, 35] width 83 height 69
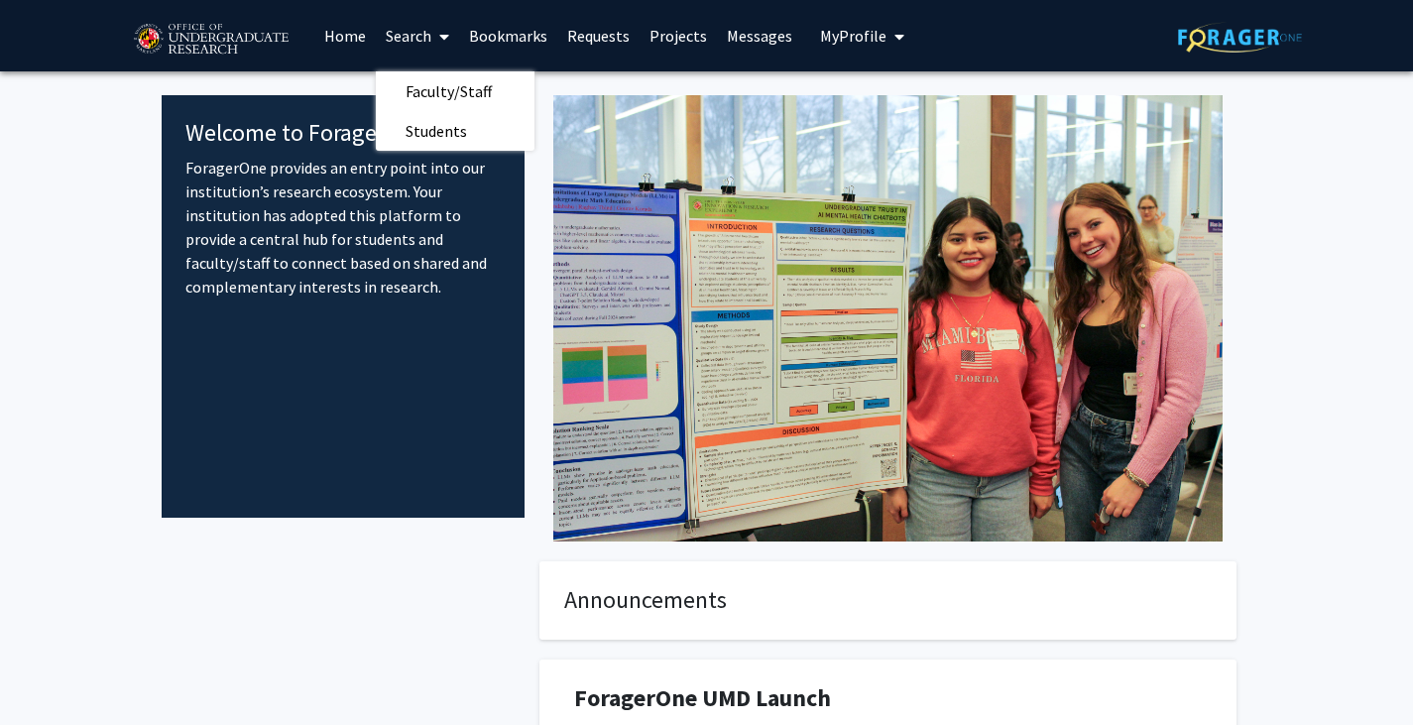
click at [416, 32] on link "Search" at bounding box center [417, 35] width 83 height 69
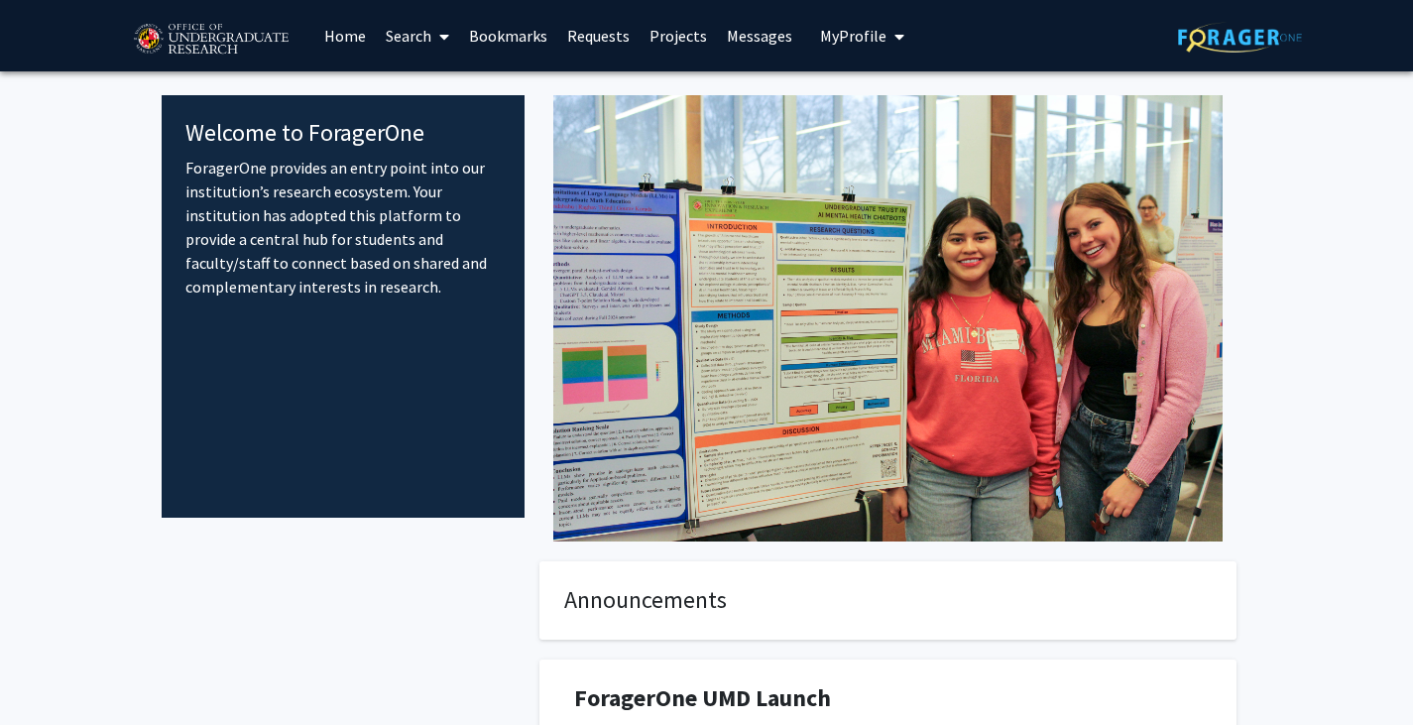
click at [416, 39] on link "Search" at bounding box center [417, 35] width 83 height 69
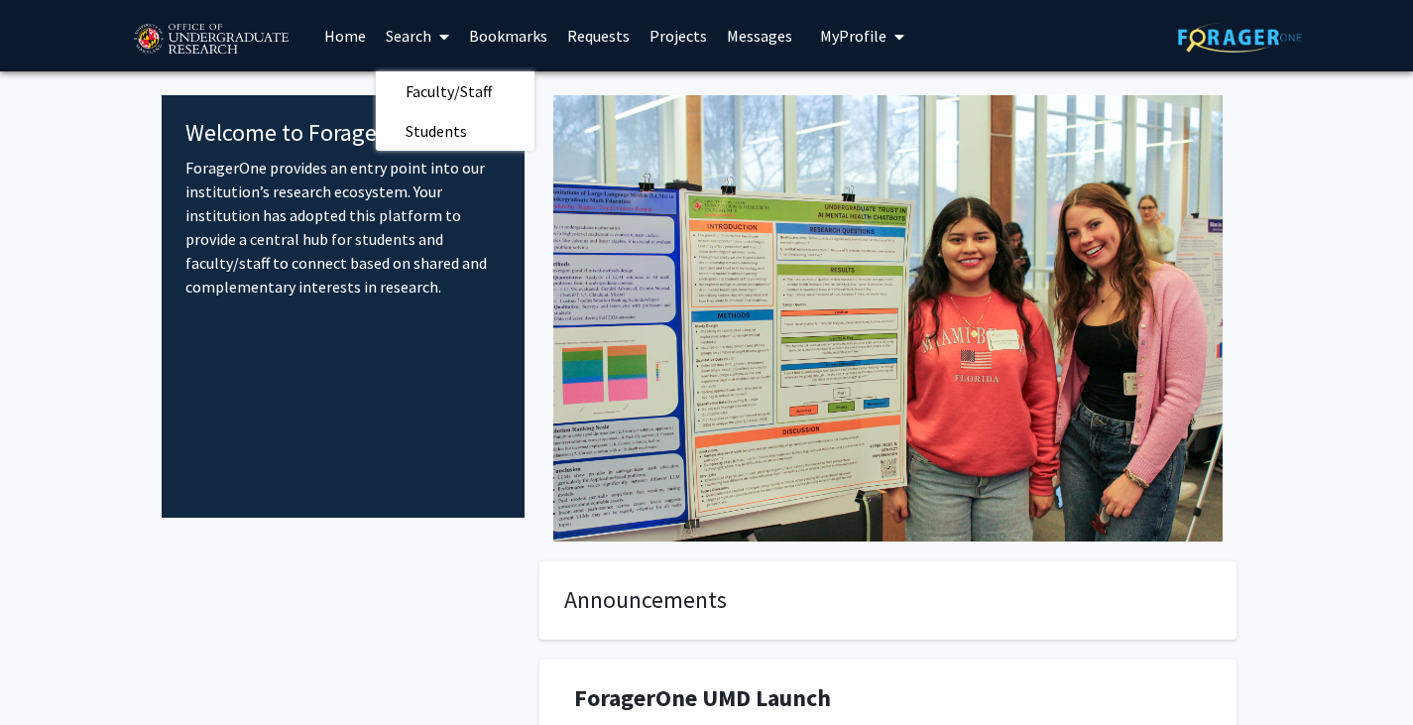
click at [357, 38] on link "Home" at bounding box center [344, 35] width 61 height 69
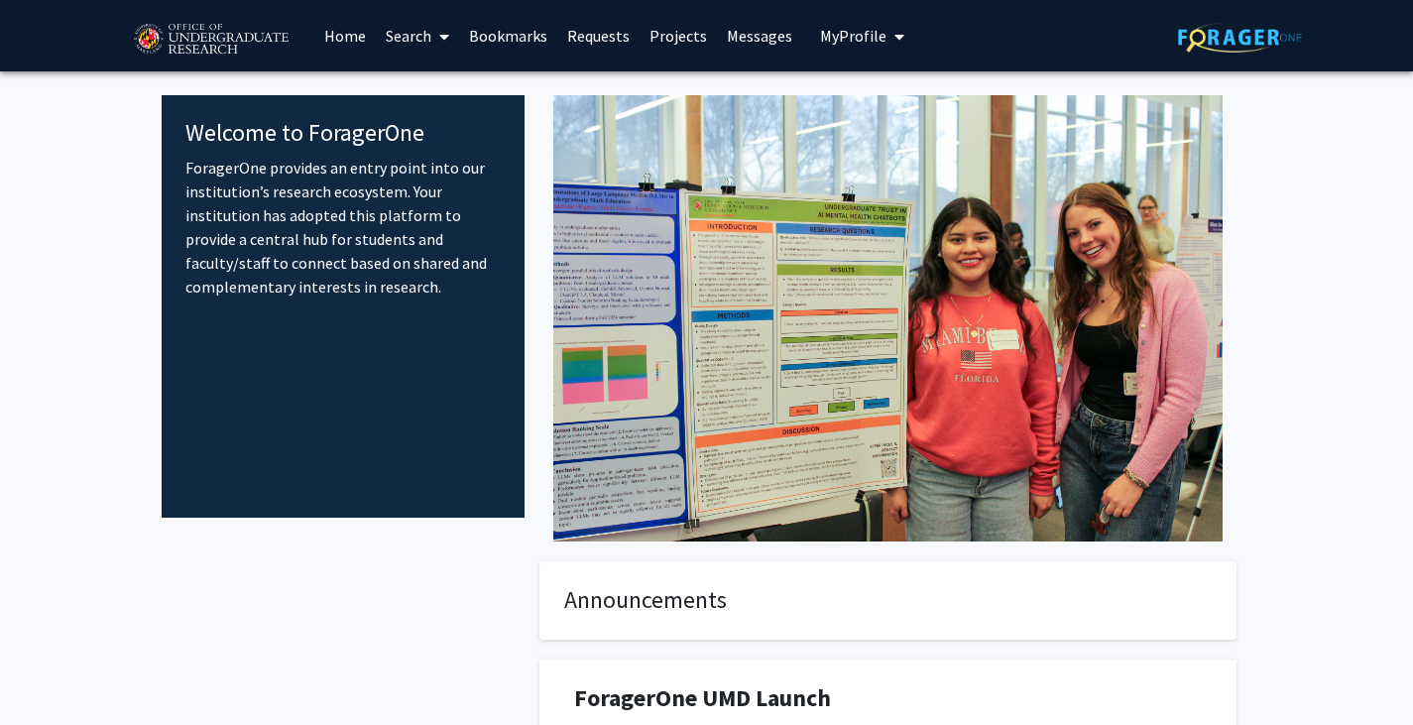
click at [357, 38] on link "Home" at bounding box center [344, 35] width 61 height 69
click at [1294, 29] on img at bounding box center [1240, 37] width 124 height 31
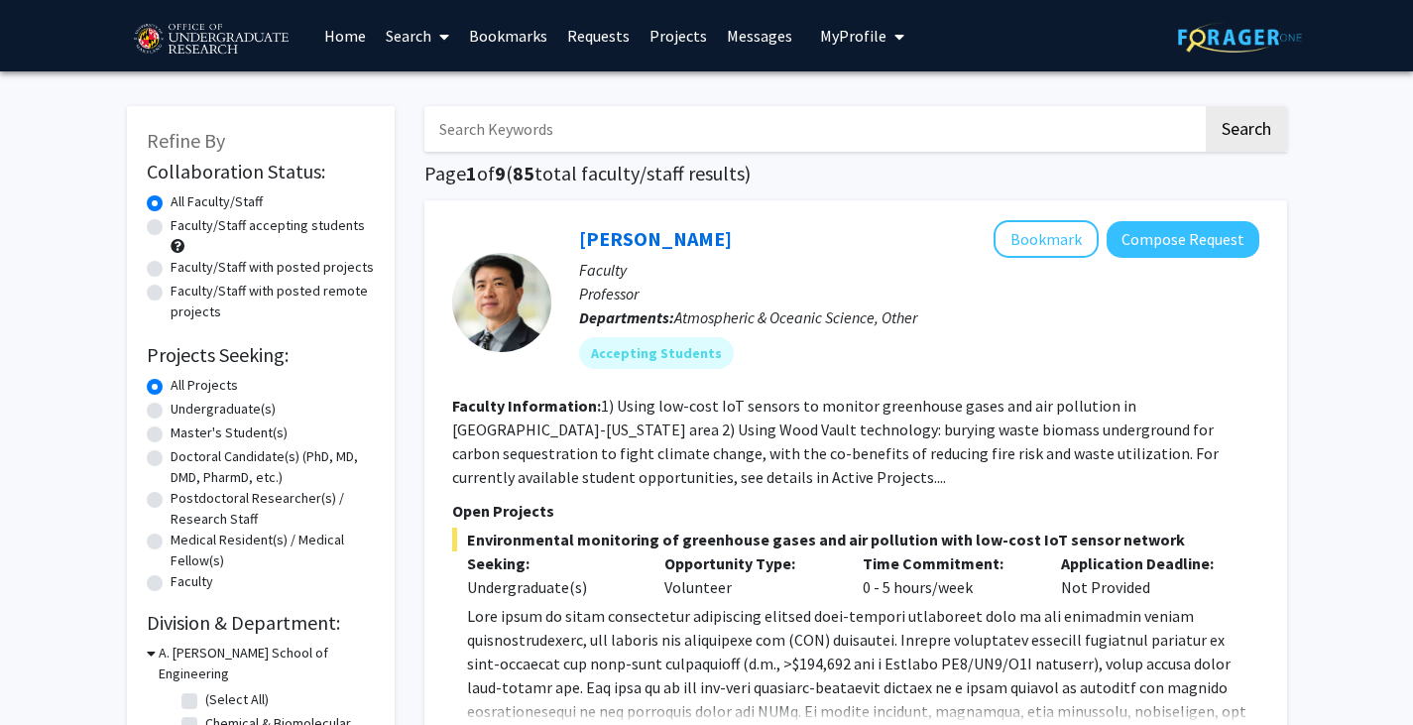
click at [524, 122] on input "Search Keywords" at bounding box center [813, 129] width 778 height 46
type input "biology"
click at [1206, 106] on button "Search" at bounding box center [1246, 129] width 81 height 46
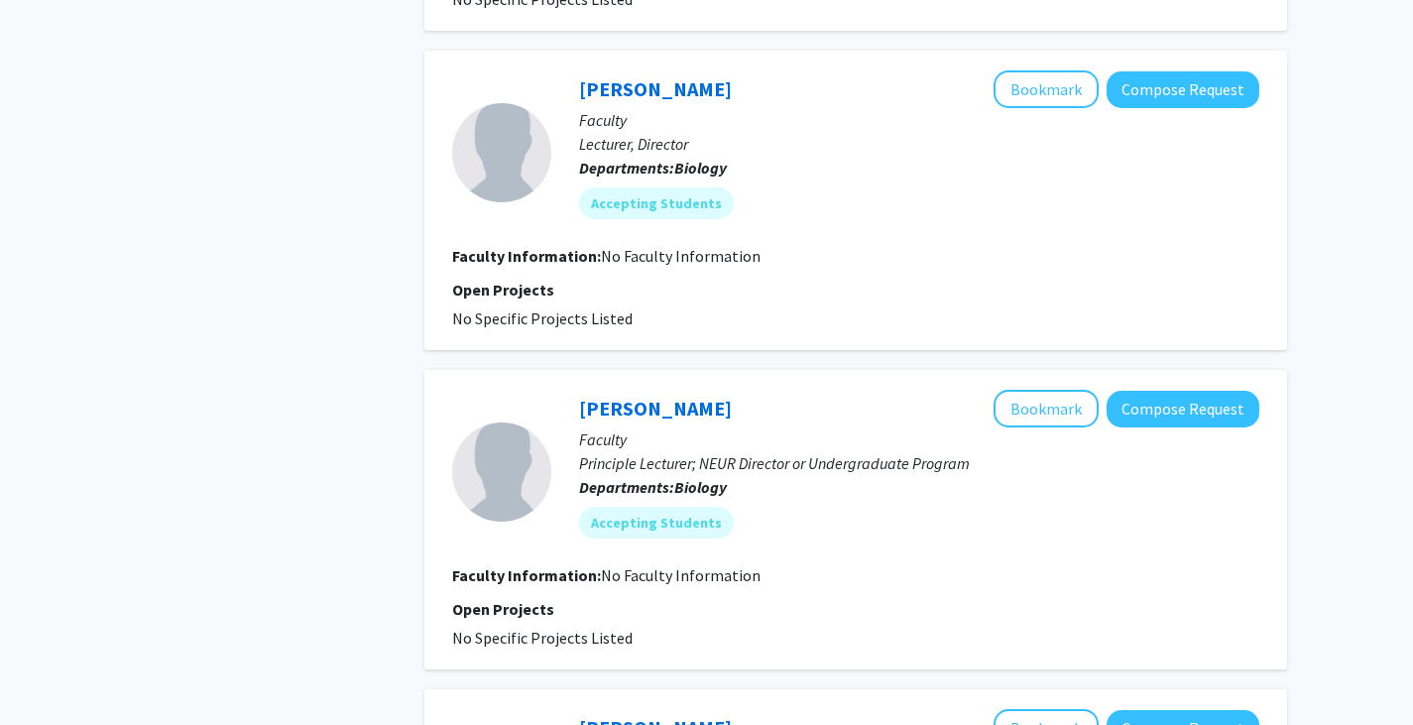
scroll to position [3074, 0]
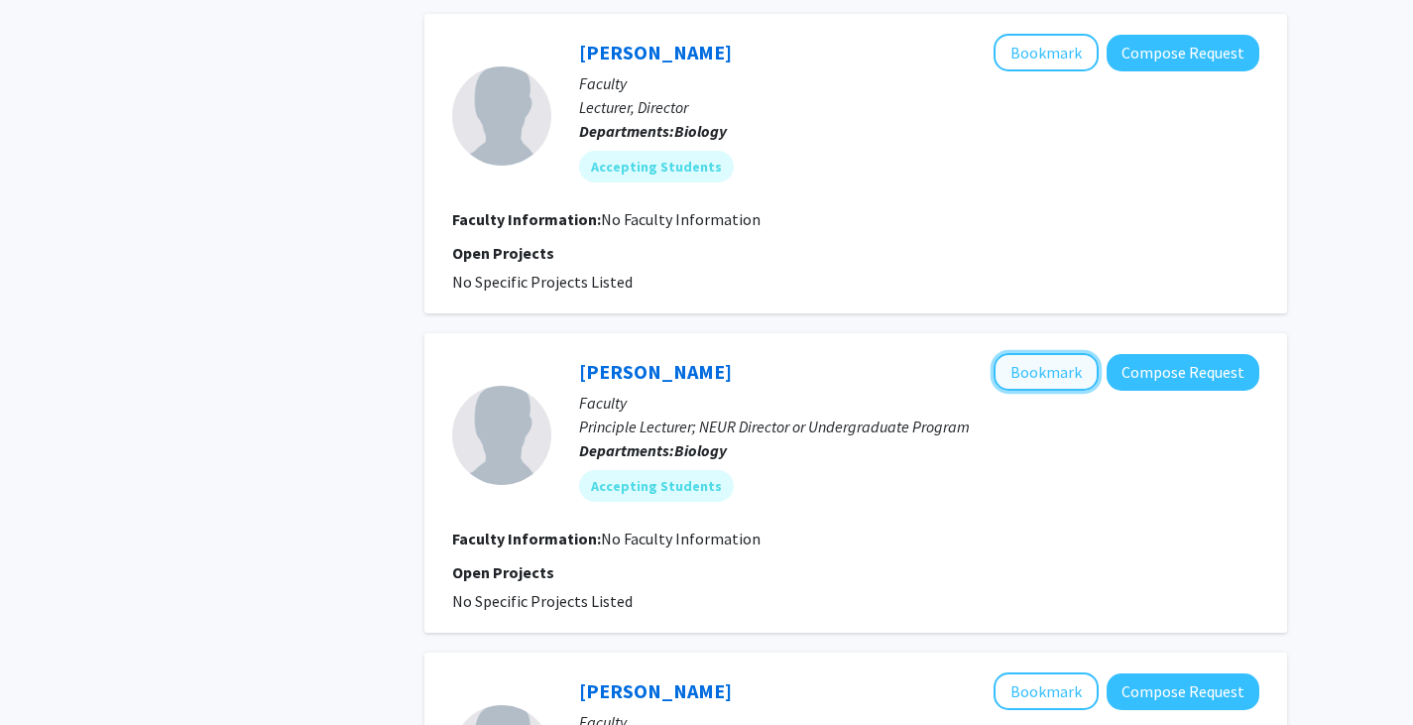
click at [1045, 365] on button "Bookmark" at bounding box center [1045, 372] width 105 height 38
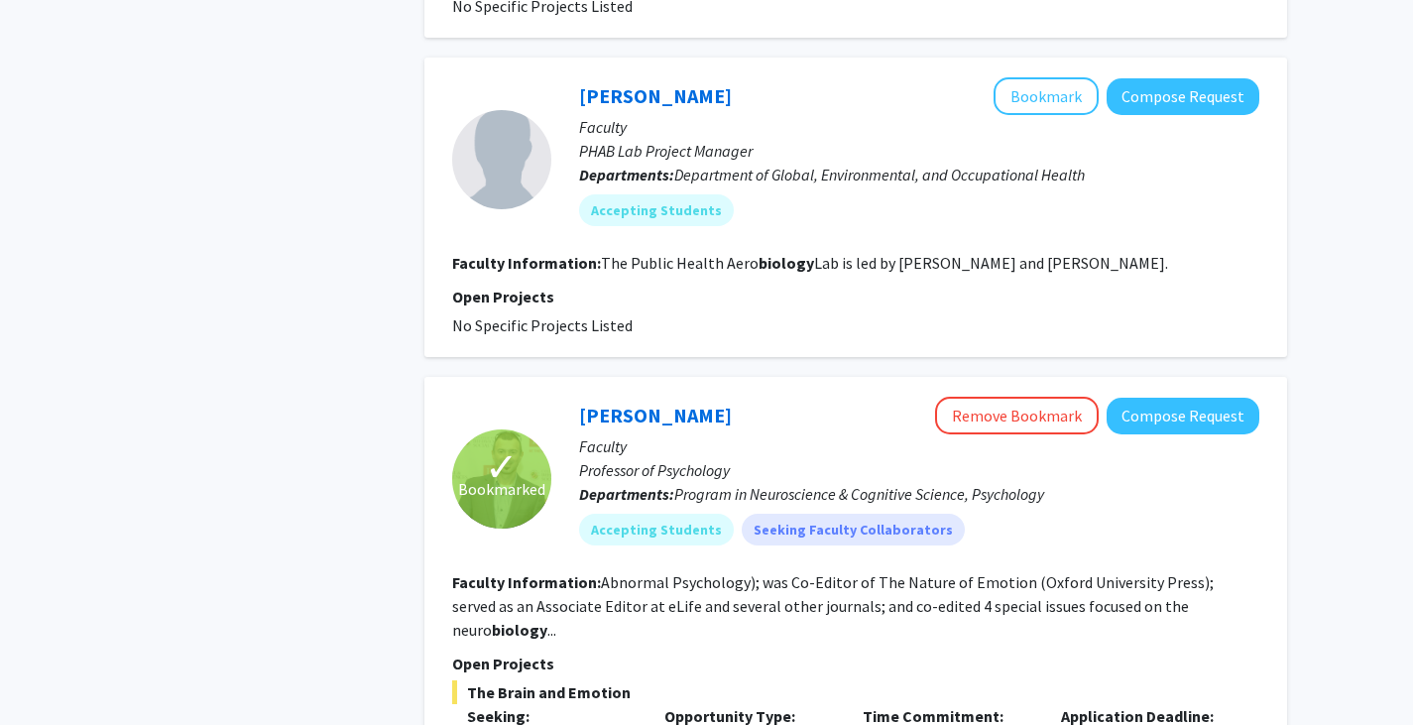
scroll to position [4090, 0]
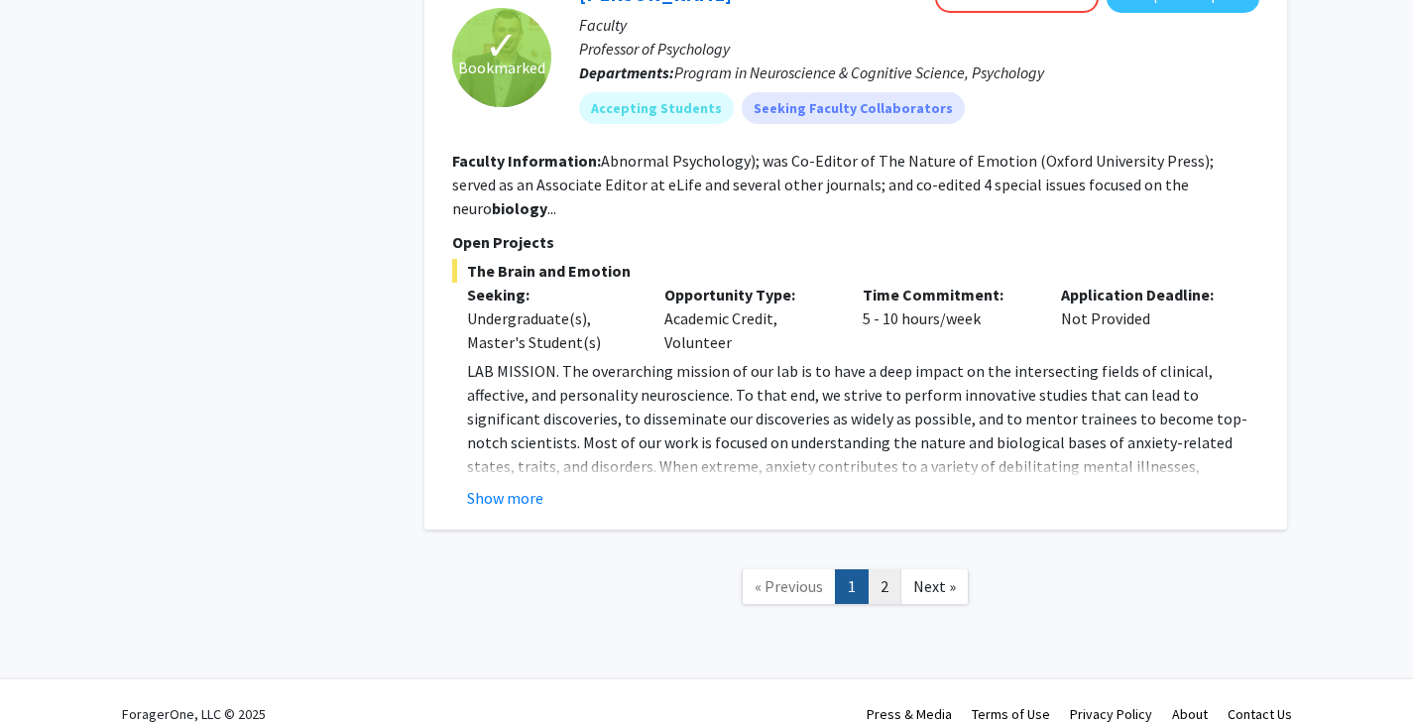
click at [886, 569] on link "2" at bounding box center [885, 586] width 34 height 35
